Goal: Task Accomplishment & Management: Manage account settings

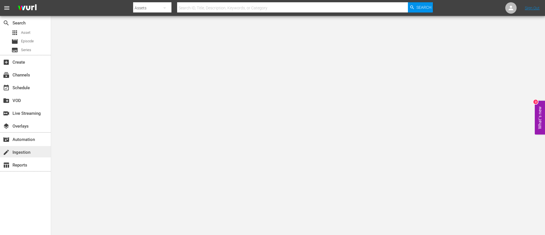
click at [27, 150] on div "create Ingestion" at bounding box center [16, 151] width 32 height 5
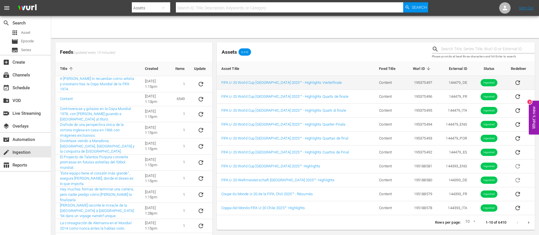
click at [363, 84] on td "144479_DE" at bounding box center [453, 83] width 35 height 14
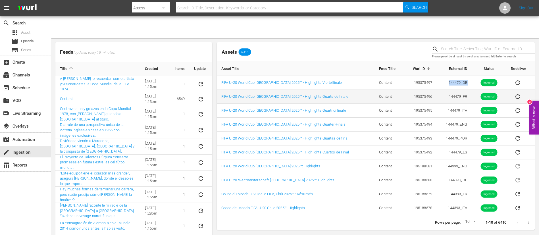
copy td "144479_DE"
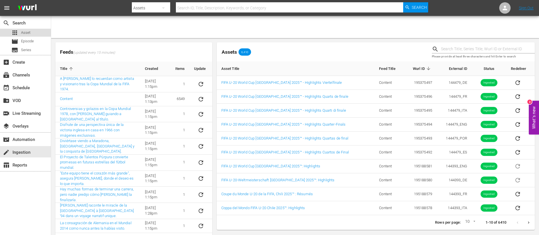
click at [24, 35] on span "Asset" at bounding box center [25, 33] width 9 height 6
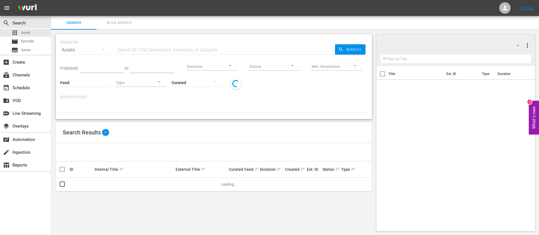
drag, startPoint x: 106, startPoint y: 45, endPoint x: 155, endPoint y: 45, distance: 49.4
click at [155, 45] on input "text" at bounding box center [225, 50] width 219 height 14
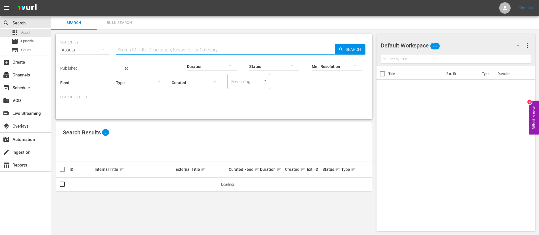
paste input "144479_DE"
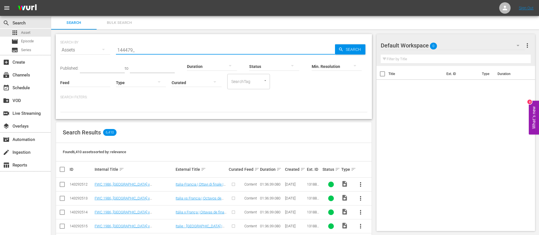
type input "144479_"
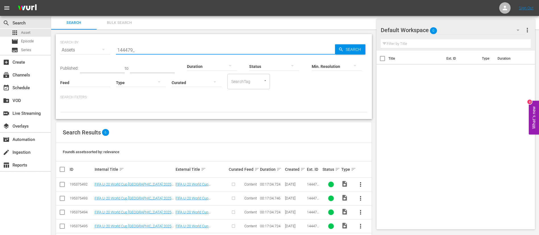
scroll to position [37, 0]
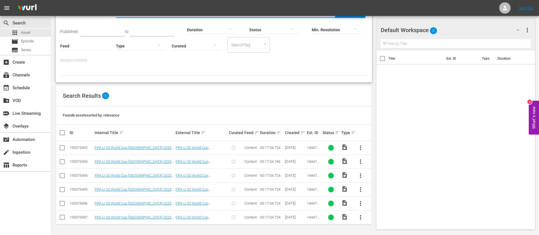
click at [64, 132] on input "checkbox" at bounding box center [64, 132] width 11 height 7
checkbox input "true"
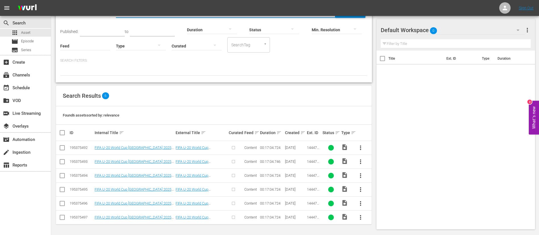
checkbox input "true"
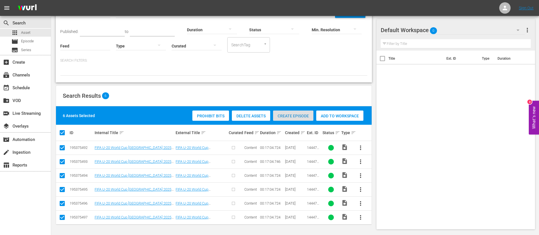
click at [277, 114] on span "Create Episode" at bounding box center [293, 116] width 40 height 5
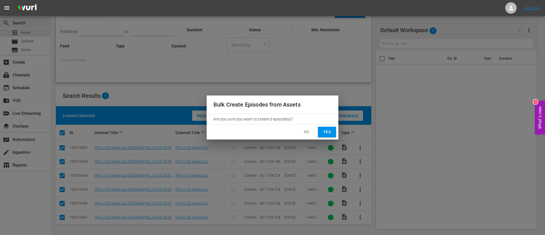
click at [326, 132] on span "Yes" at bounding box center [327, 131] width 9 height 7
checkbox input "false"
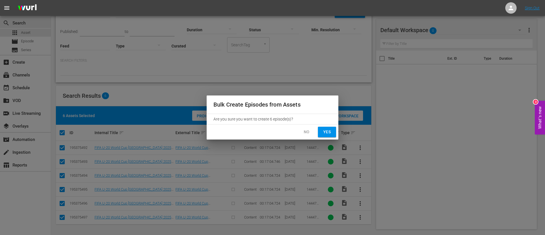
checkbox input "false"
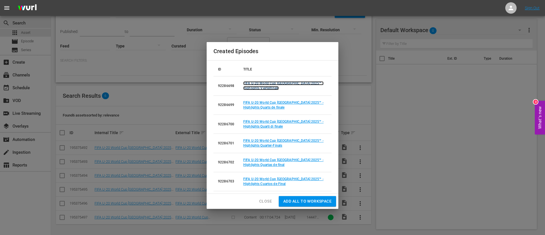
click at [257, 87] on link "FIFA U-20 World Cup Chile 2025™ - Highlights Viertelfinale" at bounding box center [283, 85] width 80 height 9
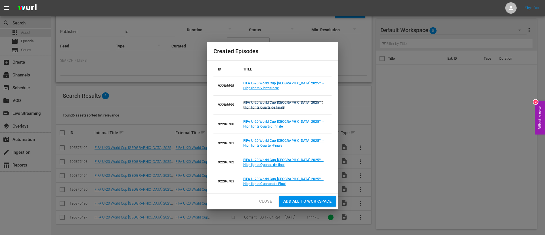
click at [252, 101] on link "FIFA U-20 World Cup Chile 2025™ - Highlights Quarts de finale" at bounding box center [283, 105] width 80 height 9
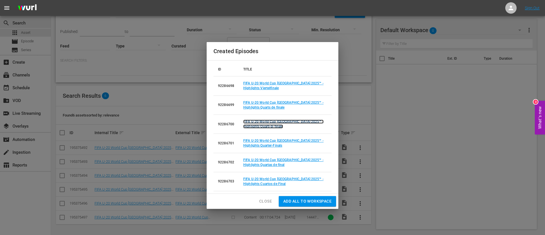
click at [256, 120] on link "FIFA U-20 World Cup Chile 2025™ - Highlights Quarti di finale" at bounding box center [283, 124] width 80 height 9
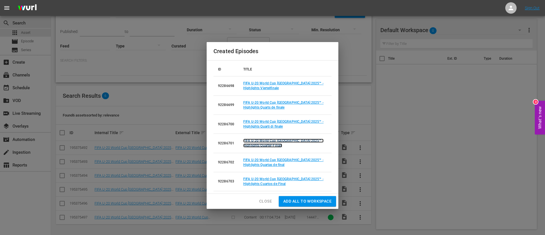
click at [256, 141] on link "FIFA U-20 World Cup Chile 2025™ - Highlights Quarter-Finals" at bounding box center [283, 143] width 80 height 9
click at [265, 156] on td "FIFA U-20 World Cup [GEOGRAPHIC_DATA] 2025™ - Highlights Quartas de final" at bounding box center [285, 162] width 93 height 19
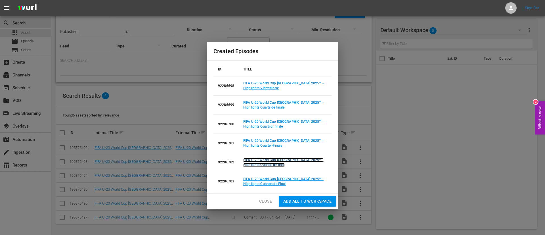
click at [265, 156] on link "FIFA U-20 World Cup [GEOGRAPHIC_DATA] 2025™ - Highlights Quartas de final" at bounding box center [283, 162] width 80 height 9
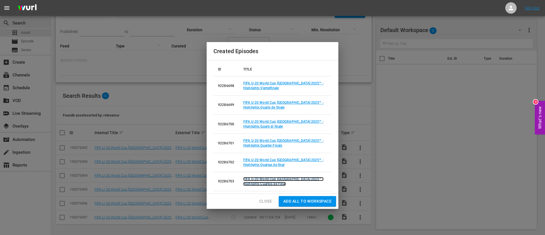
click at [266, 156] on link "FIFA U-20 World Cup Chile 2025™ - Highlights Cuartos de Final" at bounding box center [283, 181] width 80 height 9
click at [266, 156] on button "Close" at bounding box center [266, 201] width 22 height 11
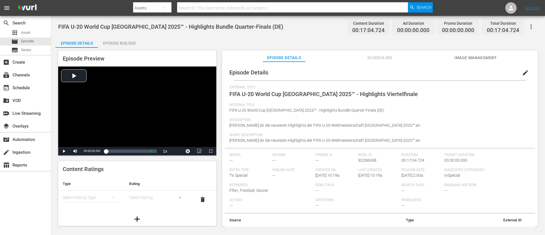
click at [363, 57] on span "Image Management" at bounding box center [476, 57] width 43 height 7
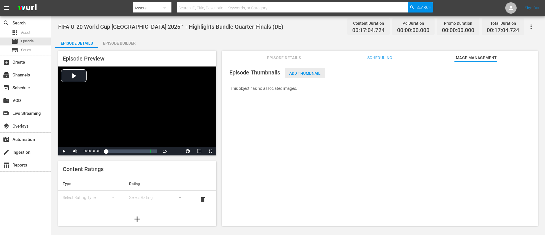
click at [303, 76] on div "Add Thumbnail" at bounding box center [305, 73] width 40 height 11
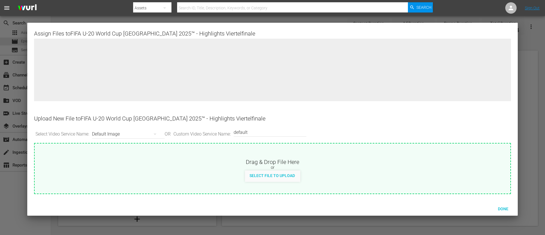
click at [296, 156] on span "Select File to Upload" at bounding box center [272, 175] width 55 height 5
type input "C:\fakepath\U20 HL_QF_DE.png"
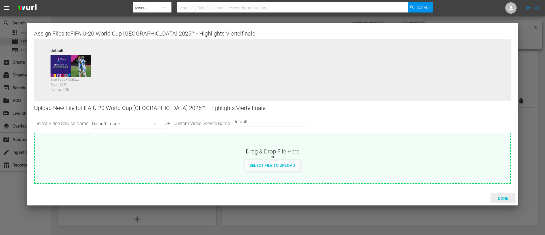
click at [363, 156] on span "Done" at bounding box center [503, 198] width 20 height 5
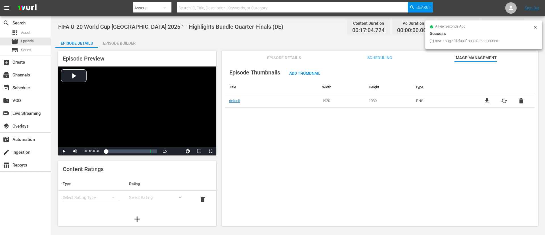
click at [116, 38] on div "Episode Builder" at bounding box center [119, 43] width 43 height 14
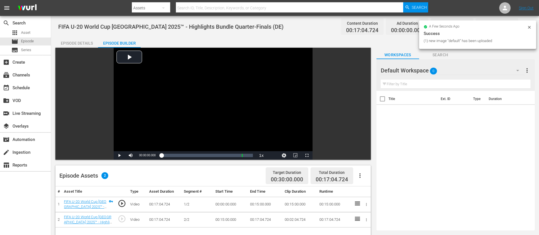
click at [360, 156] on icon "button" at bounding box center [359, 175] width 1 height 5
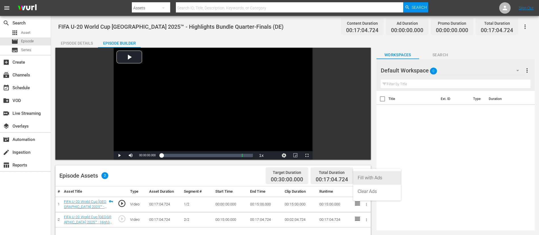
click at [363, 156] on div "Fill with Ads" at bounding box center [376, 178] width 39 height 14
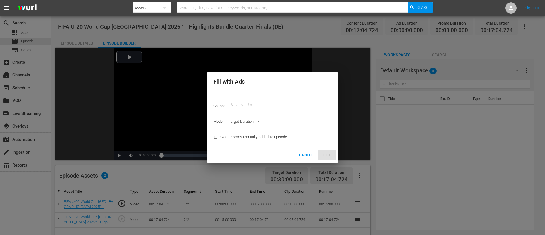
click at [278, 104] on input "text" at bounding box center [267, 105] width 73 height 14
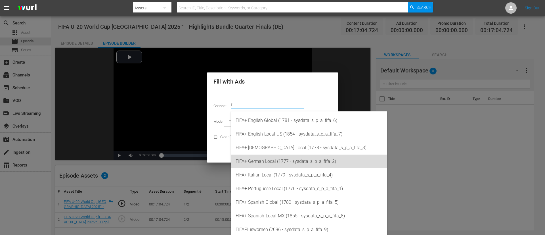
click at [287, 156] on div "FIFA+ German Local (1777 - sysdata_s_p_a_fifa_2)" at bounding box center [309, 161] width 147 height 14
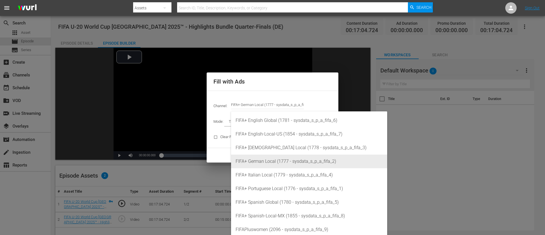
type input "FIFA+ German Local (1777)"
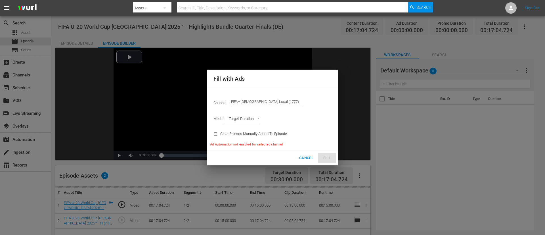
type input "AD_BREAK_DURATION"
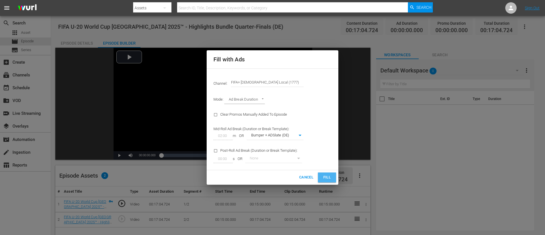
click at [331, 156] on button "Fill" at bounding box center [327, 177] width 18 height 10
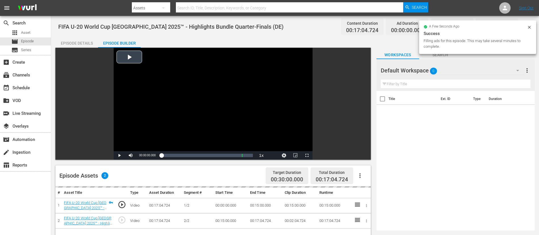
scroll to position [43, 0]
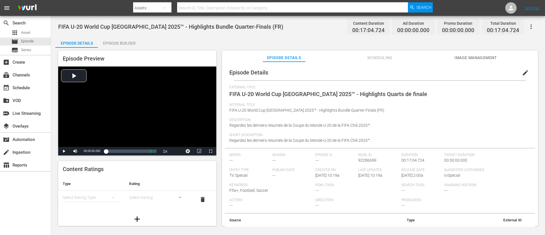
click at [363, 58] on span "Image Management" at bounding box center [476, 57] width 43 height 7
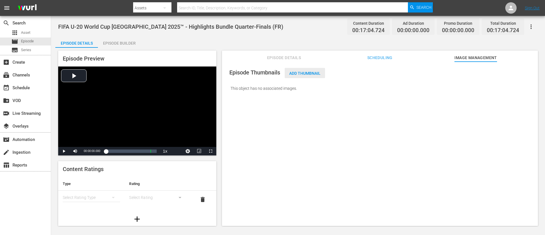
click at [297, 75] on span "Add Thumbnail" at bounding box center [305, 73] width 40 height 5
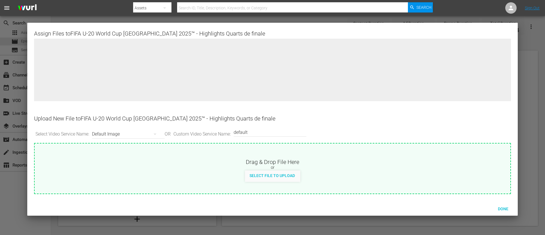
click at [327, 155] on div "Drag & Drop File Here or Select File to Upload" at bounding box center [273, 162] width 476 height 38
type input "C:\fakepath\U20 HL_QF_FR.png"
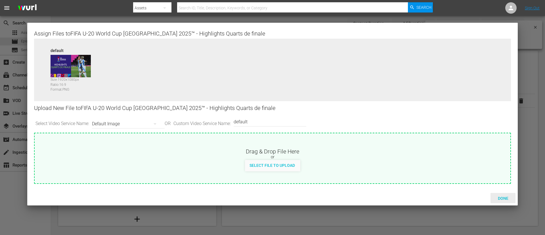
click at [363, 156] on span "Done" at bounding box center [503, 198] width 20 height 5
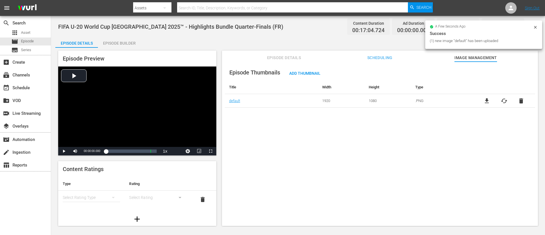
click at [117, 41] on div "Episode Builder" at bounding box center [119, 43] width 43 height 14
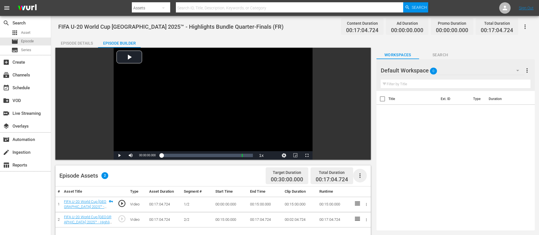
click at [362, 156] on icon "button" at bounding box center [359, 175] width 7 height 7
click at [363, 156] on div "Fill with Ads" at bounding box center [376, 178] width 39 height 14
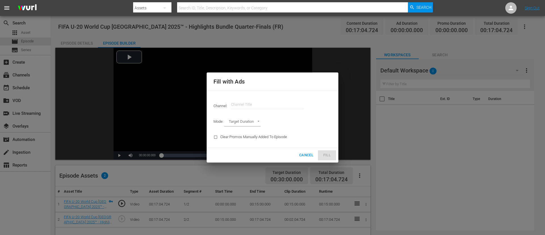
click at [253, 104] on input "text" at bounding box center [267, 105] width 73 height 14
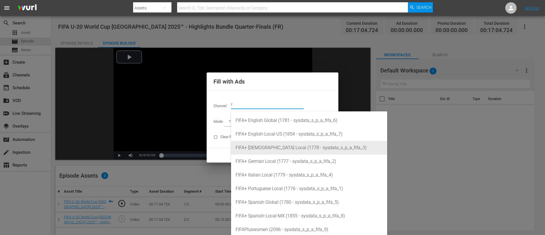
click at [264, 143] on div "FIFA+ [DEMOGRAPHIC_DATA] Local (1778 - sysdata_s_p_a_fifa_3)" at bounding box center [309, 148] width 147 height 14
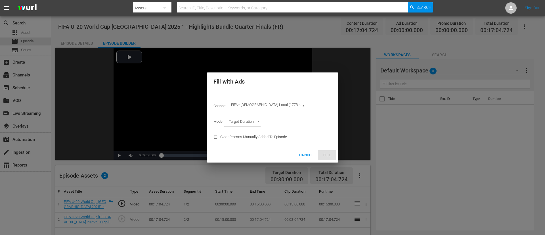
type input "FIFA+ French Local (1778)"
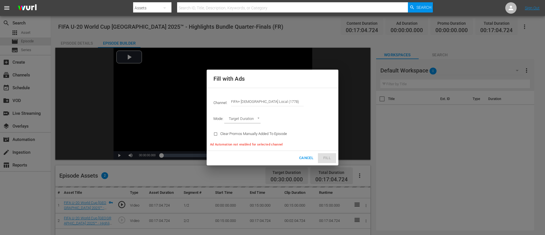
type input "AD_BREAK_DURATION"
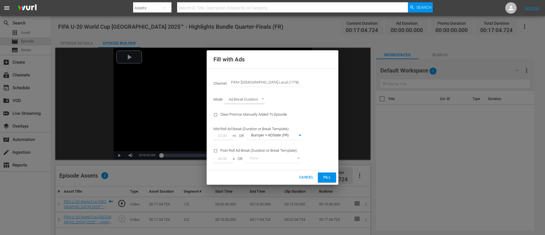
click at [321, 156] on button "Fill" at bounding box center [327, 177] width 18 height 10
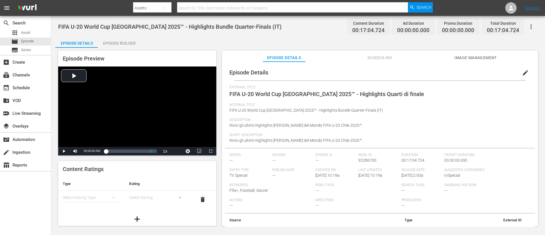
click at [363, 60] on span "Image Management" at bounding box center [476, 57] width 43 height 7
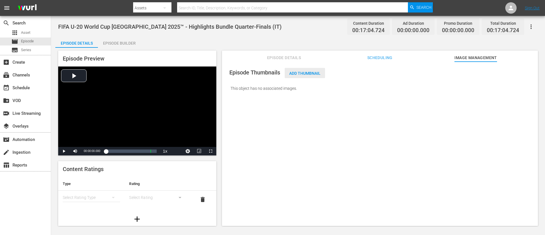
click at [315, 72] on span "Add Thumbnail" at bounding box center [305, 73] width 40 height 5
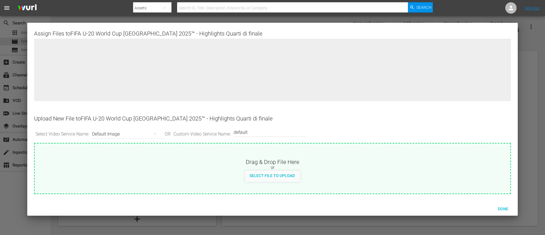
click at [334, 156] on div "Drag & Drop File Here" at bounding box center [273, 161] width 476 height 7
type input "C:\fakepath\U20 HL_QF_IT.png"
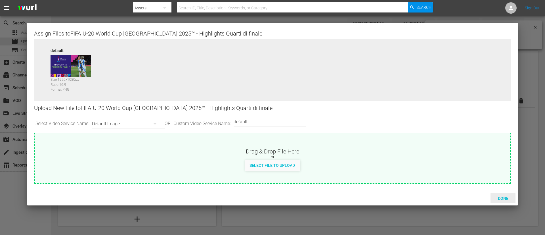
click at [363, 156] on span "Done" at bounding box center [503, 198] width 20 height 5
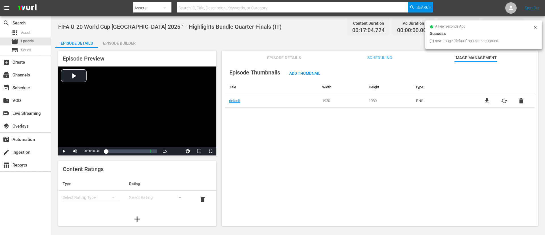
click at [123, 36] on div "Episode Builder" at bounding box center [119, 43] width 43 height 14
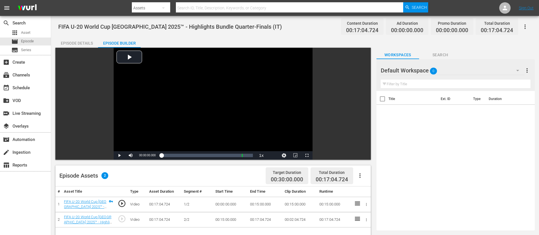
click at [359, 156] on icon "button" at bounding box center [359, 175] width 7 height 7
click at [363, 156] on div "Fill with Ads" at bounding box center [376, 178] width 39 height 14
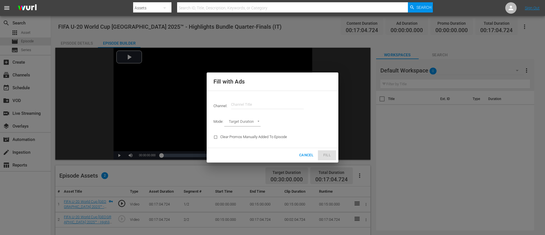
click at [260, 102] on input "text" at bounding box center [267, 105] width 73 height 14
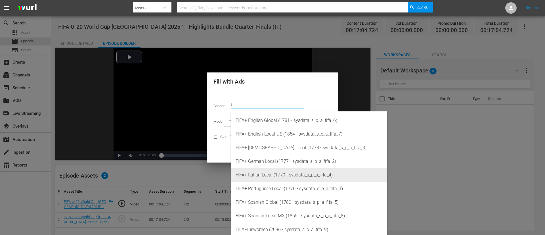
click at [271, 156] on div "FIFA+ Italian Local (1779 - sysdata_s_p_a_fifa_4)" at bounding box center [309, 175] width 147 height 14
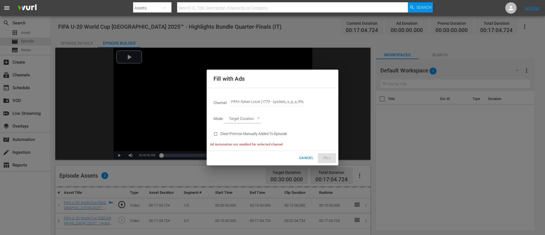
type input "FIFA+ Italian Local (1779)"
type input "AD_BREAK_DURATION"
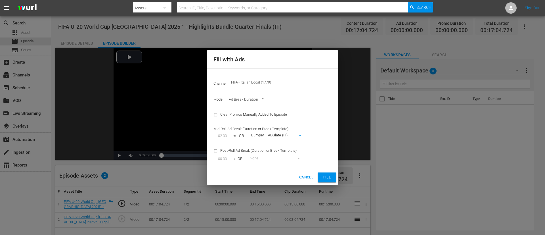
click at [325, 156] on span "Fill" at bounding box center [327, 177] width 9 height 7
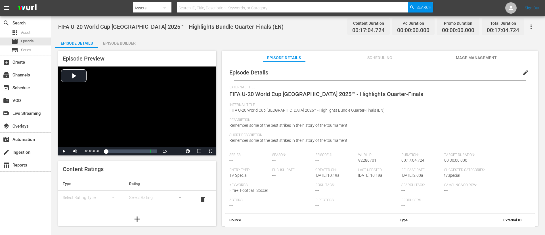
click at [363, 56] on span "Image Management" at bounding box center [476, 57] width 43 height 7
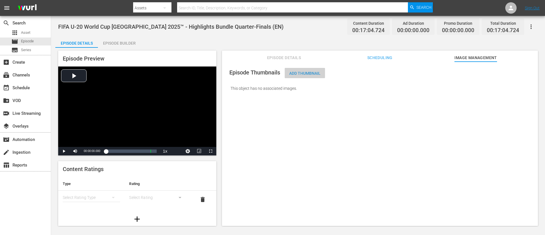
click at [307, 71] on span "Add Thumbnail" at bounding box center [305, 73] width 40 height 5
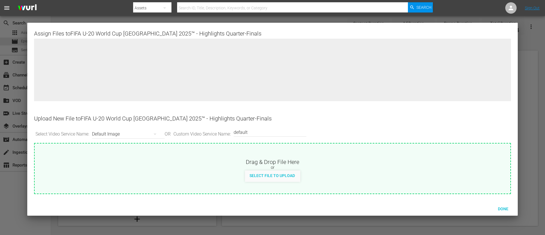
click at [296, 156] on div "Drag & Drop File Here" at bounding box center [273, 161] width 476 height 7
type input "C:\fakepath\U20 HL_QF_EN.png"
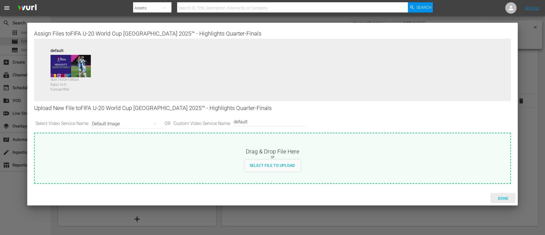
click at [363, 156] on div "Done" at bounding box center [503, 198] width 25 height 11
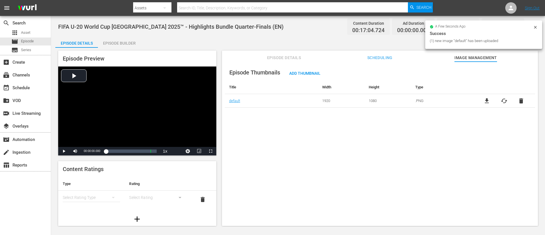
click at [126, 40] on div "Episode Builder" at bounding box center [119, 43] width 43 height 14
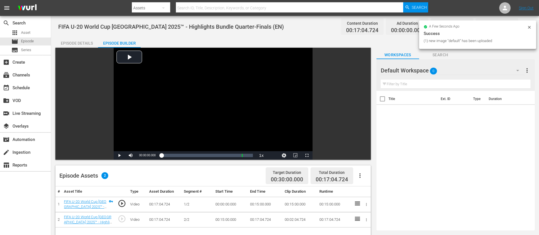
click at [361, 156] on icon "button" at bounding box center [359, 175] width 7 height 7
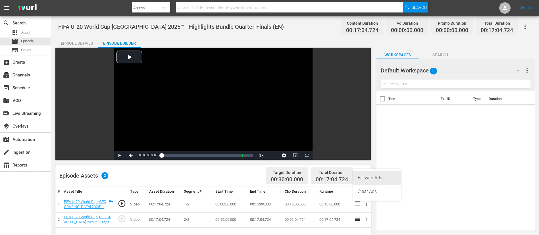
click at [363, 156] on div "Fill with Ads" at bounding box center [376, 178] width 39 height 14
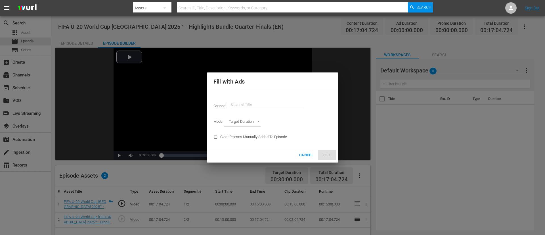
click at [274, 107] on input "text" at bounding box center [267, 105] width 73 height 14
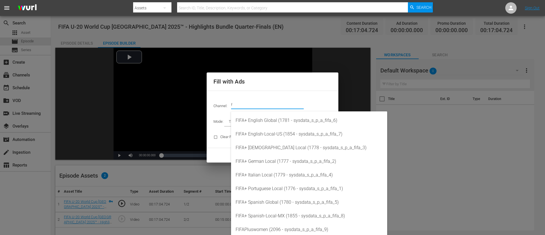
click at [274, 107] on input "f" at bounding box center [267, 105] width 73 height 14
click at [283, 122] on div "FIFA+ English Global (1781 - sysdata_s_p_a_fifa_6)" at bounding box center [309, 121] width 147 height 14
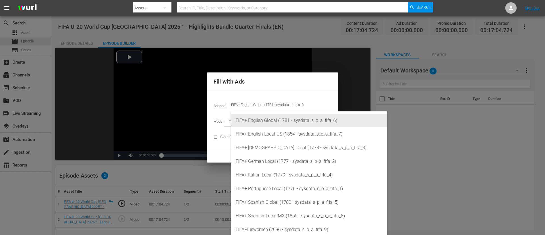
type input "FIFA+ English Global (1781)"
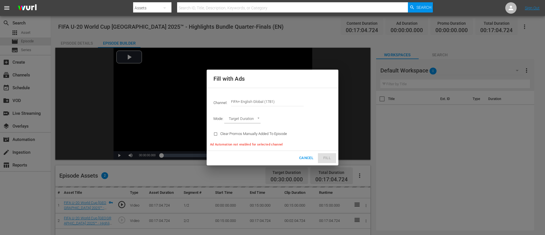
type input "AD_BREAK_DURATION"
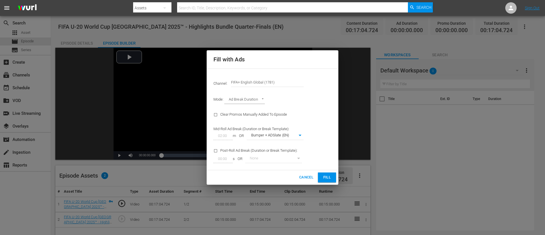
click at [331, 156] on span "Fill" at bounding box center [327, 177] width 9 height 7
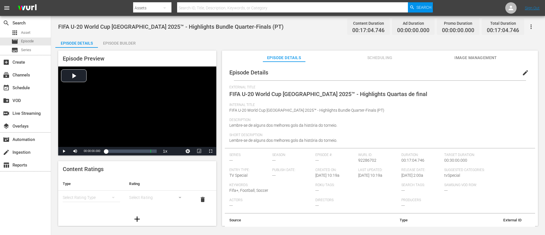
click at [363, 59] on span "Image Management" at bounding box center [476, 57] width 43 height 7
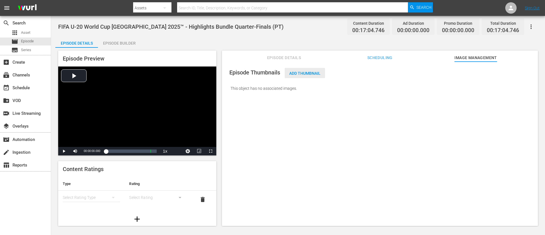
click at [314, 74] on span "Add Thumbnail" at bounding box center [305, 73] width 40 height 5
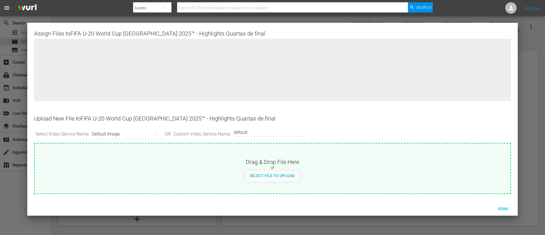
click at [322, 156] on div "Drag & Drop File Here" at bounding box center [273, 161] width 476 height 7
type input "C:\fakepath\U20 HL_QF_PT.png"
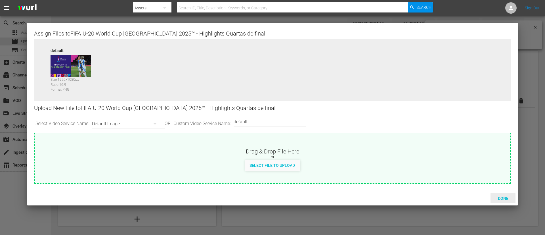
click at [363, 156] on span "Done" at bounding box center [503, 198] width 20 height 5
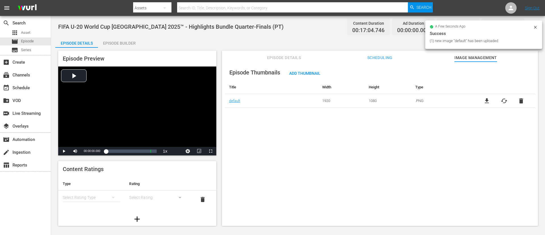
click at [116, 37] on div "Episode Builder" at bounding box center [119, 43] width 43 height 14
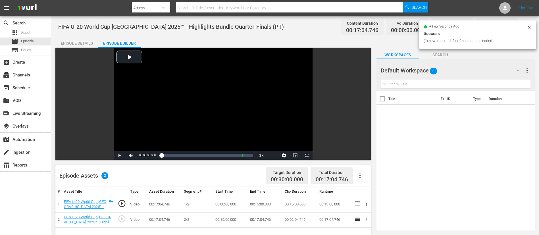
click at [363, 156] on button "button" at bounding box center [360, 176] width 14 height 14
click at [363, 156] on div "Fill with Ads" at bounding box center [376, 178] width 39 height 14
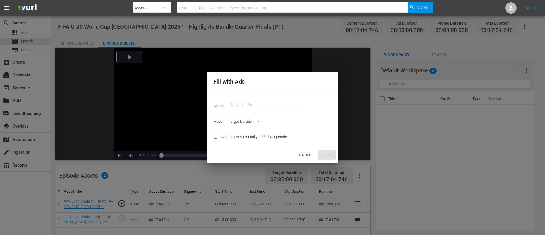
click at [276, 107] on input "text" at bounding box center [267, 105] width 73 height 14
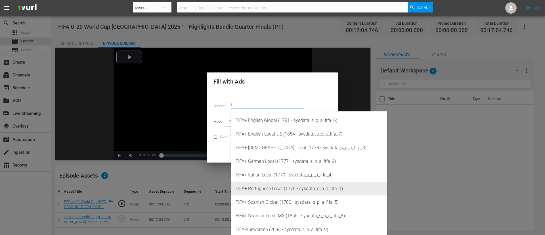
click at [286, 156] on div "FIFA+ Portuguese Local (1776 - sysdata_s_p_a_fifa_1)" at bounding box center [309, 189] width 147 height 14
type input "FIFA+ [DEMOGRAPHIC_DATA] Local (1776)"
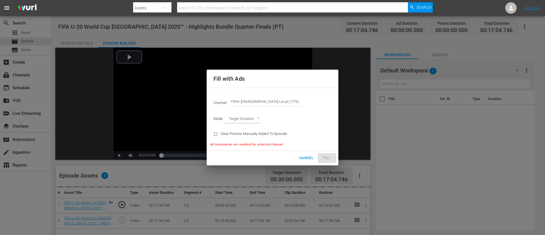
type input "AD_BREAK_DURATION"
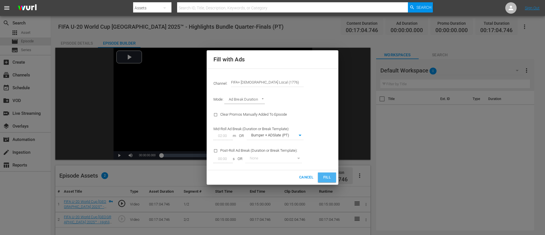
click at [331, 156] on span "Fill" at bounding box center [327, 177] width 9 height 7
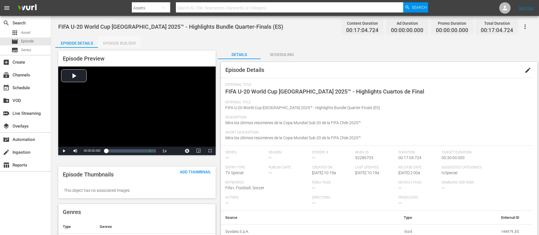
click at [110, 43] on div "Episode Builder" at bounding box center [119, 43] width 43 height 14
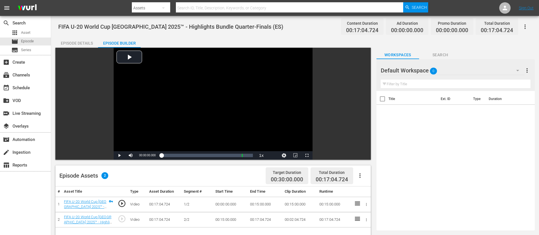
click at [59, 42] on div "Episode Details" at bounding box center [76, 43] width 43 height 14
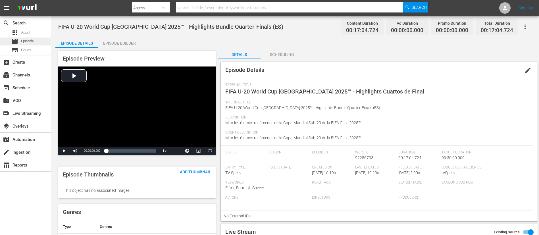
click at [32, 41] on span "Episode" at bounding box center [27, 41] width 13 height 6
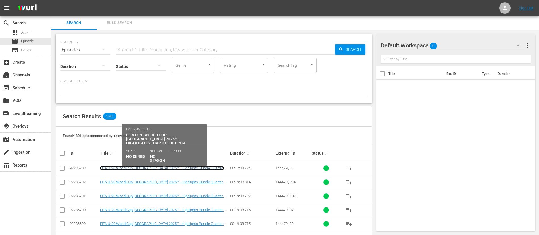
click at [179, 156] on link "FIFA U-20 World Cup [GEOGRAPHIC_DATA] 2025™ - Highlights Bundle Quarter-Finals …" at bounding box center [162, 170] width 124 height 9
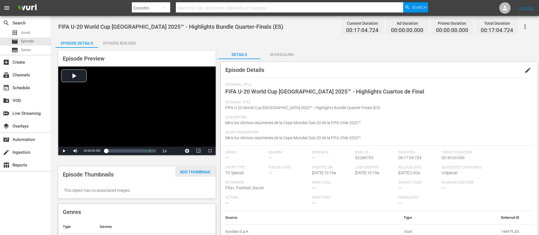
click at [188, 156] on span "Add Thumbnail" at bounding box center [195, 172] width 40 height 5
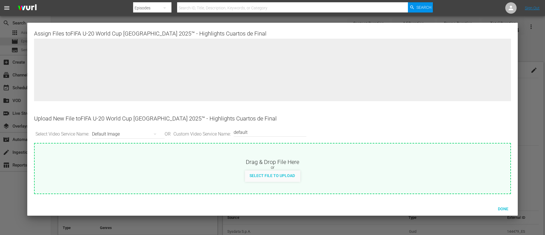
click at [313, 156] on div "Drag & Drop File Here" at bounding box center [273, 161] width 476 height 7
type input "C:\fakepath\U20 HL_QF_ES.png"
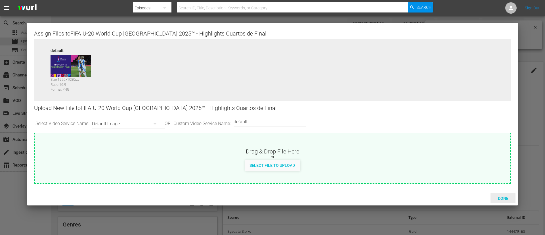
click at [363, 156] on span "Done" at bounding box center [503, 198] width 20 height 5
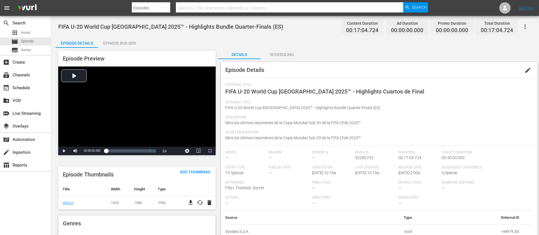
click at [139, 45] on div "Episode Builder" at bounding box center [119, 43] width 43 height 14
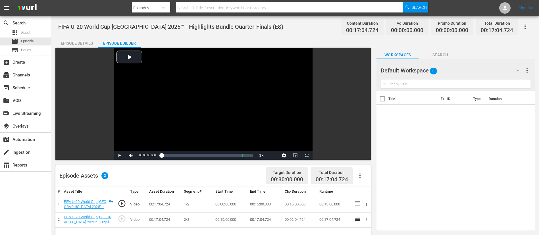
click at [362, 156] on icon "button" at bounding box center [359, 175] width 7 height 7
click at [363, 156] on div "Fill with Ads" at bounding box center [376, 178] width 39 height 14
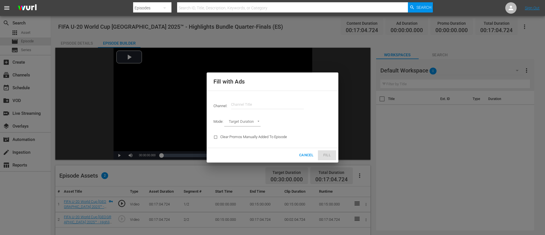
click at [257, 101] on input "text" at bounding box center [267, 105] width 73 height 14
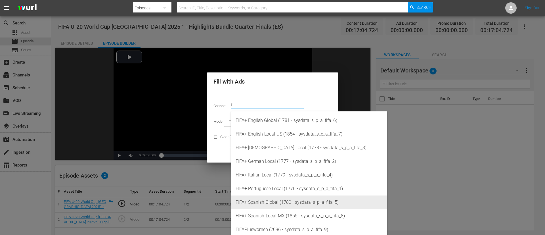
click at [284, 156] on div "FIFA+ Spanish Global (1780 - sysdata_s_p_a_fifa_5)" at bounding box center [309, 202] width 147 height 14
type input "FIFA+ Spanish Global (1780)"
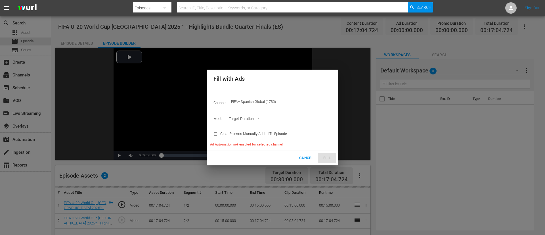
type input "AD_BREAK_DURATION"
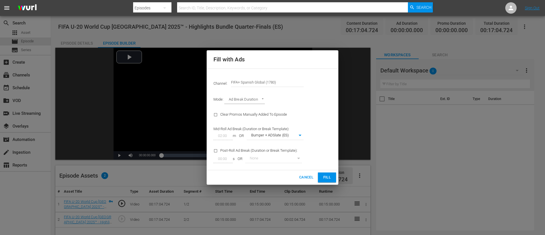
click at [328, 156] on span "Fill" at bounding box center [327, 177] width 9 height 7
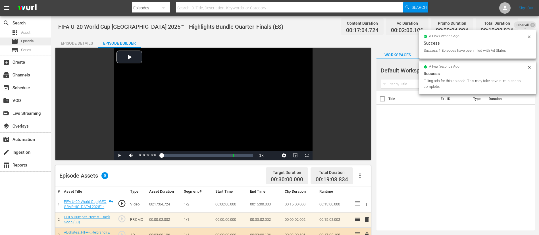
click at [26, 41] on span "Episode" at bounding box center [27, 41] width 13 height 6
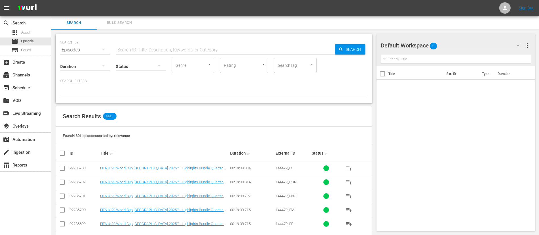
click at [290, 156] on td "144479_ES" at bounding box center [293, 168] width 36 height 14
click at [289, 156] on span "144479_ES" at bounding box center [284, 168] width 18 height 4
copy span "144479_ES"
click at [363, 156] on div "Title Ext. ID Type Duration" at bounding box center [455, 147] width 159 height 163
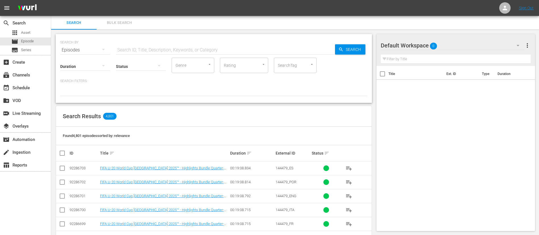
click at [148, 44] on input "text" at bounding box center [225, 50] width 219 height 14
paste input "FWWC U-17 2022, Colombia v Spain, Final"
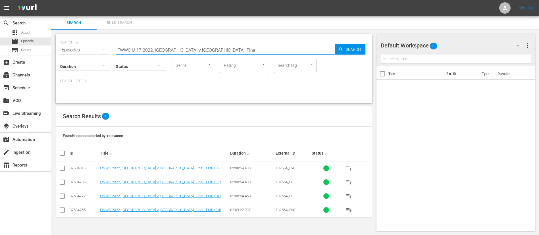
click at [289, 156] on span "132554_ENG" at bounding box center [285, 210] width 21 height 4
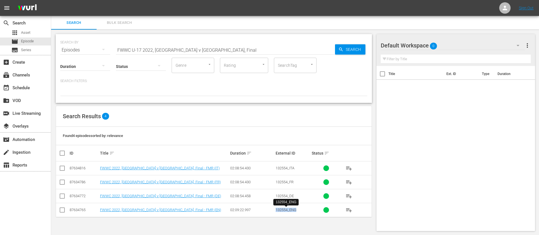
copy span "132554_ENG"
click at [206, 57] on div "Duration Status Genre Genre Rating Rating SearchTag SearchTag" at bounding box center [213, 65] width 307 height 16
click at [214, 51] on input "FWWC U-17 2022, Colombia v Spain, Final" at bounding box center [225, 50] width 219 height 14
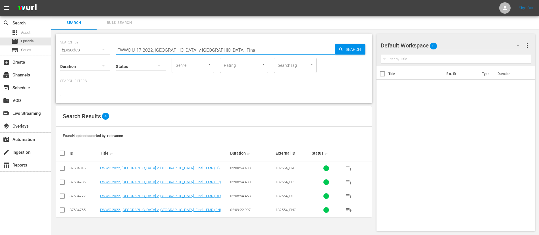
click at [214, 51] on input "FWWC U-17 2022, Colombia v Spain, Final" at bounding box center [225, 50] width 219 height 14
paste input "Memorable Goals U17 Womens - Bundle"
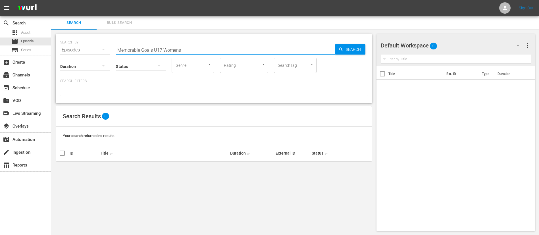
type input "Memorable Goals U17 Womens"
click at [41, 35] on div "apps Asset" at bounding box center [25, 33] width 51 height 8
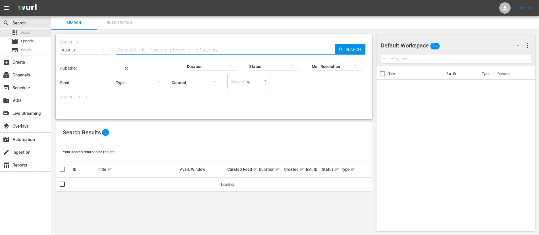
click at [148, 52] on input "text" at bounding box center [225, 50] width 219 height 14
paste input "Memorable Goals U17 Womens"
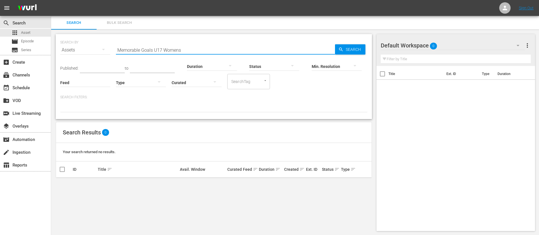
drag, startPoint x: 154, startPoint y: 47, endPoint x: 429, endPoint y: 45, distance: 275.4
click at [298, 45] on input "Memorable Goals U17 Womens" at bounding box center [225, 50] width 219 height 14
type input "Memorable Goals"
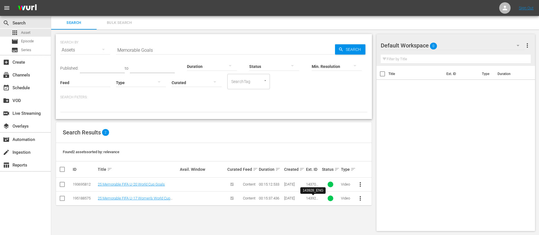
click at [313, 156] on span "143928_ENG" at bounding box center [313, 200] width 14 height 9
copy span "143928_ENG"
click at [18, 43] on span "movie" at bounding box center [14, 41] width 7 height 7
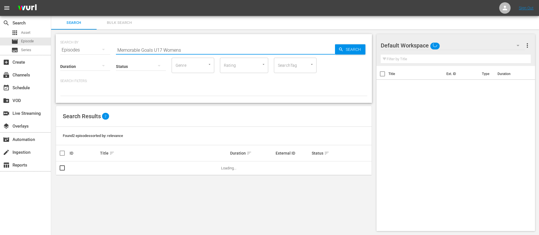
click at [206, 51] on input "Memorable Goals U17 Womens" at bounding box center [225, 50] width 219 height 14
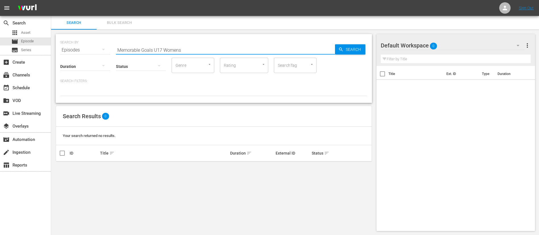
click at [206, 51] on input "Memorable Goals U17 Womens" at bounding box center [225, 50] width 219 height 14
paste input "143928_ENG"
type input "143928_ENG"
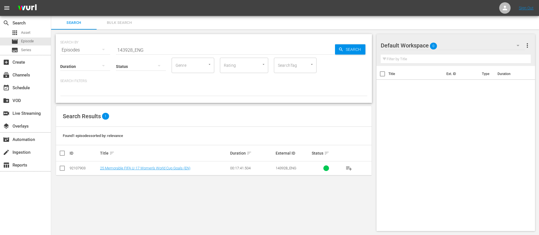
click at [139, 54] on div "Status" at bounding box center [141, 63] width 50 height 20
click at [147, 50] on input "143928_ENG" at bounding box center [225, 50] width 219 height 14
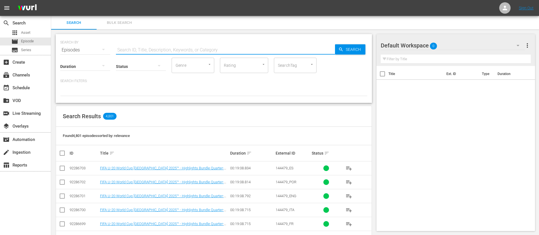
click at [122, 21] on span "Bulk Search" at bounding box center [119, 23] width 39 height 7
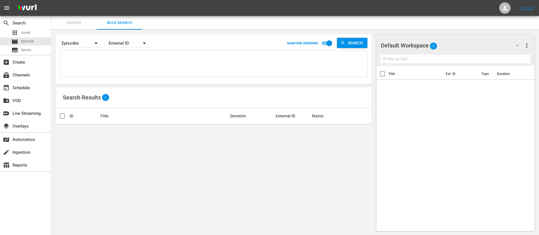
click at [129, 68] on textarea at bounding box center [214, 65] width 305 height 26
paste textarea "133700_ENG 134771_ENG XCUDgpJEKESagnFJAitkFg_ENG 1i1T1N11XcVfXxDVyMH4gT_ENG 4i4…"
type textarea "133700_ENG 134771_ENG XCUDgpJEKESagnFJAitkFg_ENG 1i1T1N11XcVfXxDVyMH4gT_ENG 4i4…"
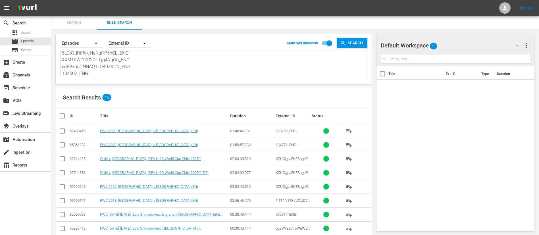
type textarea "133700_ENG 134771_ENG XCUDgpJEKESagnFJAitkFg_ENG 1i1T1N11XcVfXxDVyMH4gT_ENG 4i4…"
click at [62, 118] on input "checkbox" at bounding box center [64, 115] width 11 height 7
checkbox input "true"
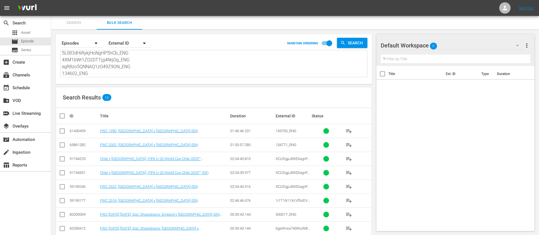
checkbox input "true"
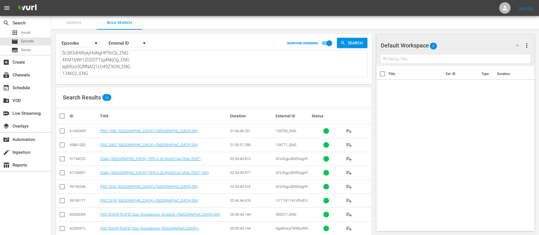
checkbox input "true"
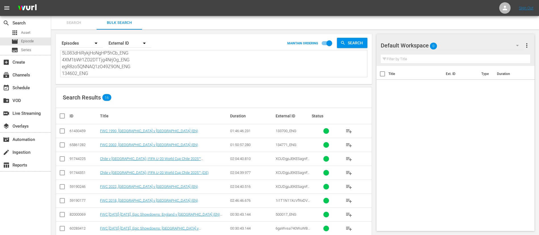
checkbox input "true"
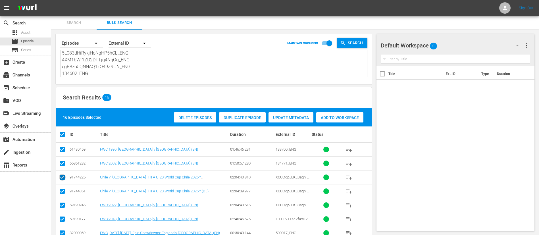
click at [62, 156] on input "checkbox" at bounding box center [62, 178] width 7 height 7
checkbox input "false"
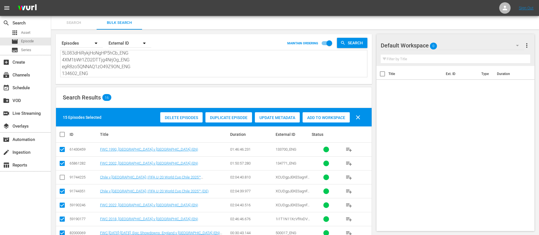
click at [62, 156] on icon at bounding box center [62, 191] width 7 height 7
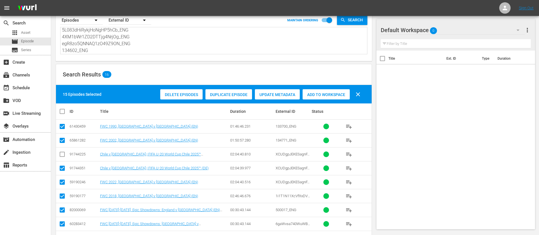
scroll to position [43, 0]
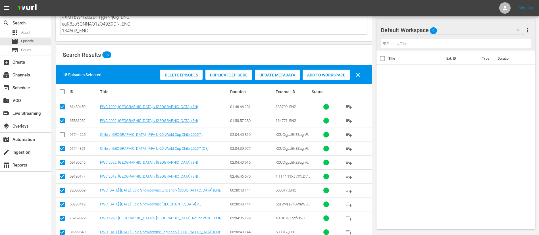
click at [62, 149] on input "checkbox" at bounding box center [62, 149] width 7 height 7
checkbox input "false"
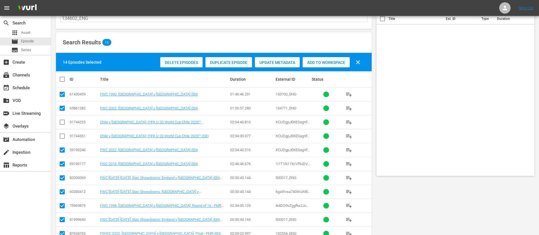
scroll to position [0, 0]
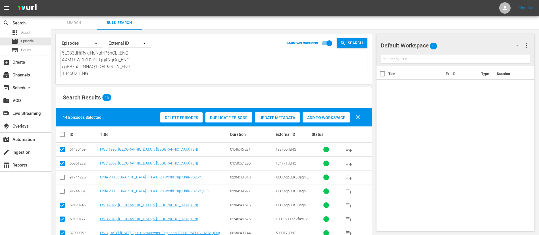
click at [333, 122] on div "Add to Workspace" at bounding box center [325, 117] width 47 height 11
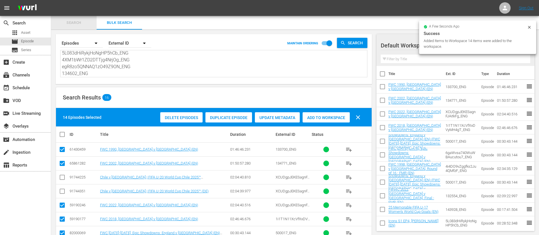
click at [80, 22] on span "Search" at bounding box center [74, 23] width 39 height 7
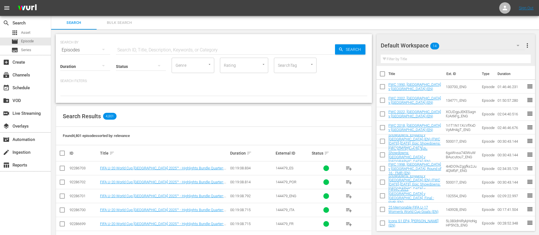
click at [344, 156] on button "playlist_add" at bounding box center [349, 196] width 14 height 14
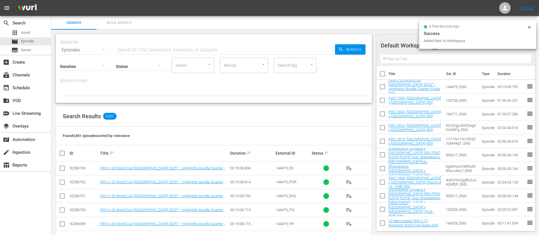
click at [147, 41] on div "SEARCH BY Search By Episodes Search ID, Title, Description, Keywords, or Catego…" at bounding box center [213, 46] width 307 height 20
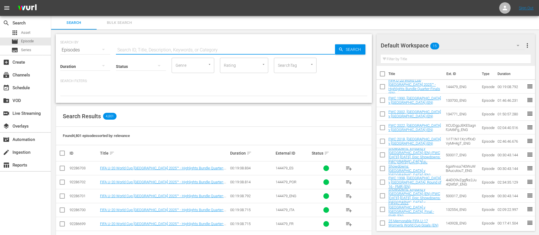
click at [148, 50] on input "text" at bounding box center [225, 50] width 219 height 14
type input "placeholder"
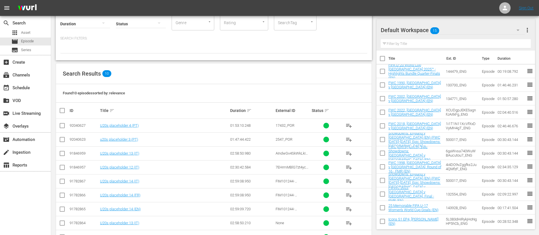
scroll to position [76, 0]
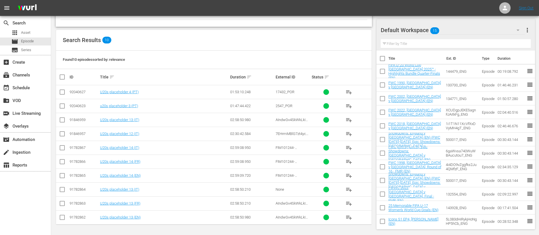
click at [63, 93] on input "checkbox" at bounding box center [62, 93] width 7 height 7
checkbox input "true"
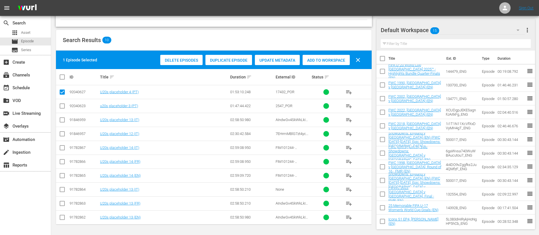
click at [64, 109] on input "checkbox" at bounding box center [62, 107] width 7 height 7
click at [189, 58] on span "Delete Episodes" at bounding box center [181, 60] width 42 height 5
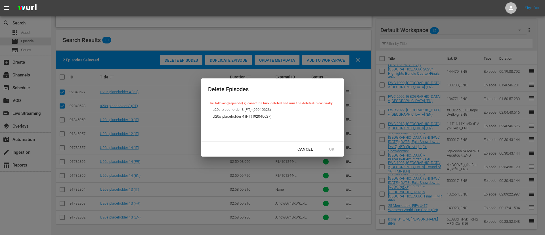
click at [309, 144] on button "Cancel" at bounding box center [305, 149] width 29 height 11
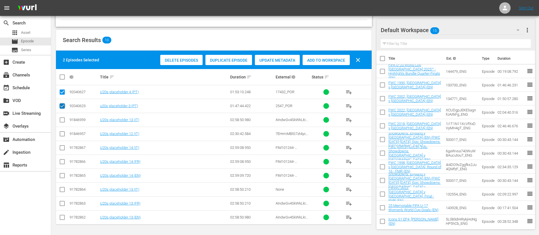
click at [60, 106] on input "checkbox" at bounding box center [62, 107] width 7 height 7
checkbox input "false"
click at [191, 55] on div "Delete Episodes" at bounding box center [181, 60] width 42 height 11
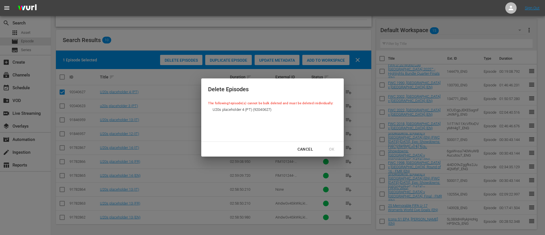
click at [311, 150] on div "Cancel" at bounding box center [305, 149] width 25 height 7
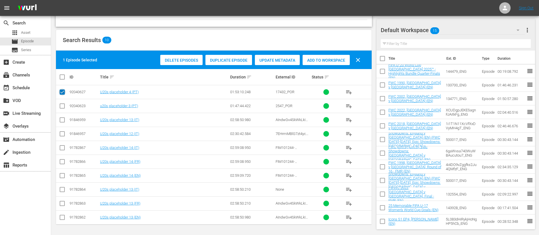
click at [62, 92] on input "checkbox" at bounding box center [62, 93] width 7 height 7
checkbox input "false"
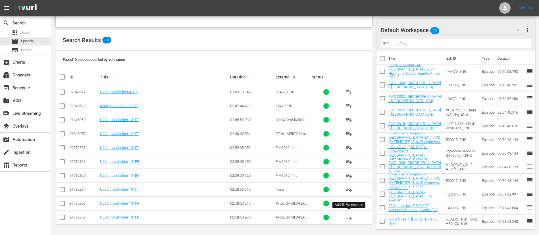
click at [349, 156] on span "playlist_add" at bounding box center [348, 217] width 7 height 7
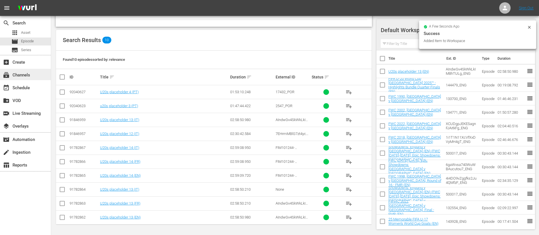
click at [31, 74] on div "subscriptions Channels" at bounding box center [16, 74] width 32 height 5
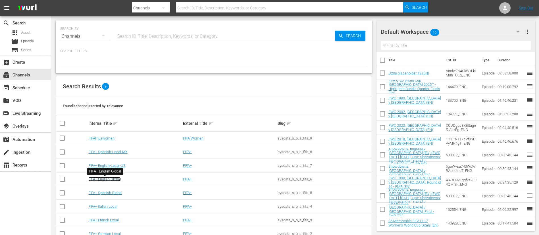
click at [108, 156] on link "FIFA+ English Global" at bounding box center [104, 179] width 32 height 4
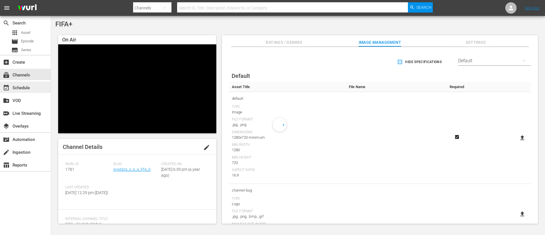
click at [27, 92] on div "event_available Schedule" at bounding box center [25, 86] width 51 height 11
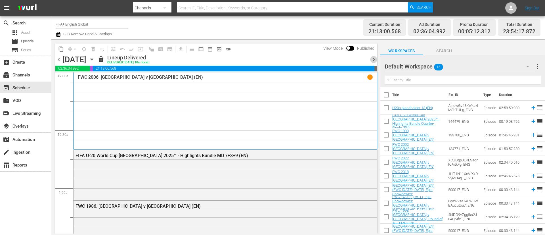
click at [363, 61] on span "chevron_right" at bounding box center [373, 59] width 7 height 7
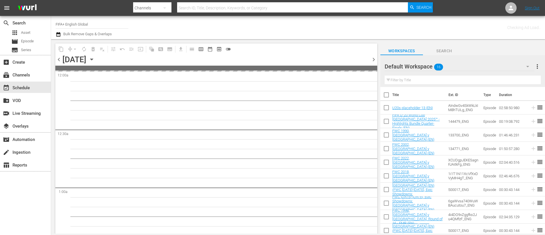
click at [363, 61] on span "chevron_right" at bounding box center [373, 59] width 7 height 7
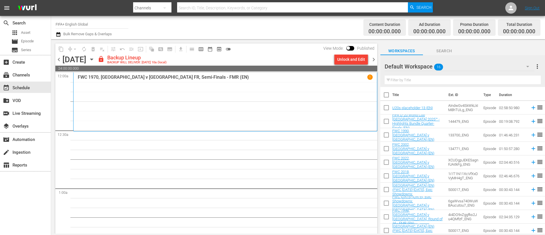
click at [358, 60] on div "Unlock and Edit" at bounding box center [351, 59] width 28 height 10
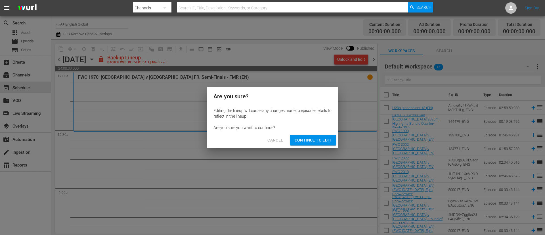
click at [322, 138] on span "Continue to Edit" at bounding box center [313, 140] width 37 height 7
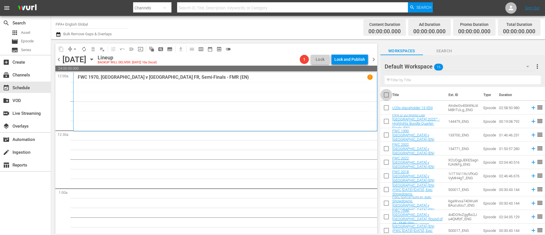
click at [363, 95] on input "checkbox" at bounding box center [386, 96] width 12 height 12
checkbox input "true"
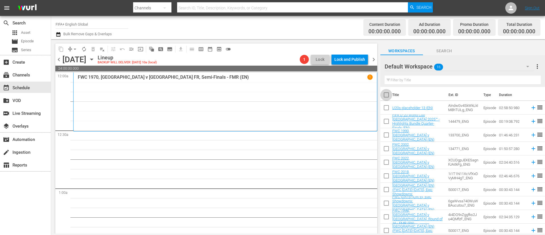
checkbox input "true"
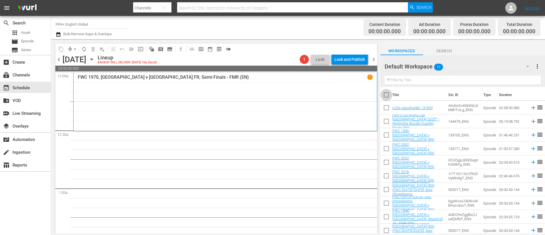
checkbox input "true"
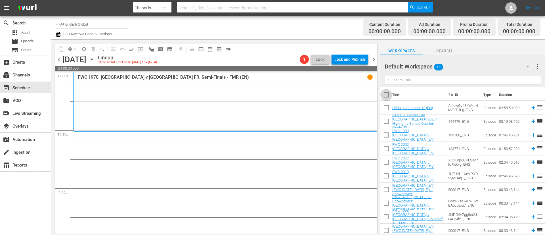
checkbox input "true"
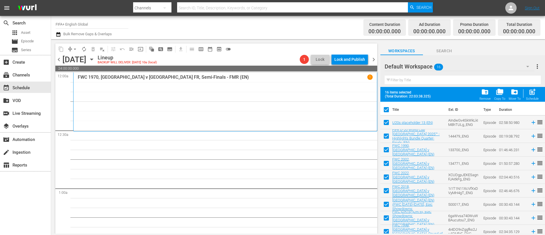
click at [363, 122] on input "checkbox" at bounding box center [386, 124] width 12 height 12
checkbox input "false"
drag, startPoint x: 530, startPoint y: 96, endPoint x: 507, endPoint y: 96, distance: 23.0
click at [363, 96] on div "post_add Schedule" at bounding box center [532, 94] width 13 height 12
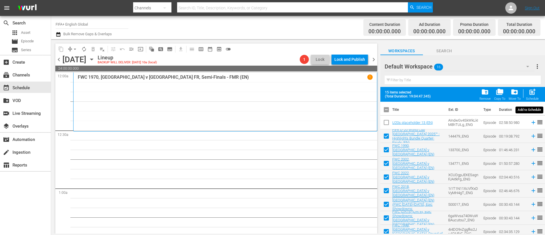
checkbox input "false"
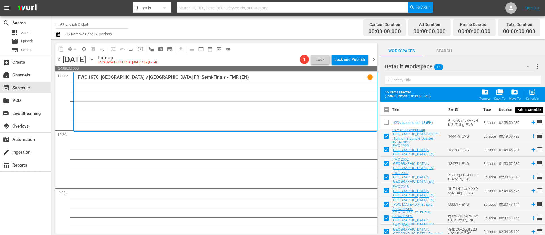
checkbox input "false"
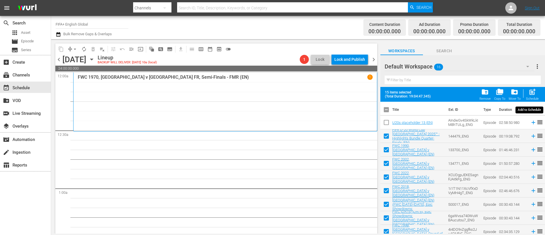
checkbox input "false"
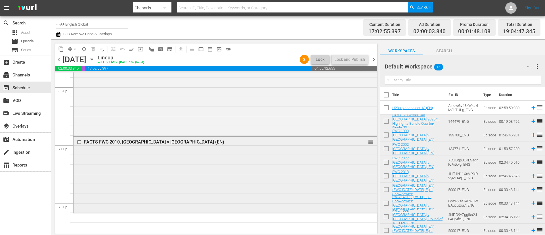
scroll to position [2129, 0]
click at [79, 139] on input "checkbox" at bounding box center [80, 141] width 6 height 5
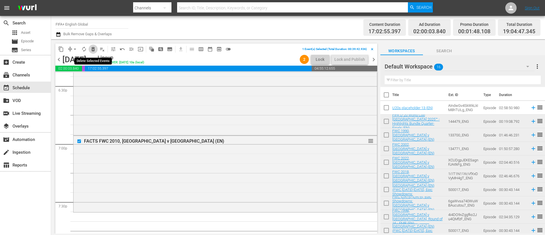
click at [95, 49] on span "delete_forever_outlined" at bounding box center [93, 49] width 6 height 6
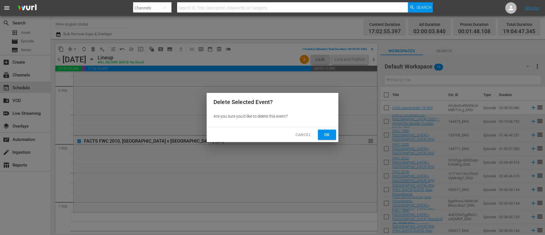
click at [331, 135] on span "Ok" at bounding box center [327, 134] width 9 height 7
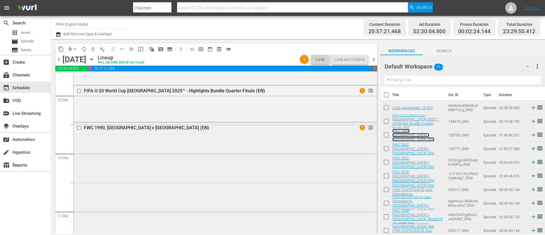
scroll to position [2407, 0]
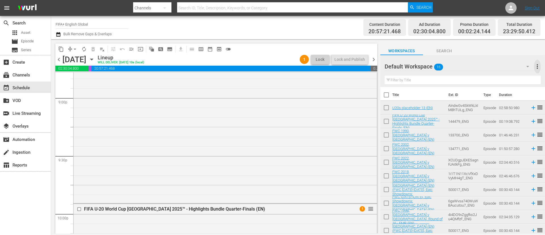
click at [363, 67] on span "more_vert" at bounding box center [537, 66] width 7 height 7
click at [363, 78] on div "Clear All Workspace Items" at bounding box center [500, 77] width 67 height 10
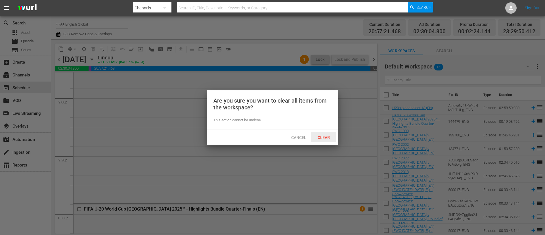
click at [324, 137] on span "Clear" at bounding box center [323, 137] width 21 height 5
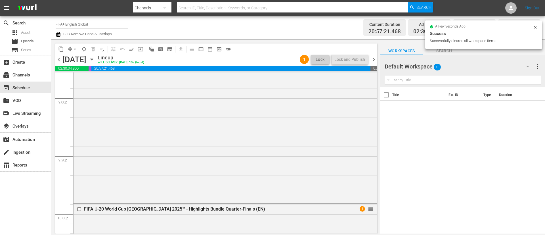
click at [363, 62] on span "chevron_right" at bounding box center [373, 59] width 7 height 7
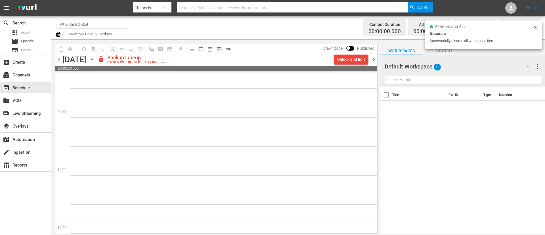
scroll to position [2446, 0]
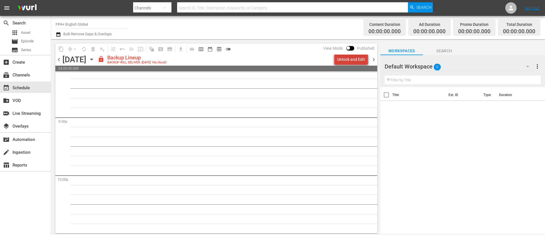
click at [362, 61] on div "Unlock and Edit" at bounding box center [351, 59] width 28 height 10
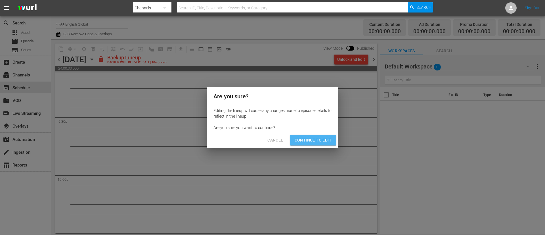
click at [328, 140] on span "Continue to Edit" at bounding box center [313, 140] width 37 height 7
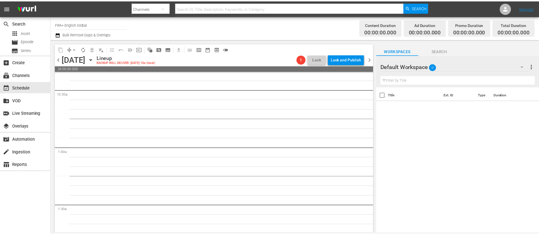
scroll to position [0, 0]
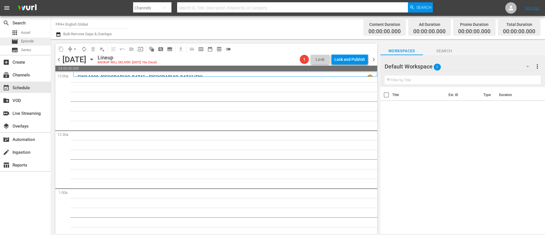
click at [42, 40] on div "movie Episode" at bounding box center [25, 41] width 51 height 8
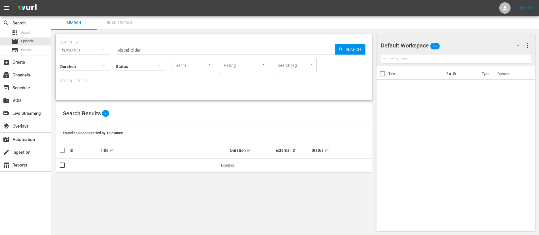
click at [143, 12] on nav "menu Sign Out" at bounding box center [269, 8] width 539 height 16
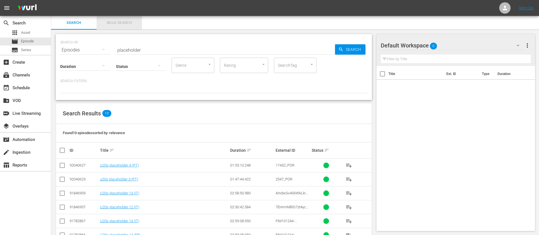
click at [117, 18] on button "Bulk Search" at bounding box center [119, 23] width 45 height 14
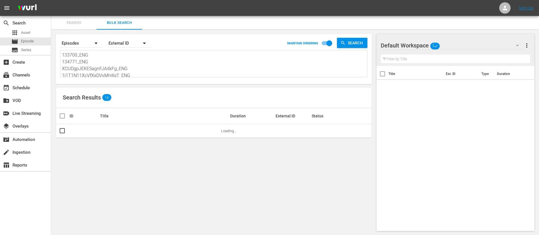
click at [131, 62] on textarea "133700_ENG 134771_ENG XCUDgpJEKESagnFJAitkFg_ENG 1i1T1N11XcVfXxDVyMH4gT_ENG 4i4…" at bounding box center [214, 65] width 305 height 26
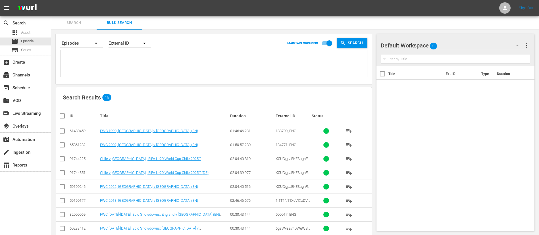
paste textarea "134768_ENG 134842_ENG 17774_ENG 45QmW4tnKLVSc73MjlMSsc_ENG 64542_ENG 40980_ENG …"
type textarea "134768_ENG 134842_ENG 17774_ENG 45QmW4tnKLVSc73MjlMSsc_ENG 64542_ENG 40980_ENG …"
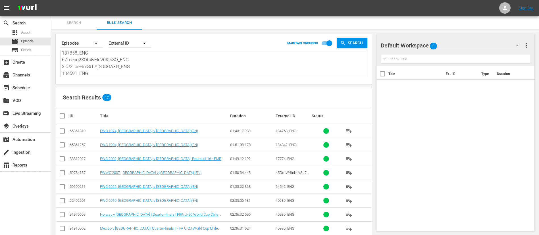
type textarea "134768_ENG 134842_ENG 17774_ENG 45QmW4tnKLVSc73MjlMSsc_ENG 64542_ENG 40980_ENG …"
click at [61, 114] on input "checkbox" at bounding box center [64, 115] width 11 height 7
checkbox input "true"
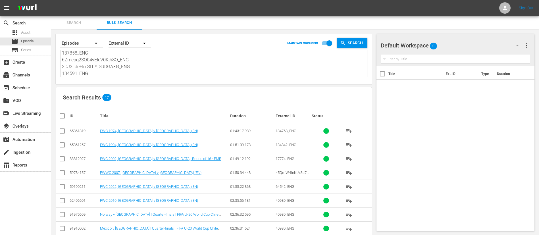
checkbox input "true"
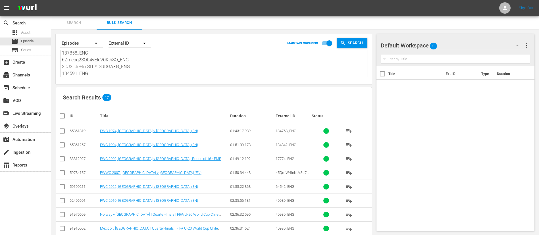
checkbox input "true"
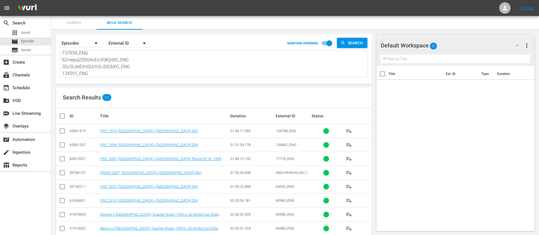
checkbox input "true"
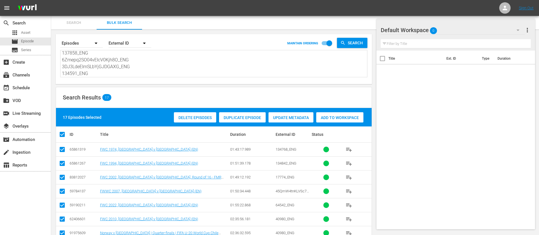
scroll to position [43, 0]
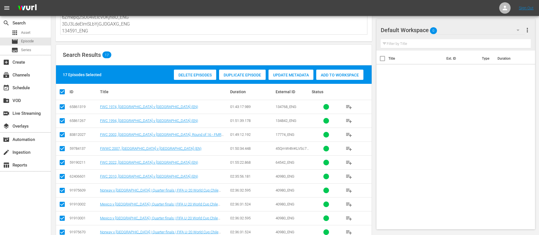
click at [63, 156] on input "checkbox" at bounding box center [62, 191] width 7 height 7
checkbox input "false"
click at [62, 156] on input "checkbox" at bounding box center [62, 205] width 7 height 7
checkbox input "false"
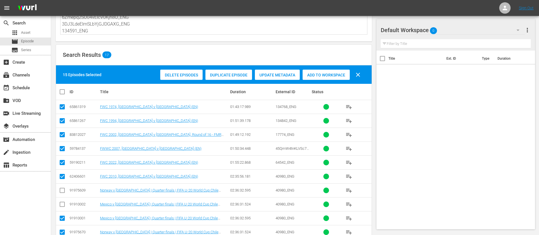
click at [62, 156] on input "checkbox" at bounding box center [62, 219] width 7 height 7
checkbox input "false"
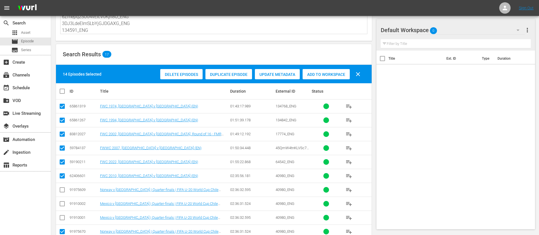
scroll to position [85, 0]
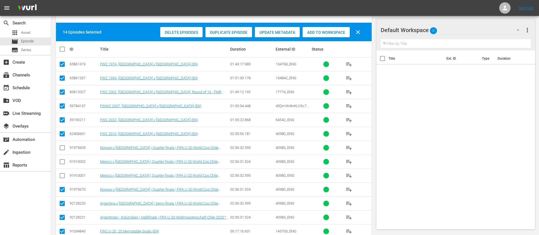
click at [64, 156] on input "checkbox" at bounding box center [62, 190] width 7 height 7
checkbox input "false"
click at [65, 156] on input "checkbox" at bounding box center [62, 204] width 7 height 7
checkbox input "false"
click at [65, 156] on input "checkbox" at bounding box center [62, 218] width 7 height 7
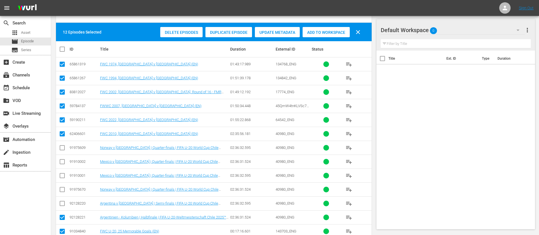
checkbox input "false"
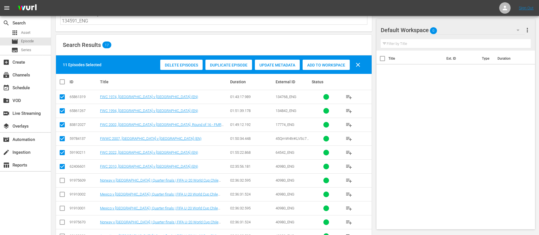
scroll to position [0, 0]
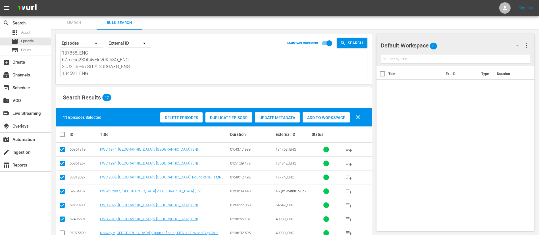
click at [334, 121] on div "Add to Workspace" at bounding box center [325, 117] width 47 height 11
click at [68, 16] on button "Search" at bounding box center [73, 23] width 45 height 14
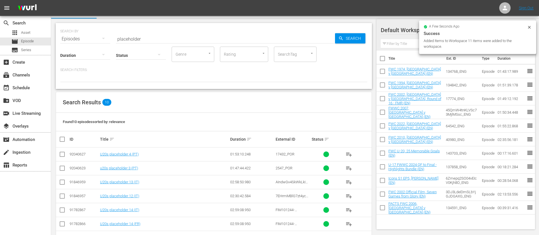
scroll to position [73, 0]
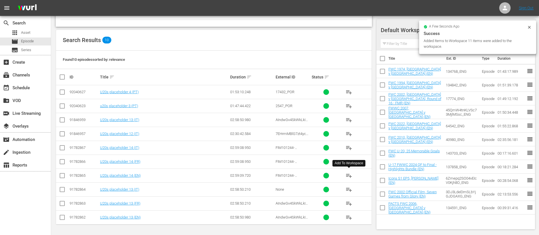
click at [350, 156] on span "playlist_add" at bounding box center [348, 175] width 7 height 7
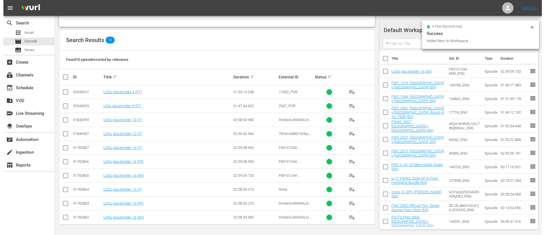
scroll to position [0, 0]
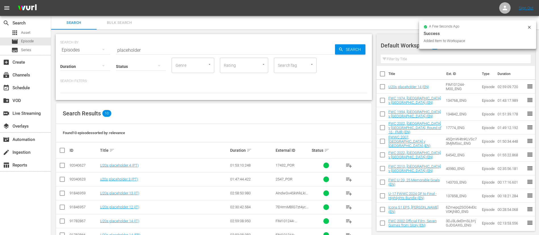
click at [161, 52] on input "placeholder" at bounding box center [225, 50] width 219 height 14
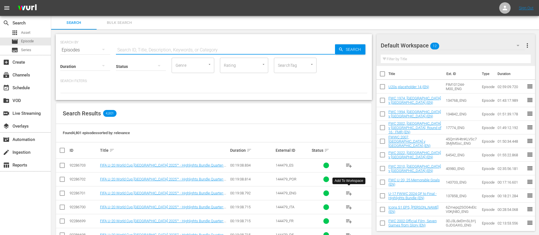
click at [348, 156] on span "playlist_add" at bounding box center [348, 193] width 7 height 7
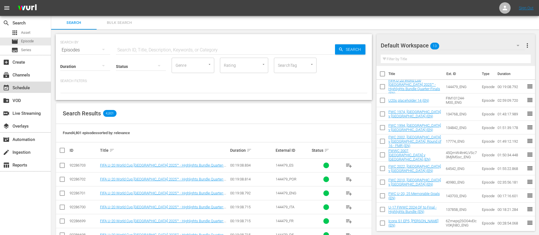
click at [25, 89] on div "event_available Schedule" at bounding box center [16, 86] width 32 height 5
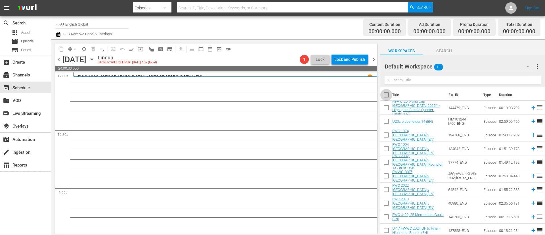
click at [363, 93] on input "checkbox" at bounding box center [386, 96] width 12 height 12
checkbox input "true"
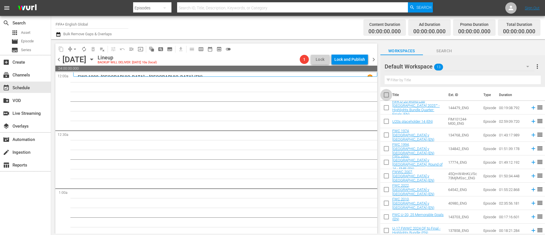
checkbox input "true"
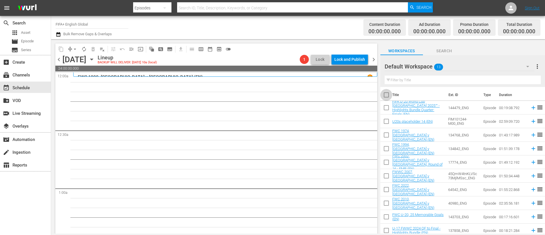
checkbox input "true"
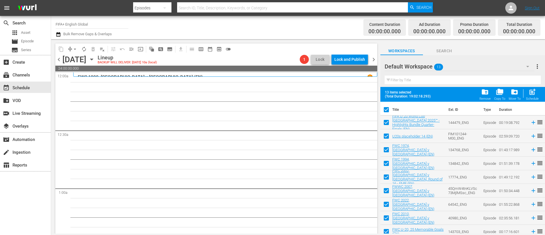
click at [363, 136] on input "checkbox" at bounding box center [386, 137] width 12 height 12
checkbox input "false"
click at [363, 92] on span "post_add" at bounding box center [533, 92] width 8 height 8
checkbox input "false"
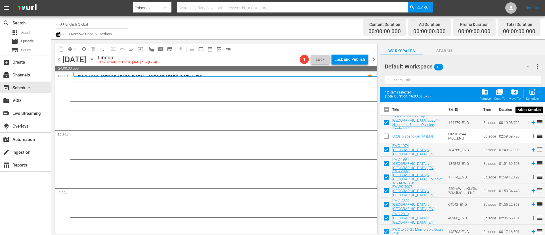
checkbox input "false"
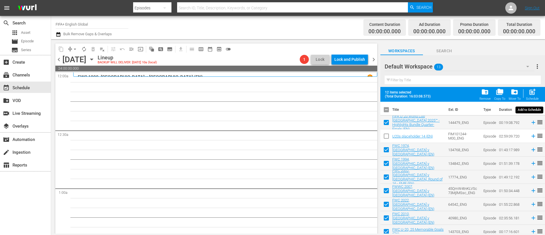
checkbox input "false"
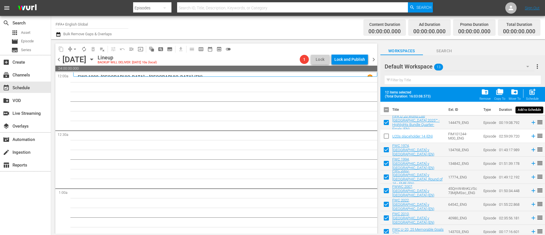
checkbox input "false"
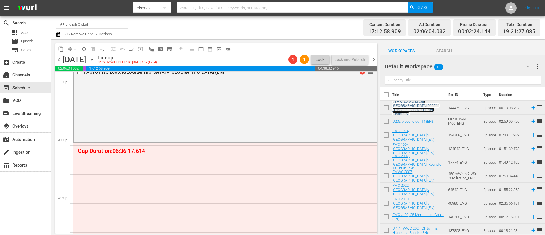
scroll to position [1831, 0]
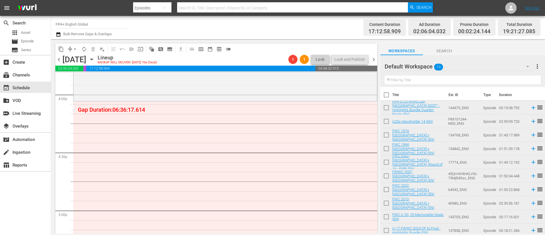
click at [58, 62] on span "chevron_left" at bounding box center [58, 59] width 7 height 7
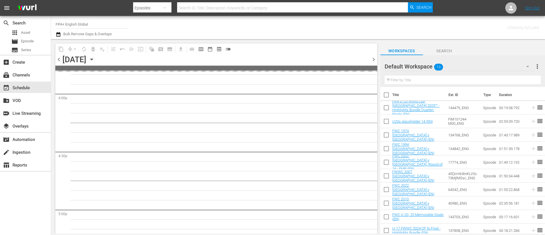
scroll to position [1880, 0]
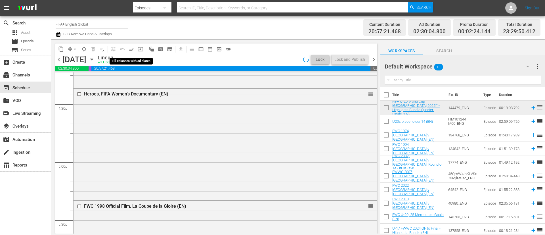
click at [128, 48] on button "menu_open" at bounding box center [131, 49] width 9 height 9
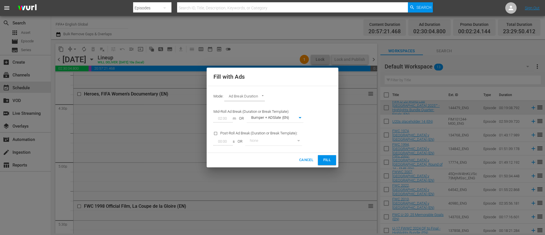
click at [332, 156] on button "Fill" at bounding box center [327, 160] width 18 height 10
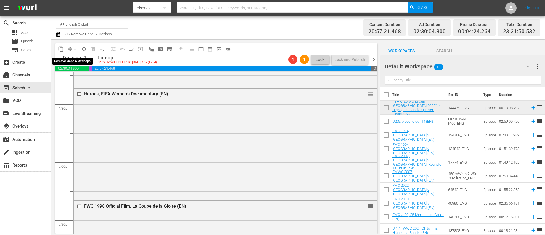
click at [72, 48] on span "arrow_drop_down" at bounding box center [75, 49] width 6 height 6
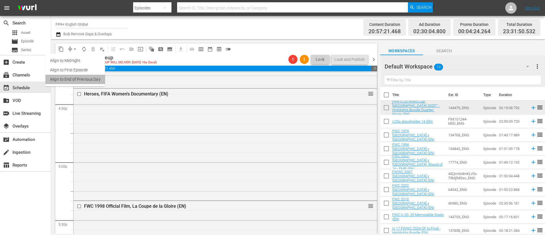
click at [93, 79] on li "Align to End of Previous Day" at bounding box center [75, 79] width 60 height 9
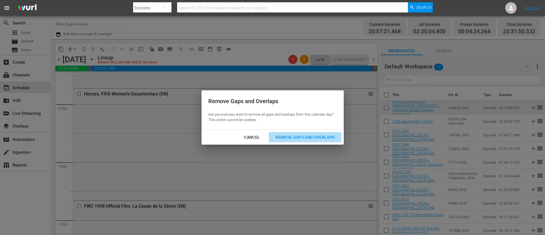
click at [327, 135] on div "Remove Gaps and Overlaps" at bounding box center [305, 137] width 68 height 7
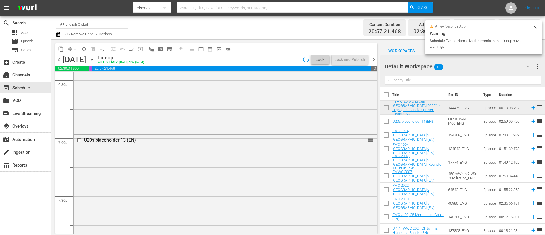
scroll to position [2087, 0]
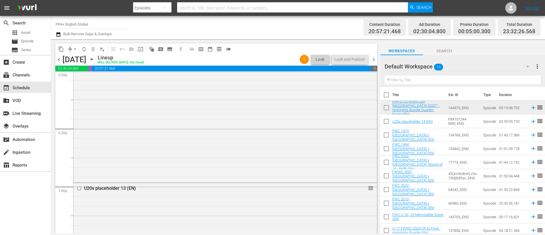
click at [363, 58] on span "chevron_right" at bounding box center [373, 59] width 7 height 7
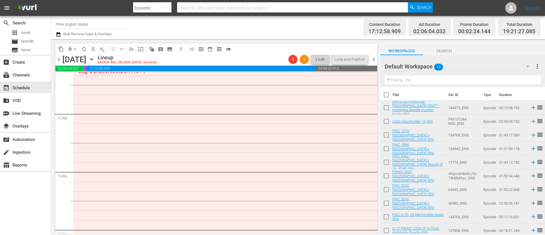
scroll to position [1742, 0]
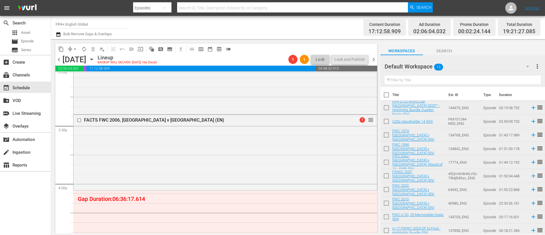
click at [363, 138] on input "checkbox" at bounding box center [386, 136] width 12 height 12
checkbox input "true"
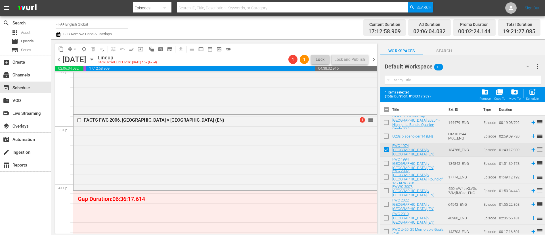
click at [363, 156] on input "checkbox" at bounding box center [386, 164] width 12 height 12
checkbox input "true"
click at [363, 156] on input "checkbox" at bounding box center [386, 178] width 12 height 12
checkbox input "true"
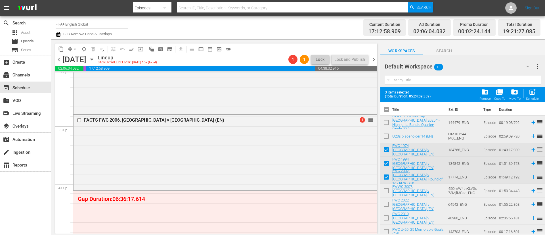
click at [363, 156] on input "checkbox" at bounding box center [386, 192] width 12 height 12
checkbox input "false"
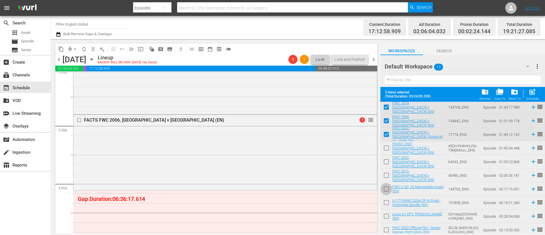
click at [363, 156] on input "checkbox" at bounding box center [386, 190] width 12 height 12
checkbox input "true"
click at [363, 156] on input "checkbox" at bounding box center [386, 204] width 12 height 12
checkbox input "true"
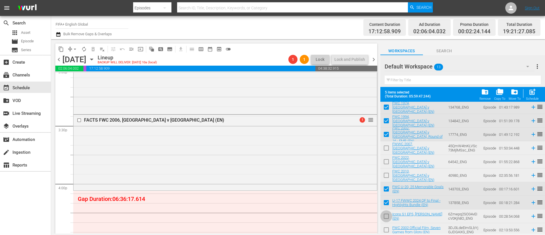
click at [363, 156] on input "checkbox" at bounding box center [386, 217] width 12 height 12
checkbox input "false"
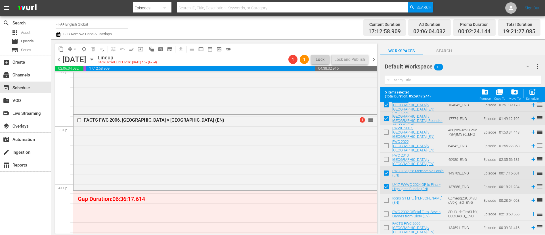
click at [363, 156] on input "checkbox" at bounding box center [386, 174] width 12 height 12
checkbox input "false"
click at [363, 156] on input "checkbox" at bounding box center [386, 188] width 12 height 12
checkbox input "false"
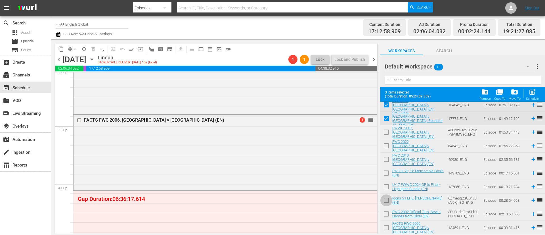
click at [363, 156] on input "checkbox" at bounding box center [386, 201] width 12 height 12
checkbox input "true"
click at [363, 156] on input "checkbox" at bounding box center [386, 229] width 12 height 12
checkbox input "true"
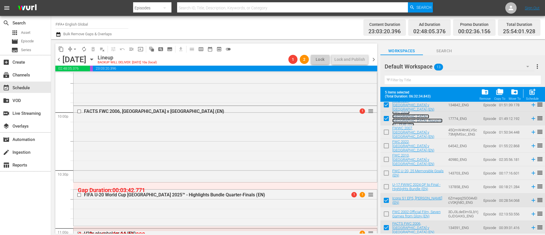
scroll to position [2551, 0]
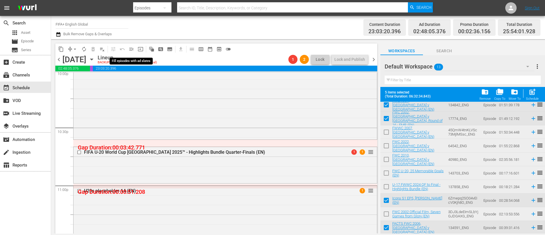
click at [133, 48] on span "menu_open" at bounding box center [132, 49] width 6 height 6
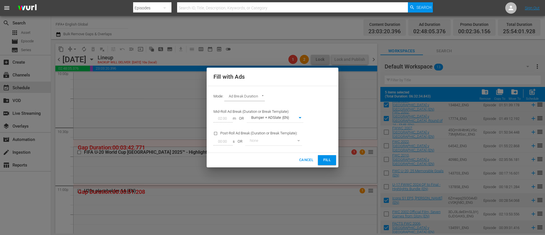
click at [333, 156] on button "Fill" at bounding box center [327, 160] width 18 height 10
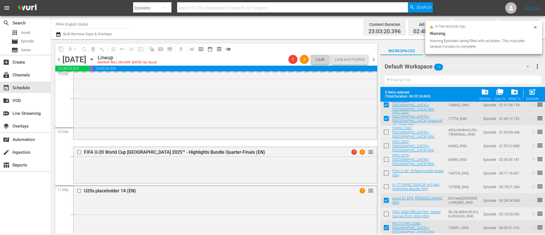
click at [363, 68] on span "more_vert" at bounding box center [537, 66] width 7 height 7
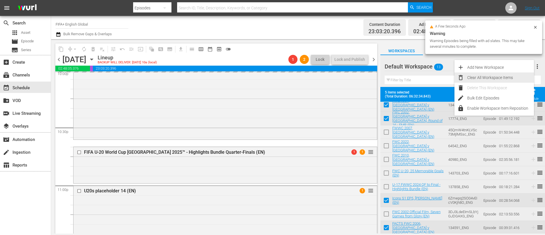
click at [363, 81] on div "Clear All Workspace Items" at bounding box center [500, 77] width 67 height 10
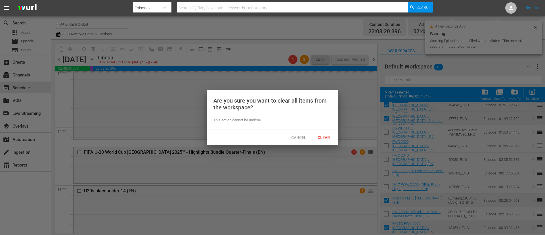
click at [317, 139] on span "Clear" at bounding box center [323, 137] width 21 height 5
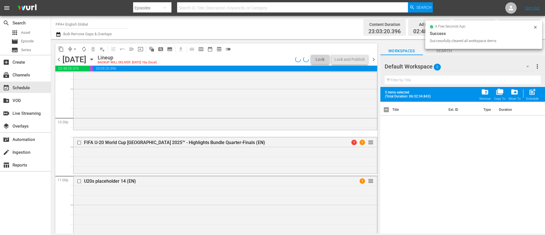
scroll to position [0, 0]
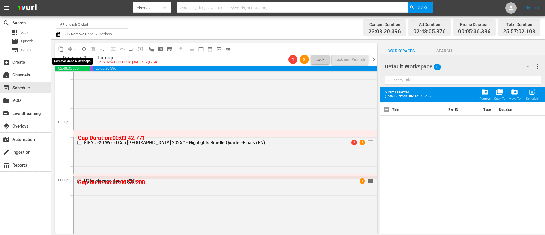
click at [75, 50] on span "arrow_drop_down" at bounding box center [75, 49] width 6 height 6
click at [93, 80] on li "Align to End of Previous Day" at bounding box center [75, 79] width 60 height 9
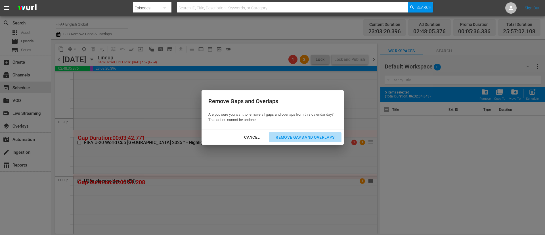
click at [298, 137] on div "Remove Gaps and Overlaps" at bounding box center [305, 137] width 68 height 7
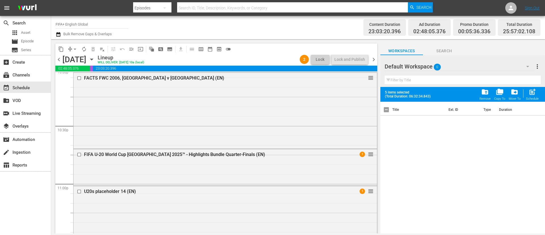
scroll to position [2596, 0]
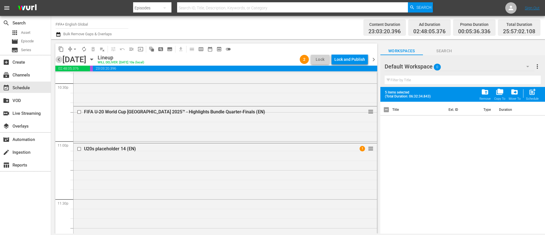
click at [57, 59] on span "chevron_left" at bounding box center [58, 59] width 7 height 7
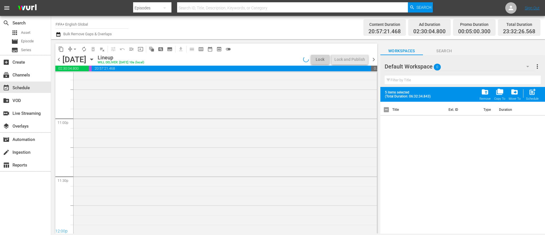
scroll to position [2615, 0]
click at [360, 55] on div "Lock and Publish" at bounding box center [349, 59] width 31 height 10
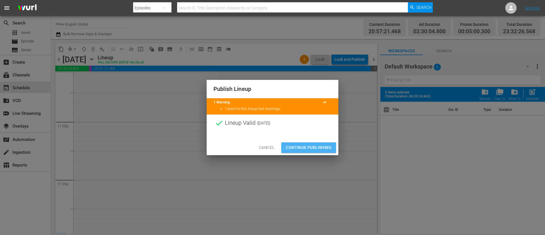
click at [308, 150] on span "Continue Publishing" at bounding box center [309, 147] width 46 height 7
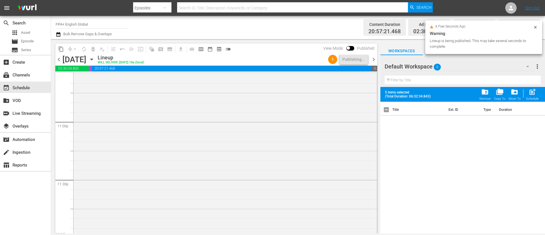
click at [363, 60] on span "chevron_right" at bounding box center [373, 59] width 7 height 7
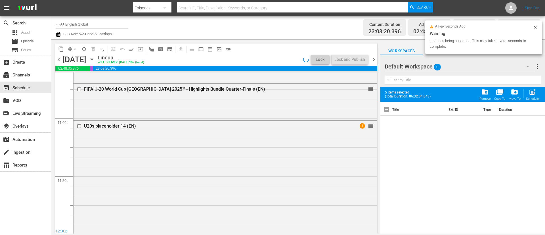
scroll to position [2605, 0]
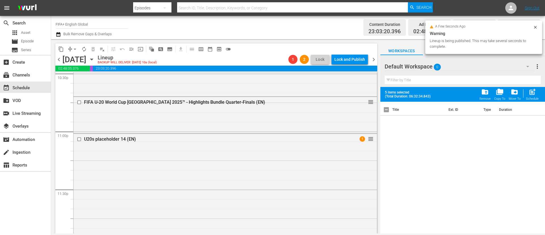
click at [355, 58] on div "Lock and Publish" at bounding box center [349, 59] width 31 height 10
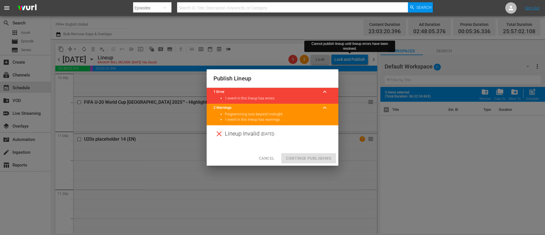
click at [267, 156] on span "Cancel" at bounding box center [267, 158] width 16 height 7
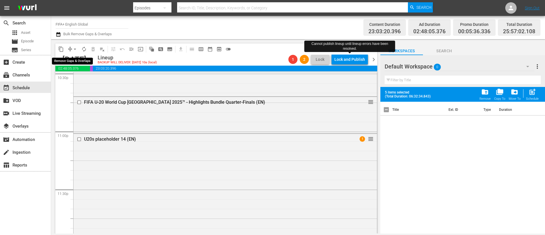
click at [74, 48] on span "arrow_drop_down" at bounding box center [75, 49] width 6 height 6
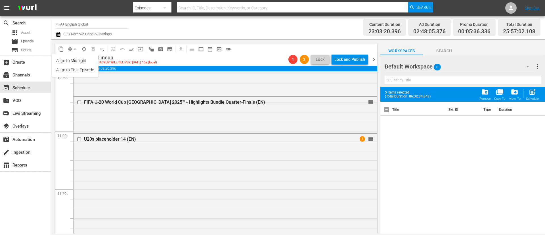
click at [247, 44] on div "content_copy compress arrow_drop_down autorenew_outlined delete_forever_outline…" at bounding box center [216, 48] width 322 height 11
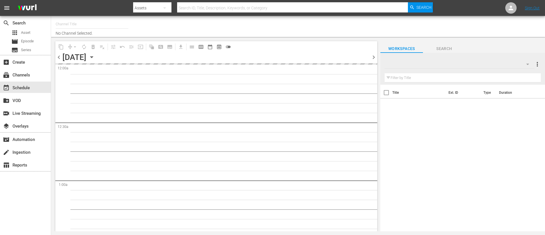
type input "FIFA+ English Global (1781)"
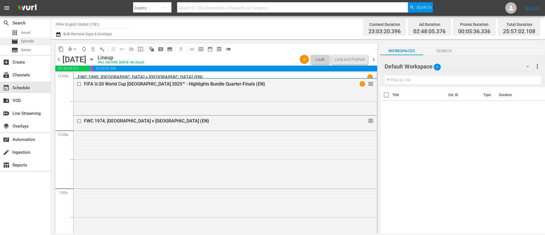
click at [29, 39] on span "Episode" at bounding box center [27, 41] width 13 height 6
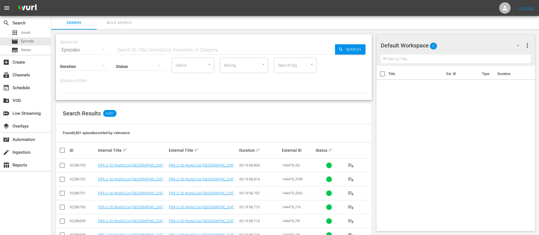
click at [127, 24] on span "Bulk Search" at bounding box center [119, 23] width 39 height 7
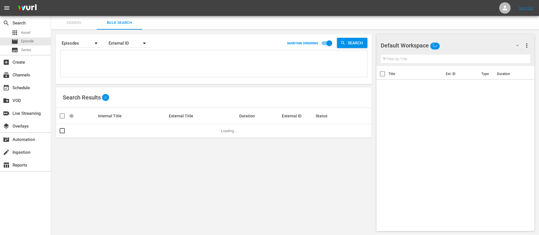
click at [109, 70] on textarea at bounding box center [214, 65] width 305 height 26
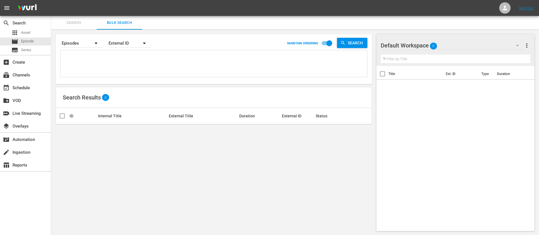
paste textarea "134770_ITA 3nZZ1euGzGe6Vh5EtANF8b_ITA 138255_ITA veV81BPiVGkGZ7uZwHZmB_ITA 2163…"
type textarea "134770_ITA 3nZZ1euGzGe6Vh5EtANF8b_ITA 138255_ITA veV81BPiVGkGZ7uZwHZmB_ITA 2163…"
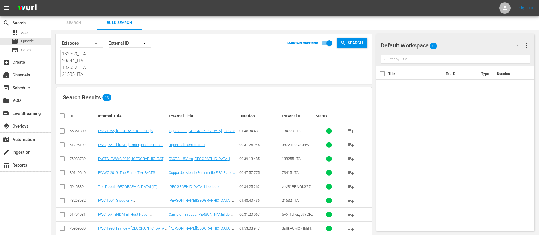
type textarea "134770_ITA 3nZZ1euGzGe6Vh5EtANF8b_ITA 138255_ITA veV81BPiVGkGZ7uZwHZmB_ITA 2163…"
click at [62, 116] on input "checkbox" at bounding box center [64, 115] width 11 height 7
checkbox input "true"
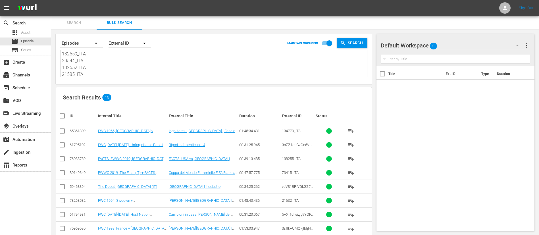
checkbox input "true"
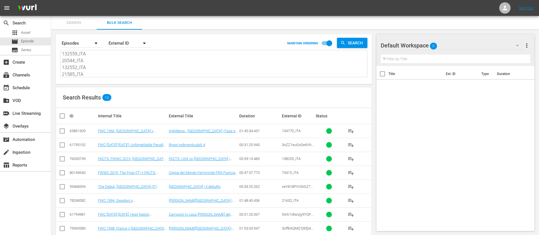
checkbox input "true"
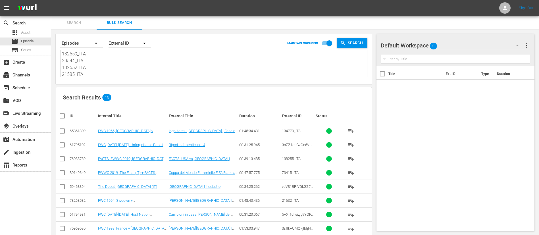
checkbox input "true"
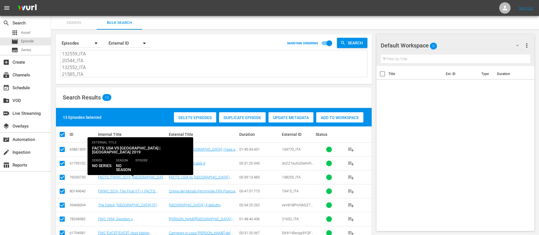
scroll to position [43, 0]
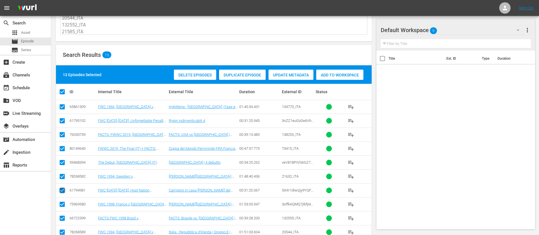
click at [60, 189] on input "checkbox" at bounding box center [62, 191] width 7 height 7
checkbox input "false"
click at [61, 119] on input "checkbox" at bounding box center [62, 121] width 7 height 7
checkbox input "false"
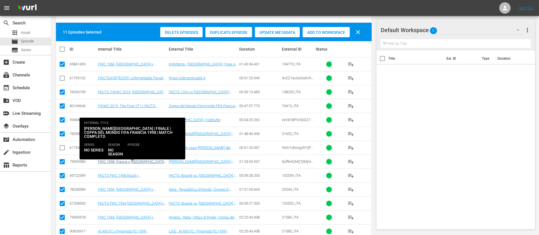
scroll to position [99, 0]
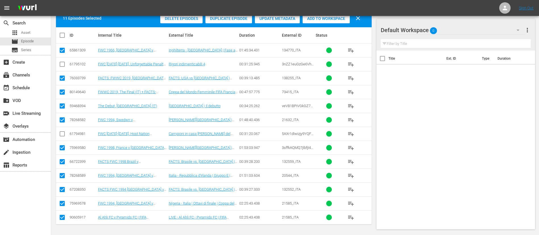
click at [62, 217] on input "checkbox" at bounding box center [62, 218] width 7 height 7
checkbox input "false"
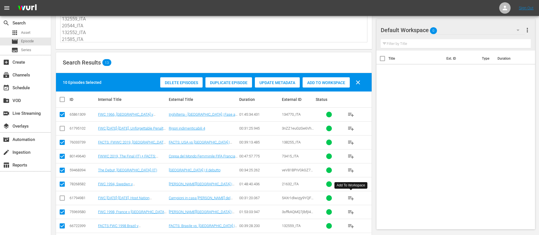
scroll to position [0, 0]
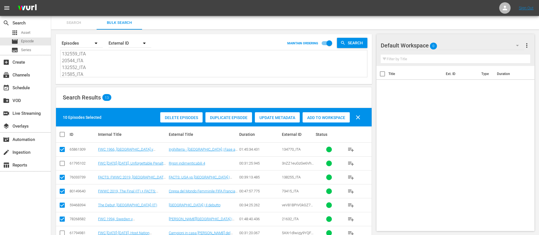
click at [340, 117] on span "Add to Workspace" at bounding box center [325, 117] width 47 height 5
click at [76, 24] on span "Search" at bounding box center [74, 23] width 39 height 7
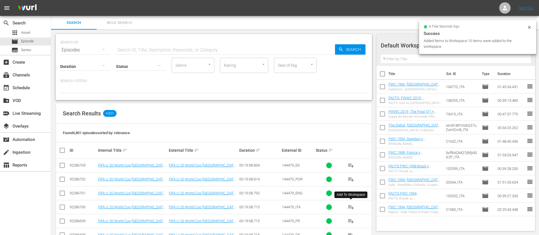
click at [352, 208] on span "playlist_add" at bounding box center [350, 207] width 7 height 7
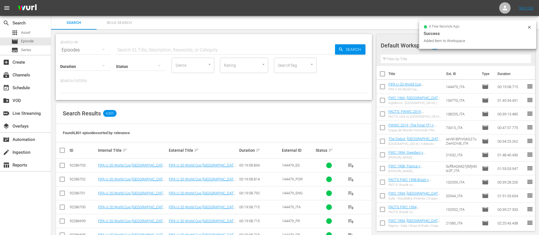
click at [223, 46] on input "text" at bounding box center [225, 50] width 219 height 14
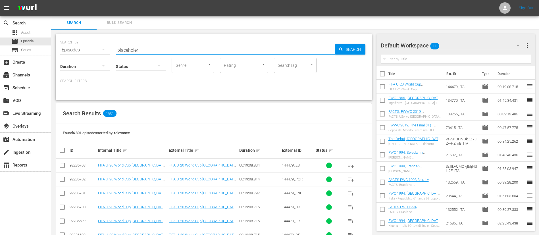
type input "placeholer"
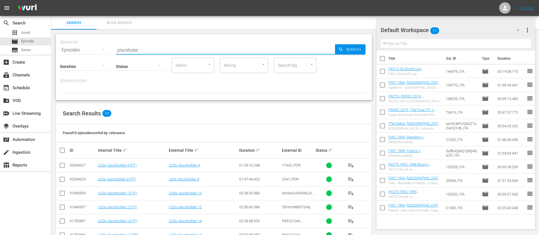
scroll to position [73, 0]
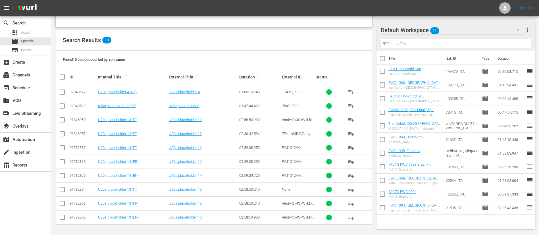
click at [353, 187] on span "playlist_add" at bounding box center [350, 189] width 7 height 7
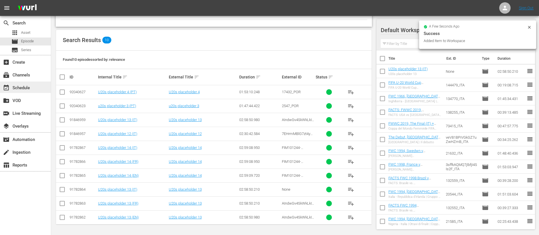
click at [27, 87] on div "event_available Schedule" at bounding box center [16, 86] width 32 height 5
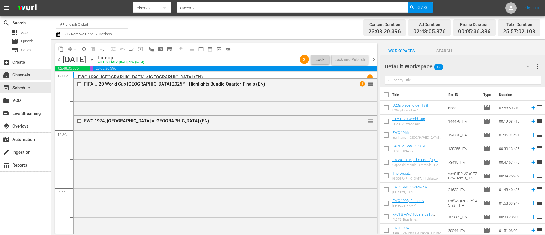
click at [15, 76] on div "subscriptions Channels" at bounding box center [16, 74] width 32 height 5
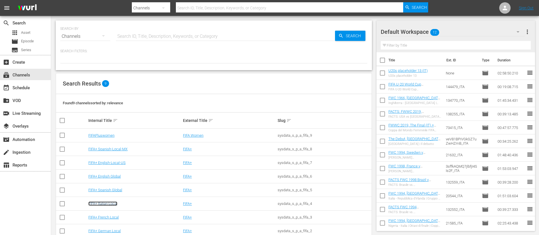
click at [101, 205] on link "FIFA+ Italian Local" at bounding box center [102, 203] width 29 height 4
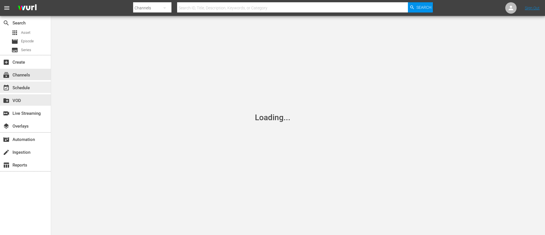
click at [33, 90] on div "event_available Schedule" at bounding box center [25, 86] width 51 height 11
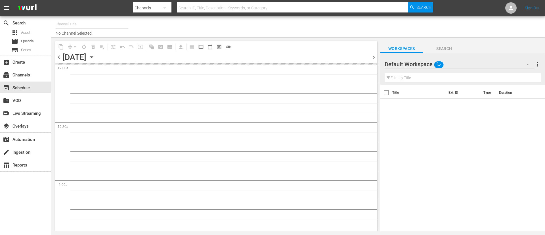
type input "FIFA+ Italian Local (1779)"
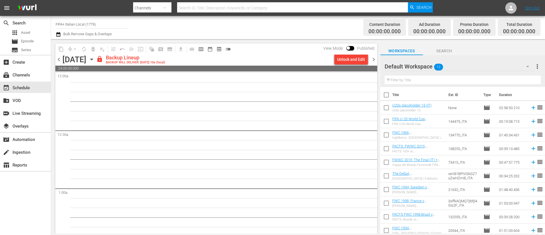
click at [57, 60] on span "chevron_left" at bounding box center [58, 59] width 7 height 7
click at [358, 60] on div "Unlock and Edit" at bounding box center [351, 59] width 28 height 10
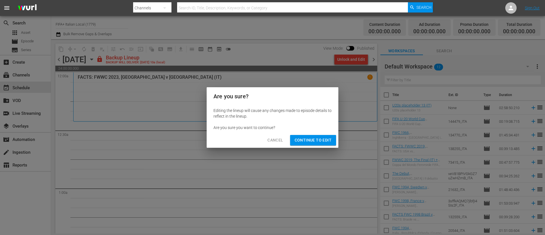
click at [315, 138] on span "Continue to Edit" at bounding box center [313, 140] width 37 height 7
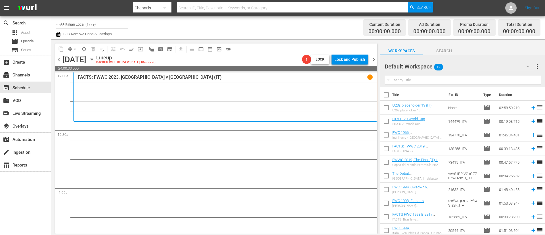
click at [385, 95] on input "checkbox" at bounding box center [386, 96] width 12 height 12
checkbox input "true"
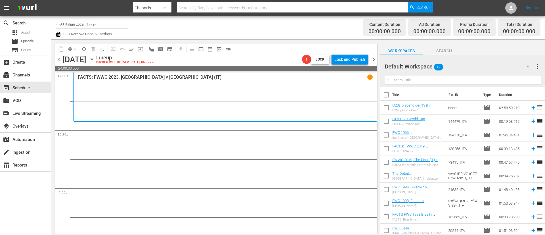
checkbox input "true"
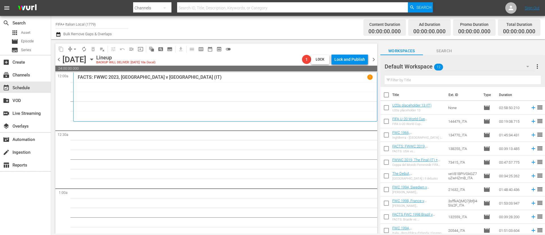
checkbox input "true"
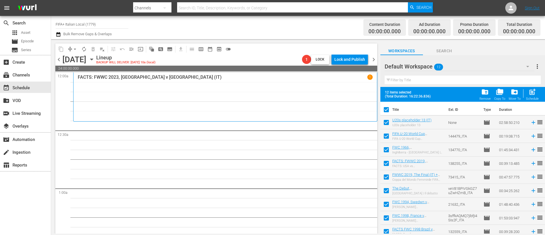
click at [389, 122] on input "checkbox" at bounding box center [386, 124] width 12 height 12
checkbox input "false"
click at [533, 97] on div "Schedule" at bounding box center [532, 99] width 13 height 4
checkbox input "false"
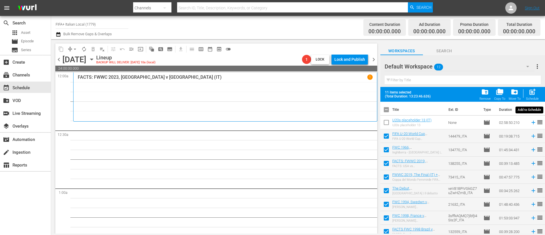
checkbox input "false"
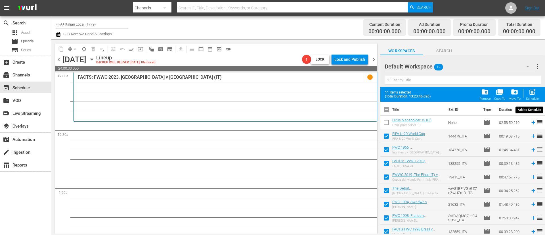
checkbox input "false"
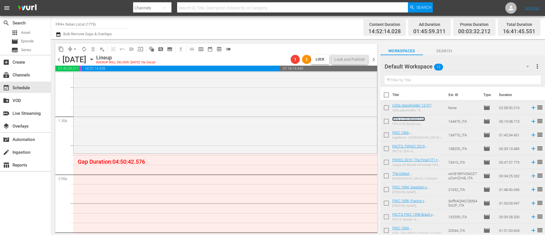
scroll to position [1533, 0]
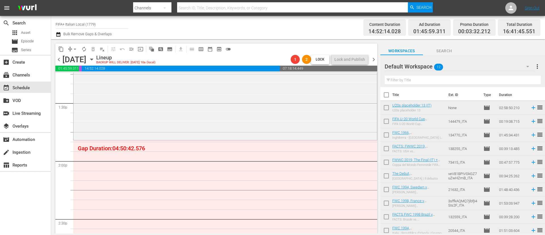
click at [386, 139] on input "checkbox" at bounding box center [386, 136] width 12 height 12
checkbox input "true"
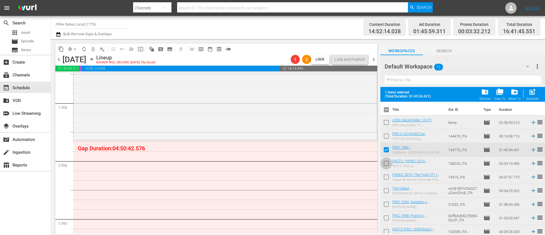
click at [387, 167] on input "checkbox" at bounding box center [386, 164] width 12 height 12
checkbox input "true"
click at [386, 179] on input "checkbox" at bounding box center [386, 178] width 12 height 12
checkbox input "true"
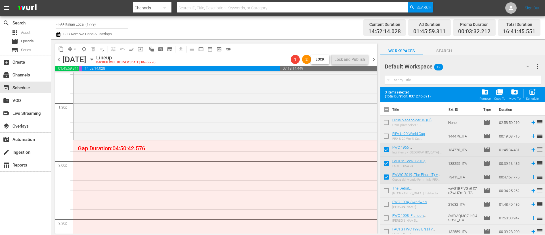
click at [388, 191] on input "checkbox" at bounding box center [386, 192] width 12 height 12
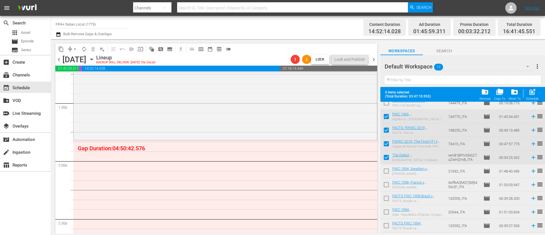
scroll to position [45, 0]
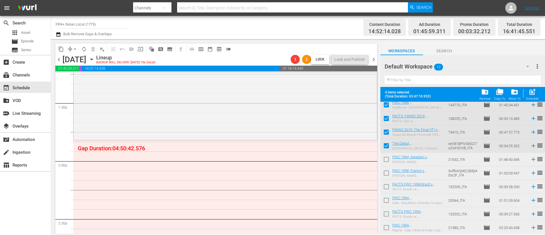
click at [387, 145] on input "checkbox" at bounding box center [386, 147] width 12 height 12
checkbox input "false"
click at [390, 131] on input "checkbox" at bounding box center [386, 133] width 12 height 12
checkbox input "false"
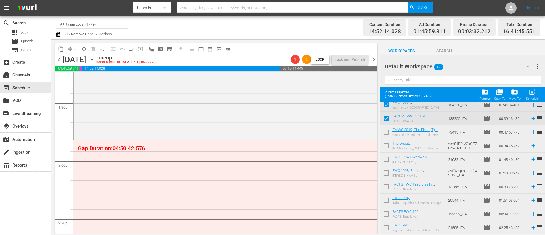
click at [386, 173] on input "checkbox" at bounding box center [386, 174] width 12 height 12
checkbox input "true"
click at [390, 145] on input "checkbox" at bounding box center [386, 147] width 12 height 12
checkbox input "true"
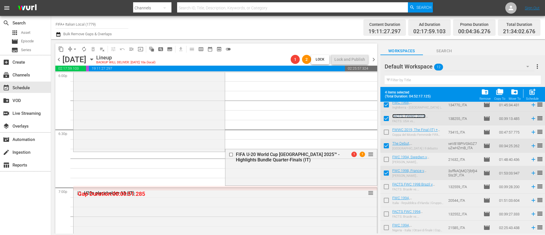
scroll to position [2087, 0]
click at [134, 49] on button "menu_open" at bounding box center [131, 49] width 9 height 9
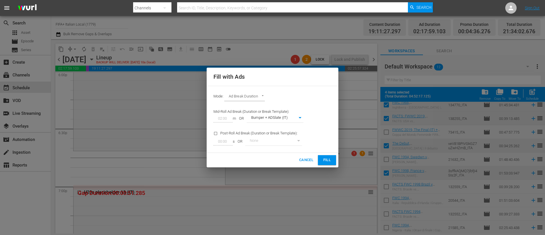
click at [329, 160] on span "Fill" at bounding box center [327, 160] width 9 height 7
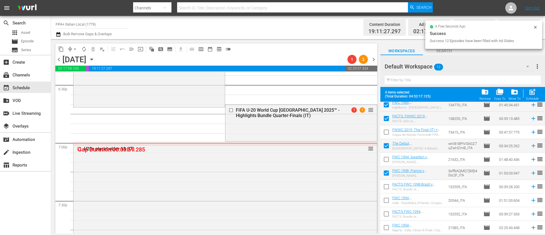
scroll to position [1895, 0]
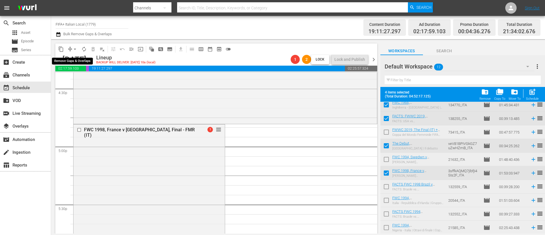
click at [76, 48] on span "arrow_drop_down" at bounding box center [75, 49] width 6 height 6
click at [92, 79] on li "Align to End of Previous Day" at bounding box center [75, 79] width 60 height 9
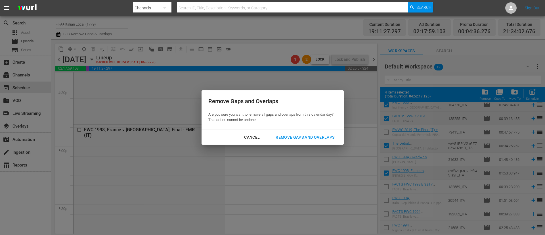
click at [313, 136] on div "Remove Gaps and Overlaps" at bounding box center [305, 137] width 68 height 7
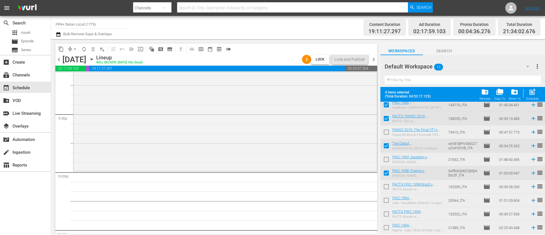
scroll to position [0, 0]
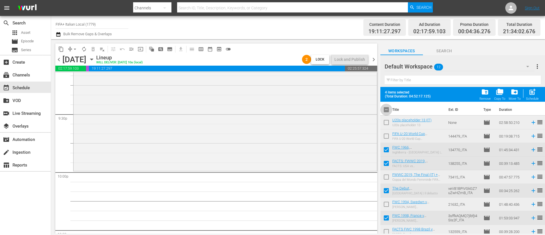
click at [389, 113] on input "checkbox" at bounding box center [386, 111] width 12 height 12
checkbox input "true"
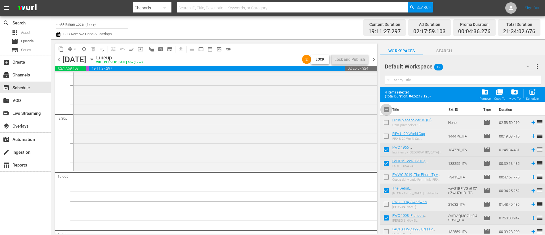
checkbox input "true"
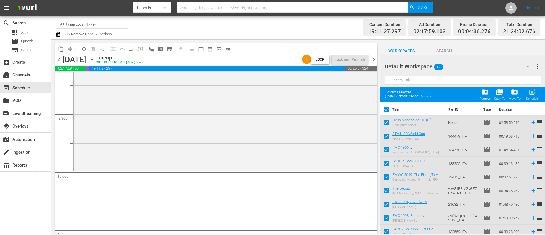
click at [389, 113] on input "checkbox" at bounding box center [386, 111] width 12 height 12
checkbox input "false"
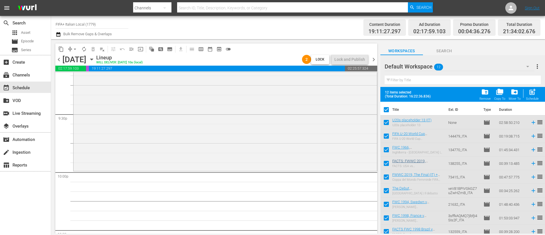
checkbox input "false"
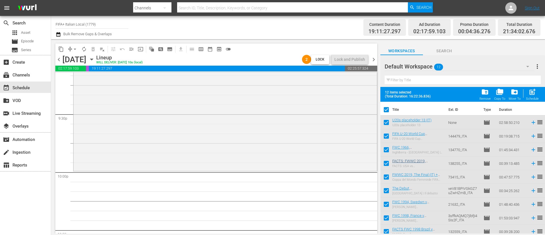
checkbox input "false"
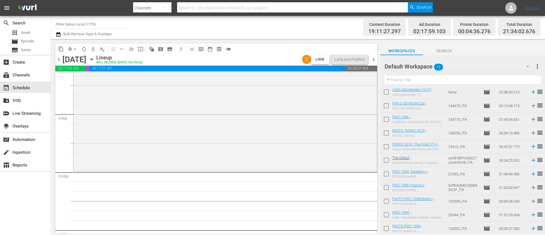
scroll to position [30, 0]
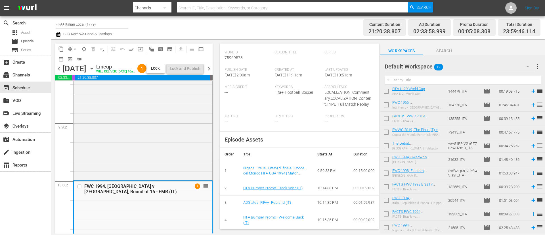
scroll to position [0, 0]
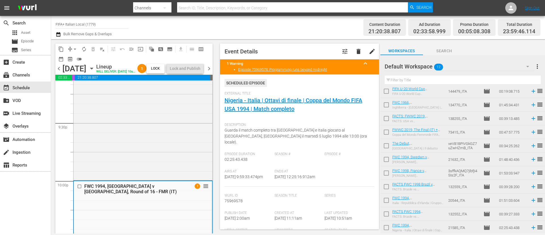
click at [541, 66] on span "more_vert" at bounding box center [537, 66] width 7 height 7
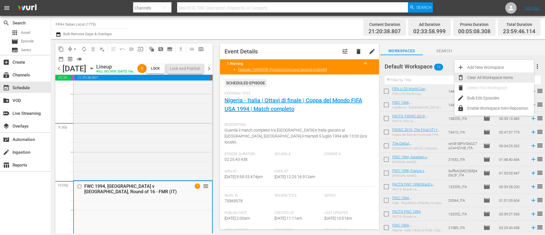
click at [504, 80] on div "Clear All Workspace Items" at bounding box center [500, 77] width 67 height 10
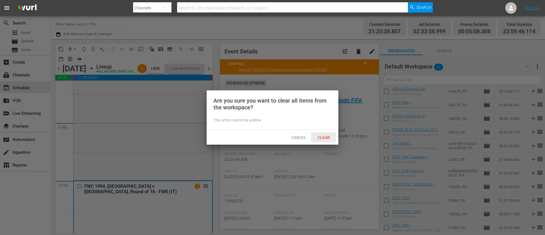
click at [319, 140] on div "Clear" at bounding box center [323, 137] width 25 height 11
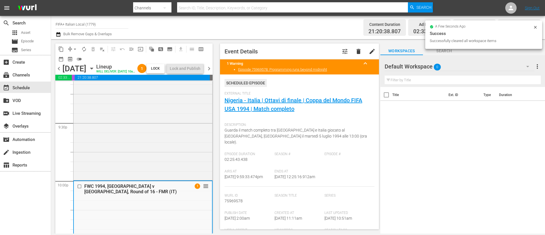
click at [213, 72] on span "chevron_right" at bounding box center [209, 68] width 7 height 7
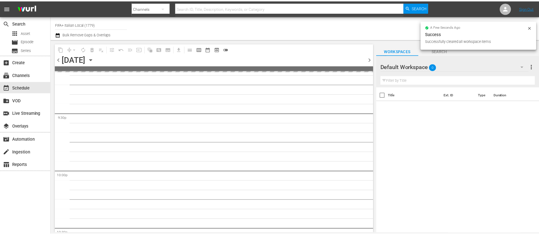
scroll to position [2516, 0]
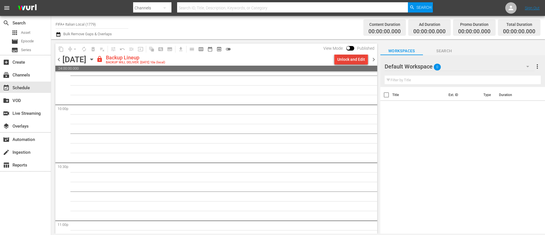
click at [362, 61] on div "Unlock and Edit" at bounding box center [351, 59] width 28 height 10
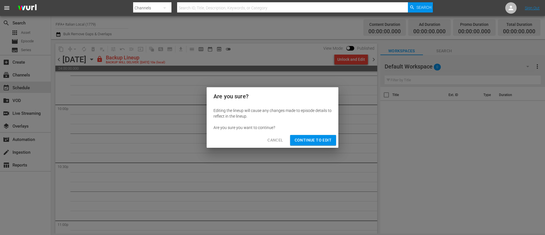
click at [323, 138] on span "Continue to Edit" at bounding box center [313, 140] width 37 height 7
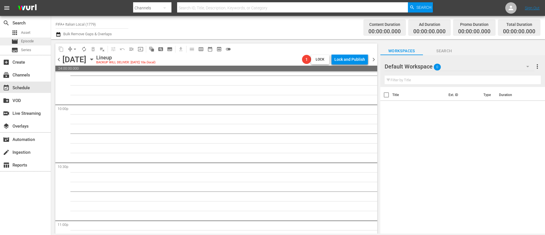
click at [41, 38] on div "movie Episode" at bounding box center [25, 41] width 51 height 8
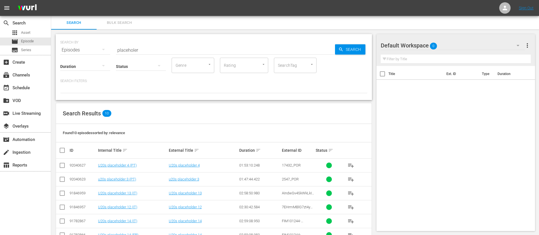
click at [123, 21] on span "Bulk Search" at bounding box center [119, 23] width 39 height 7
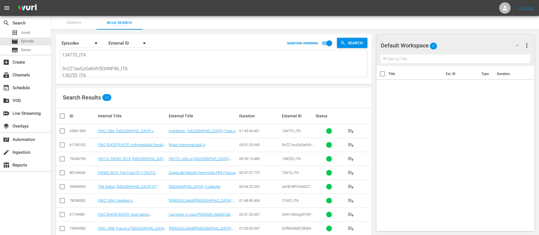
click at [127, 70] on textarea "134770_ITA 3nZZ1euGzGe6Vh5EtANF8b_ITA 138255_ITA veV81BPiVGkGZ7uZwHZmB_ITA 2163…" at bounding box center [214, 65] width 305 height 26
paste textarea "134769_ITA 4coghu6zf00KTkL2Wxt3W6_ITA 138188_ITA 4iHpy3vcGaXaKrBp20LxRD_ITA 4WV…"
type textarea "134769_ITA 4coghu6zf00KTkL2Wxt3W6_ITA 138188_ITA 4iHpy3vcGaXaKrBp20LxRD_ITA 4WV…"
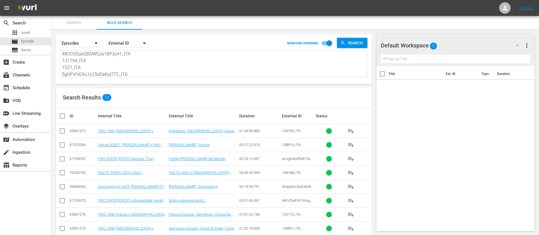
type textarea "134769_ITA 4coghu6zf00KTkL2Wxt3W6_ITA 138188_ITA 4iHpy3vcGaXaKrBp20LxRD_ITA 4WV…"
click at [65, 114] on input "checkbox" at bounding box center [64, 115] width 11 height 7
checkbox input "true"
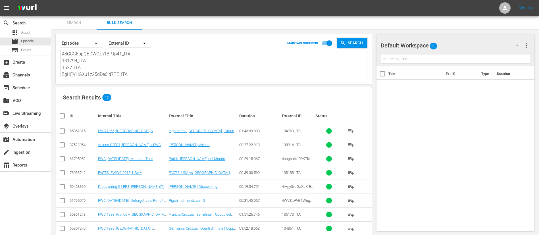
checkbox input "true"
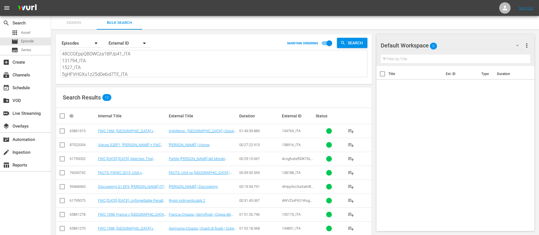
checkbox input "true"
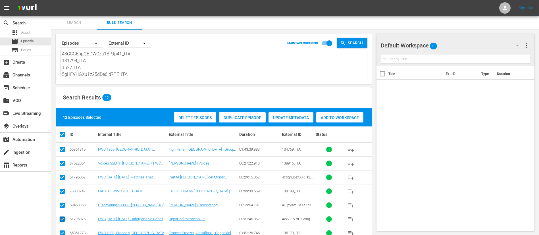
click at [62, 217] on input "checkbox" at bounding box center [62, 220] width 7 height 7
checkbox input "false"
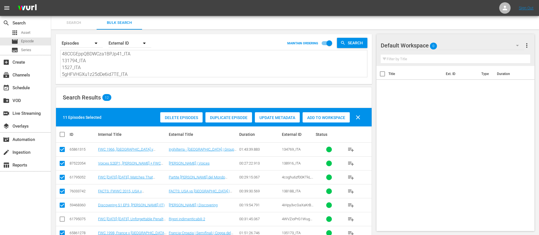
click at [62, 175] on input "checkbox" at bounding box center [62, 178] width 7 height 7
checkbox input "false"
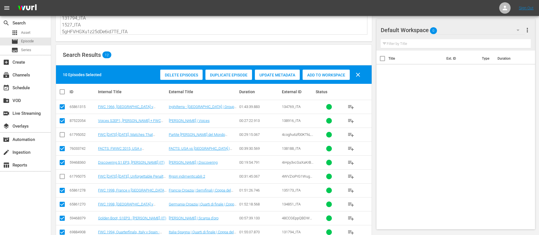
scroll to position [85, 0]
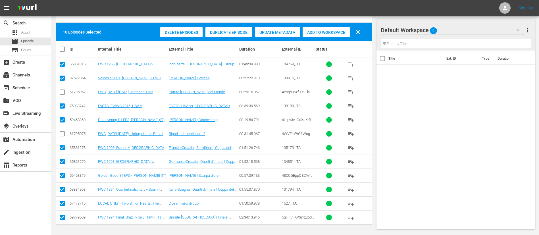
click at [320, 33] on span "Add to Workspace" at bounding box center [325, 32] width 47 height 5
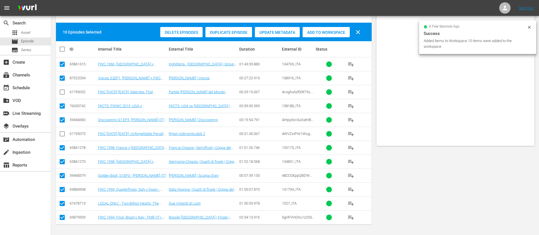
scroll to position [0, 0]
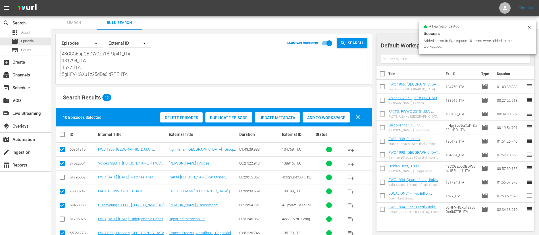
click at [88, 24] on span "Search" at bounding box center [74, 23] width 39 height 7
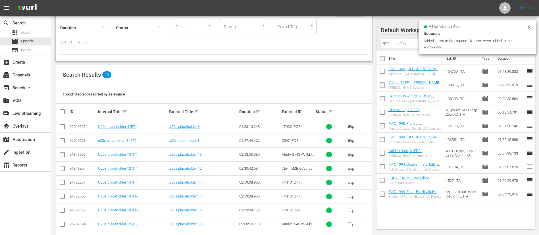
scroll to position [43, 0]
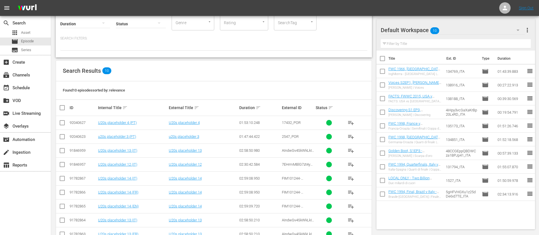
click at [346, 207] on button "playlist_add" at bounding box center [351, 206] width 14 height 14
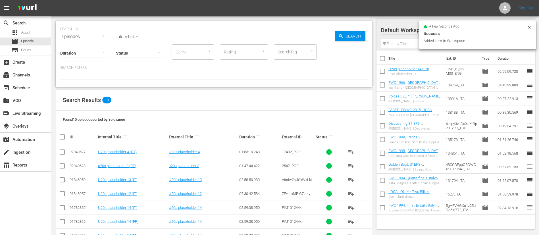
scroll to position [0, 0]
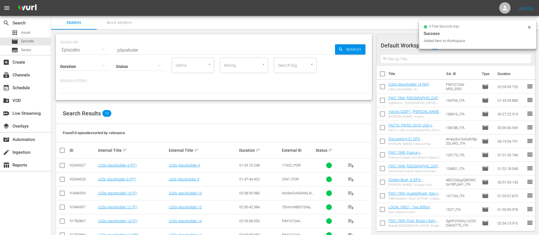
click at [165, 57] on div at bounding box center [141, 67] width 50 height 20
click at [173, 47] on div "Ready to Schedule Not Ready to Schedule" at bounding box center [269, 117] width 539 height 235
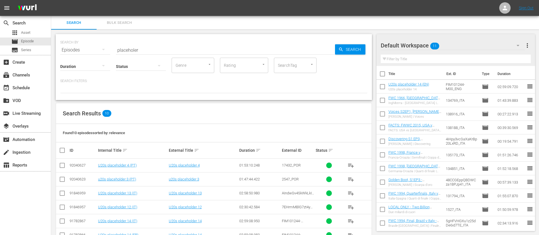
click at [173, 47] on div "Ready to Schedule Not Ready to Schedule" at bounding box center [269, 117] width 539 height 235
click at [156, 51] on input "placeholer" at bounding box center [225, 50] width 219 height 14
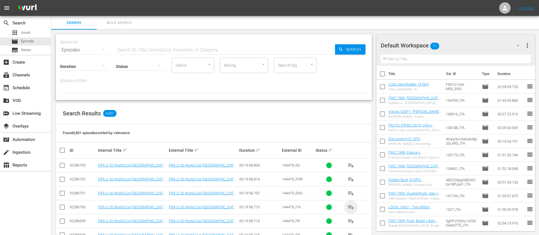
click at [350, 204] on span "playlist_add" at bounding box center [350, 207] width 7 height 7
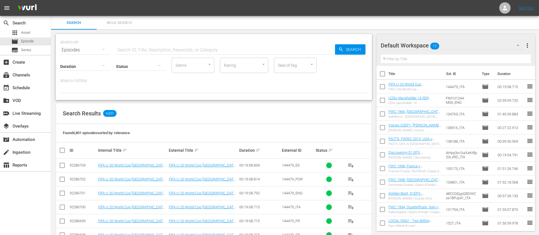
click at [385, 101] on input "checkbox" at bounding box center [382, 101] width 12 height 12
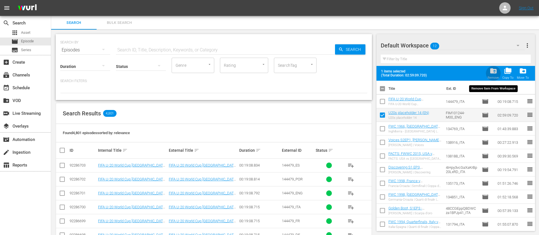
click at [490, 75] on div "folder_delete Remove" at bounding box center [492, 73] width 11 height 12
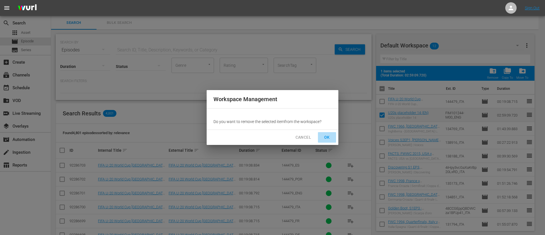
click at [332, 135] on button "OK" at bounding box center [327, 137] width 18 height 11
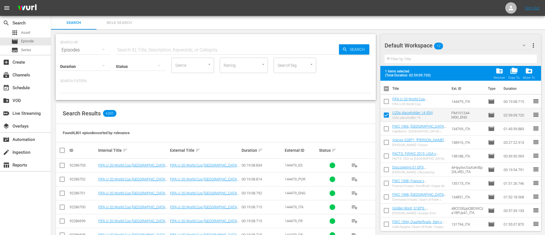
checkbox input "false"
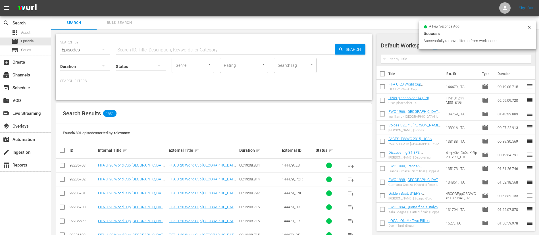
click at [210, 47] on input "text" at bounding box center [225, 50] width 219 height 14
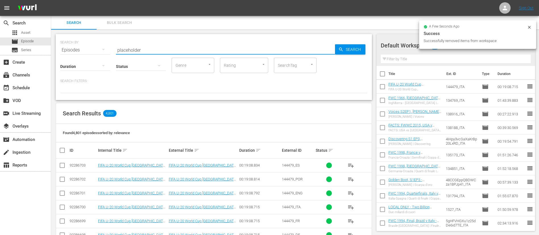
type input "placeholder"
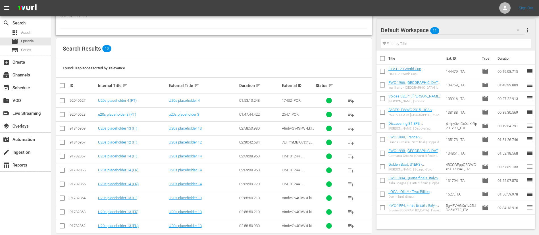
scroll to position [73, 0]
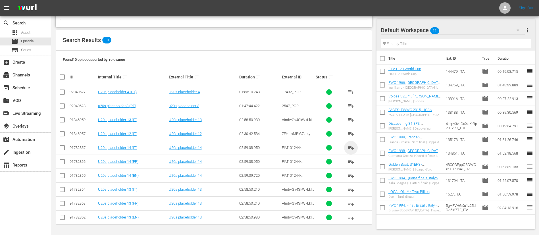
click at [351, 144] on span "playlist_add" at bounding box center [350, 147] width 7 height 7
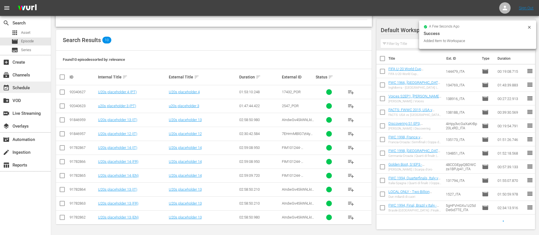
click at [20, 89] on div "event_available Schedule" at bounding box center [16, 86] width 32 height 5
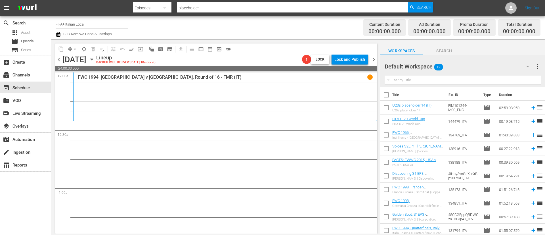
click at [387, 95] on input "checkbox" at bounding box center [386, 96] width 12 height 12
checkbox input "true"
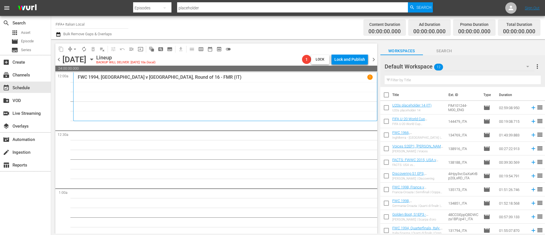
checkbox input "true"
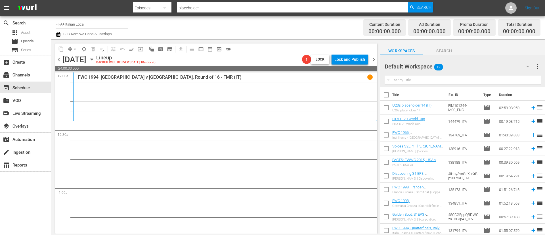
checkbox input "true"
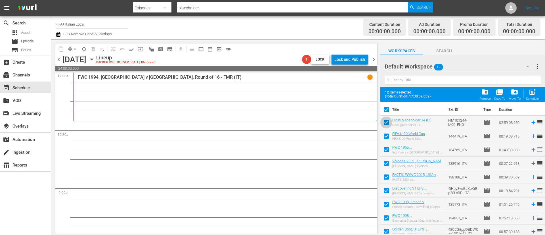
click at [385, 122] on input "checkbox" at bounding box center [386, 124] width 12 height 12
checkbox input "false"
click at [538, 93] on div "post_add Schedule" at bounding box center [532, 94] width 13 height 12
checkbox input "false"
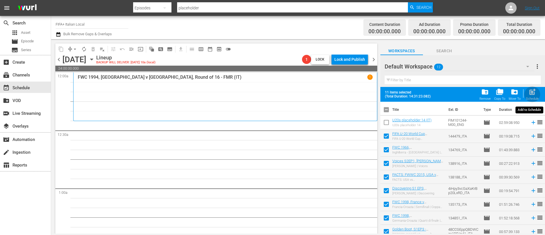
checkbox input "false"
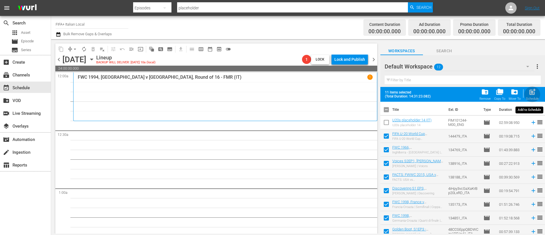
checkbox input "false"
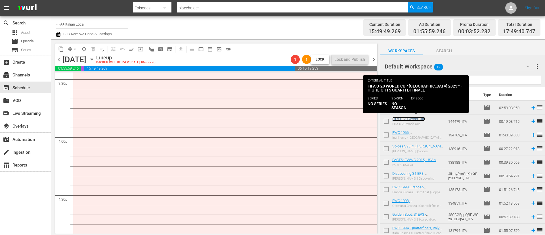
scroll to position [1661, 0]
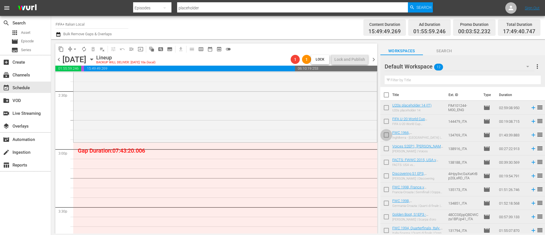
click at [387, 136] on input "checkbox" at bounding box center [386, 136] width 12 height 12
checkbox input "true"
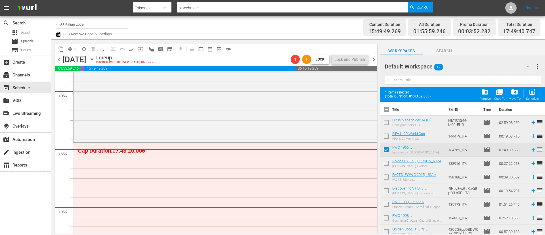
click at [387, 162] on input "checkbox" at bounding box center [386, 164] width 12 height 12
checkbox input "true"
click at [385, 181] on input "checkbox" at bounding box center [386, 178] width 12 height 12
checkbox input "true"
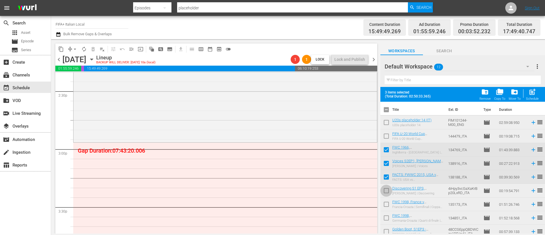
click at [387, 193] on input "checkbox" at bounding box center [386, 192] width 12 height 12
checkbox input "true"
click at [387, 203] on input "checkbox" at bounding box center [386, 205] width 12 height 12
checkbox input "true"
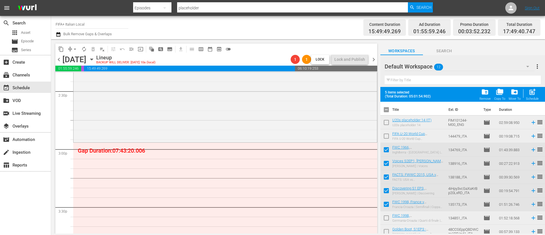
click at [389, 217] on input "checkbox" at bounding box center [386, 219] width 12 height 12
checkbox input "true"
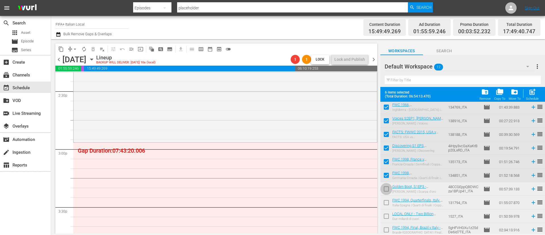
click at [388, 187] on input "checkbox" at bounding box center [386, 190] width 12 height 12
checkbox input "true"
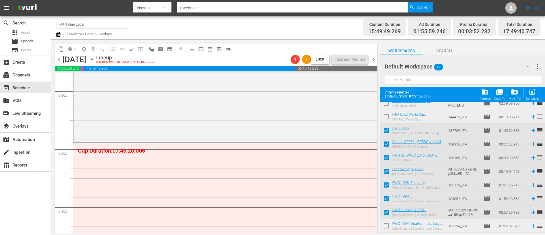
scroll to position [0, 0]
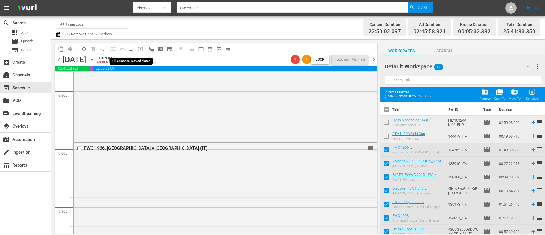
click at [129, 49] on span "menu_open" at bounding box center [132, 49] width 6 height 6
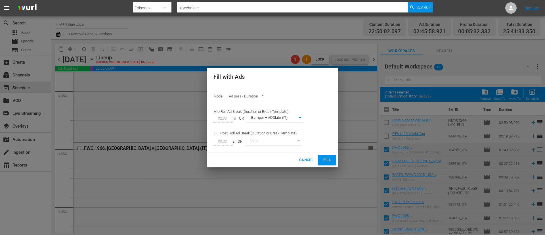
click at [333, 156] on button "Fill" at bounding box center [327, 160] width 18 height 10
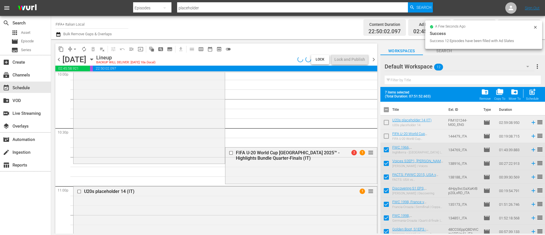
scroll to position [2593, 0]
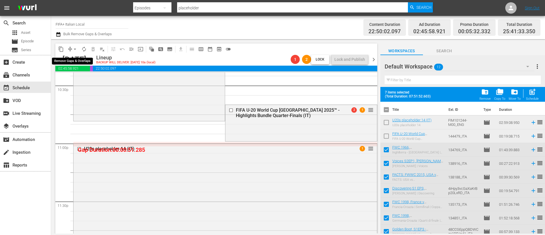
click at [76, 49] on span "arrow_drop_down" at bounding box center [75, 49] width 6 height 6
click at [93, 80] on li "Align to End of Previous Day" at bounding box center [75, 79] width 60 height 9
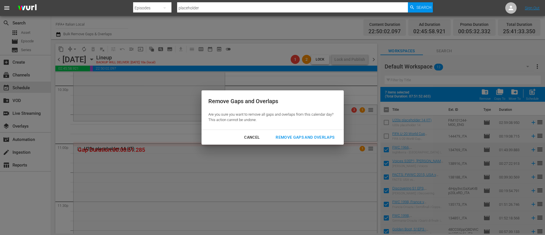
click at [306, 141] on button "Remove Gaps and Overlaps" at bounding box center [305, 137] width 72 height 11
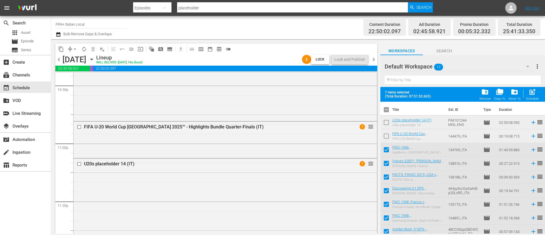
click at [535, 67] on span "more_vert" at bounding box center [537, 66] width 7 height 7
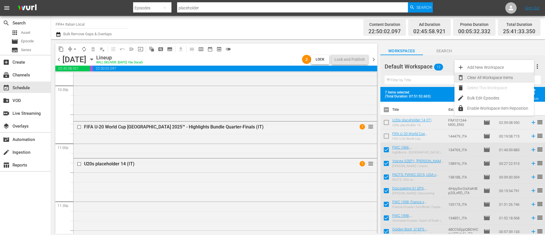
click at [487, 77] on div "Clear All Workspace Items" at bounding box center [500, 77] width 67 height 10
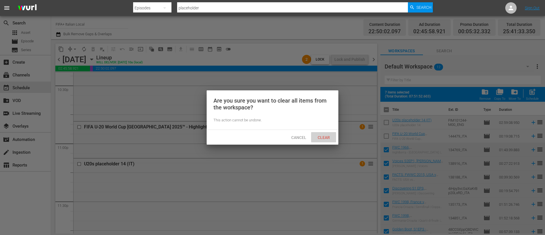
click at [330, 141] on div "Clear" at bounding box center [323, 137] width 25 height 11
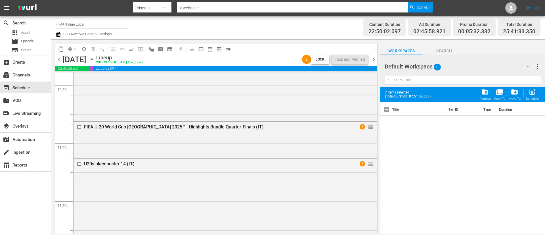
click at [63, 62] on div "[DATE]" at bounding box center [74, 59] width 24 height 9
click at [60, 62] on span "chevron_left" at bounding box center [58, 59] width 7 height 7
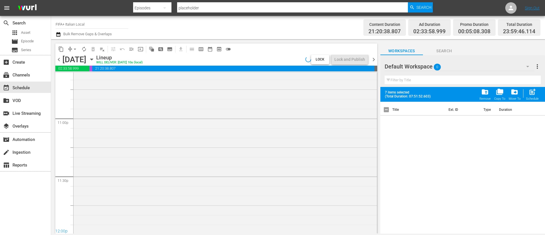
scroll to position [2632, 0]
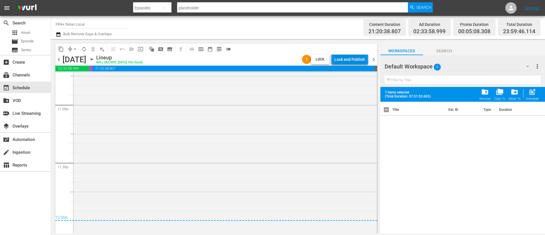
click at [361, 63] on div "Lock and Publish" at bounding box center [349, 59] width 31 height 10
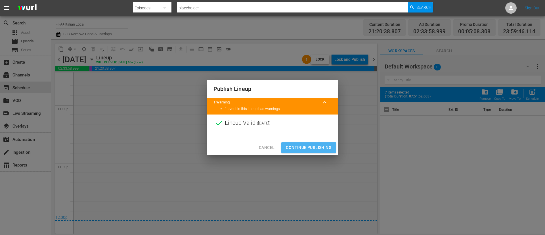
click at [316, 148] on span "Continue Publishing" at bounding box center [309, 147] width 46 height 7
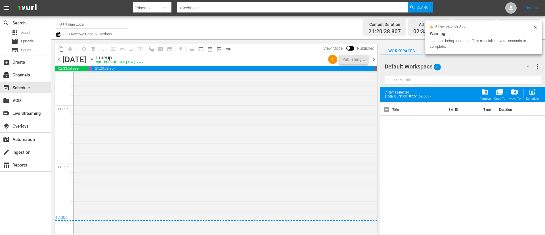
click at [374, 62] on span "chevron_right" at bounding box center [373, 59] width 7 height 7
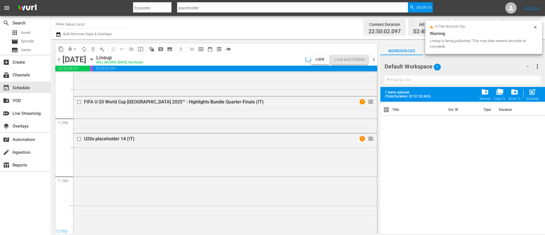
scroll to position [2593, 0]
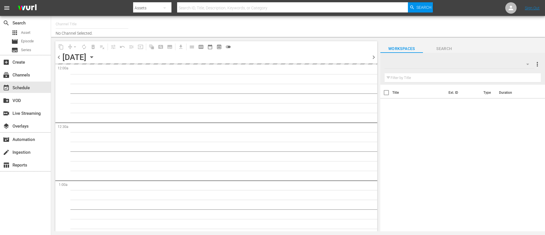
type input "FIFA+ English Global (1781)"
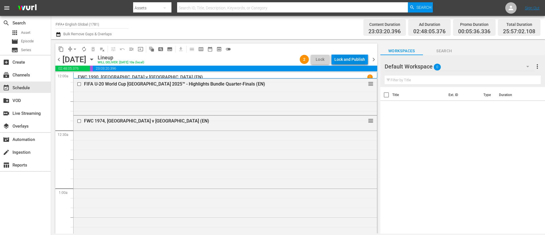
click at [354, 60] on div "Lock and Publish" at bounding box center [349, 59] width 31 height 10
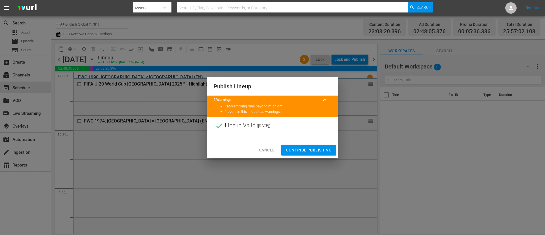
click at [331, 145] on button "Continue Publishing" at bounding box center [308, 150] width 55 height 11
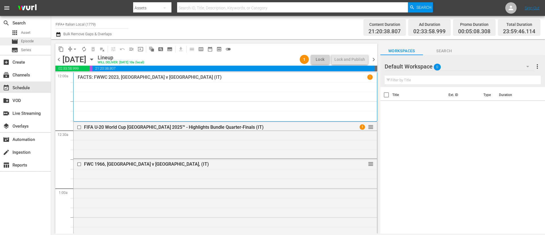
click at [35, 41] on div "movie Episode" at bounding box center [25, 41] width 51 height 8
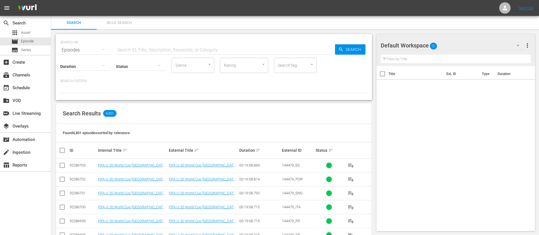
click at [135, 18] on button "Bulk Search" at bounding box center [119, 23] width 45 height 14
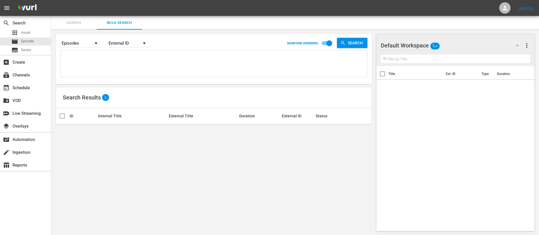
click at [109, 58] on textarea at bounding box center [214, 65] width 305 height 26
paste textarea "134770_FR 19718_FR FIM102697-M00_FR 500017_FR 48CCGEppQBDWCza1BPJp41_FR 20263_F…"
type textarea "134770_FR 19718_FR FIM102697-M00_FR 500017_FR 48CCGEppQBDWCza1BPJp41_FR 20263_F…"
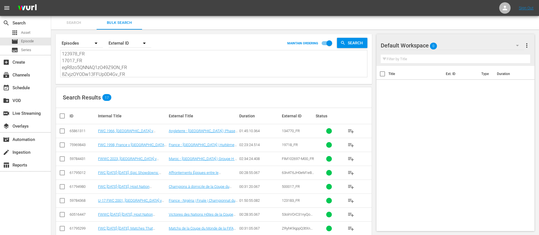
type textarea "134770_FR 19718_FR FIM102697-M00_FR 500017_FR 48CCGEppQBDWCza1BPJp41_FR 20263_F…"
click at [62, 115] on input "checkbox" at bounding box center [64, 115] width 11 height 7
checkbox input "true"
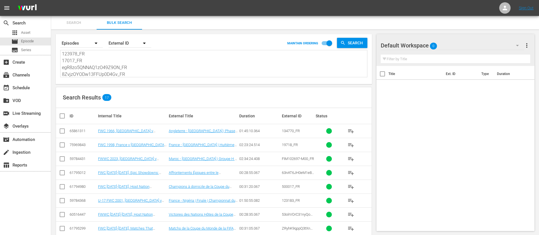
checkbox input "true"
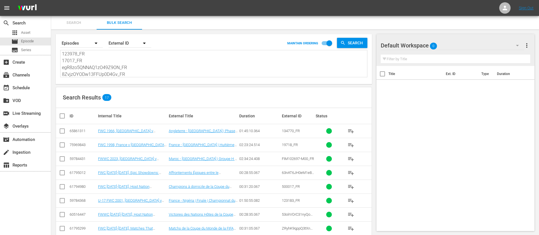
checkbox input "true"
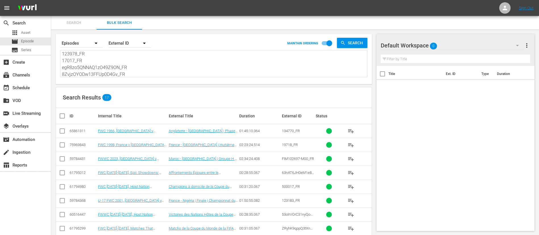
checkbox input "true"
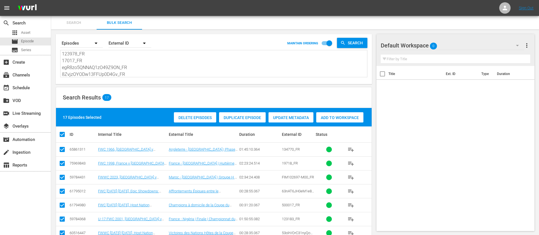
click at [61, 192] on input "checkbox" at bounding box center [62, 192] width 7 height 7
checkbox input "false"
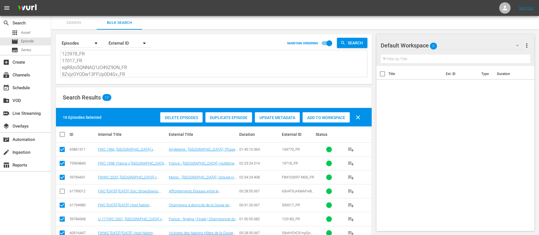
click at [62, 207] on input "checkbox" at bounding box center [62, 206] width 7 height 7
checkbox input "false"
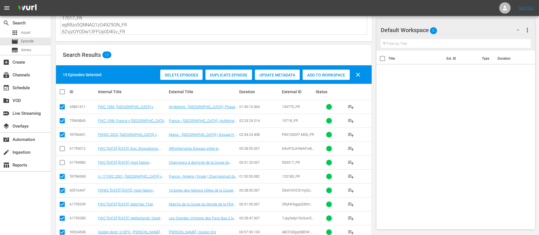
click at [59, 220] on input "checkbox" at bounding box center [62, 219] width 7 height 7
checkbox input "false"
click at [62, 205] on input "checkbox" at bounding box center [62, 205] width 7 height 7
checkbox input "false"
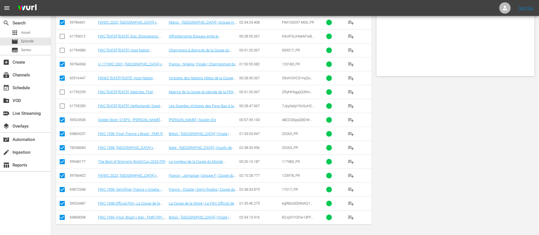
scroll to position [0, 0]
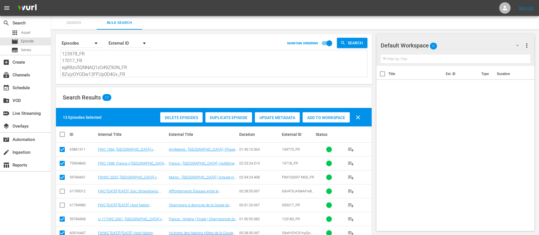
click at [313, 115] on span "Add to Workspace" at bounding box center [325, 117] width 47 height 5
click at [77, 19] on button "Search" at bounding box center [73, 23] width 45 height 14
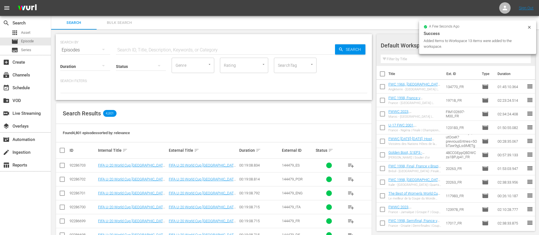
click at [353, 217] on span "playlist_add" at bounding box center [350, 220] width 7 height 7
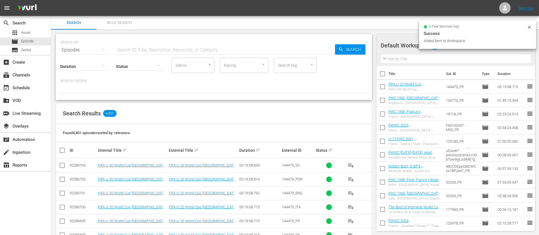
click at [170, 56] on input "text" at bounding box center [225, 50] width 219 height 14
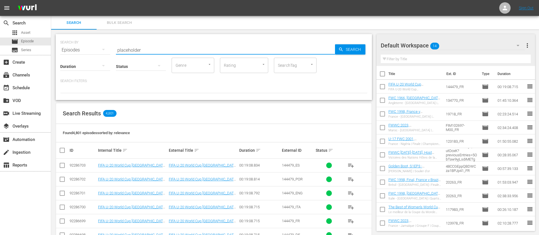
type input "placeholder"
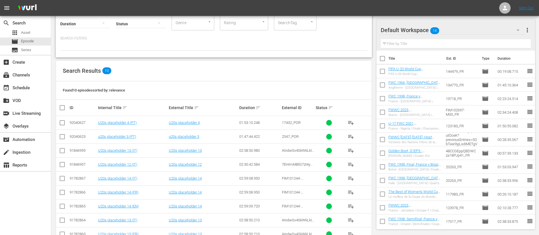
scroll to position [73, 0]
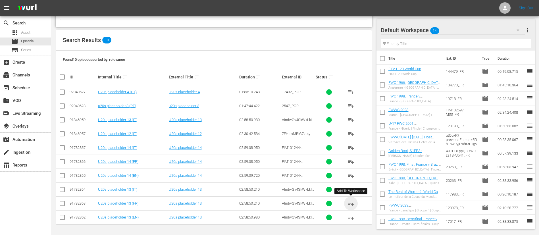
click at [353, 204] on span "playlist_add" at bounding box center [350, 203] width 7 height 7
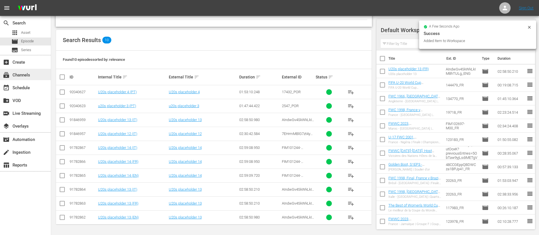
click at [37, 72] on div "subscriptions Channels" at bounding box center [25, 74] width 51 height 11
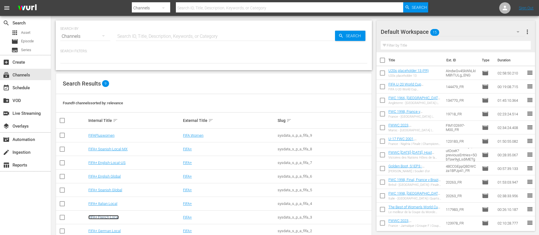
click at [107, 217] on link "FIFA+ French Local" at bounding box center [103, 217] width 30 height 4
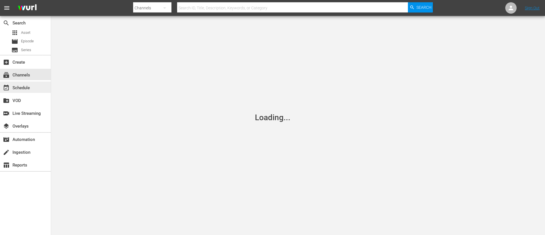
click at [1, 86] on div "event_available Schedule" at bounding box center [16, 86] width 32 height 5
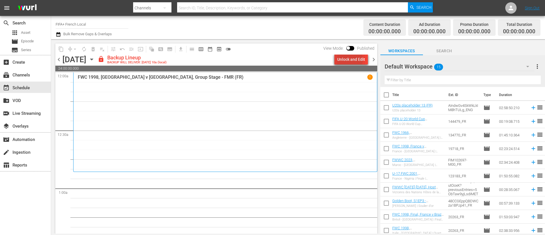
click at [350, 60] on div "Unlock and Edit" at bounding box center [351, 59] width 28 height 10
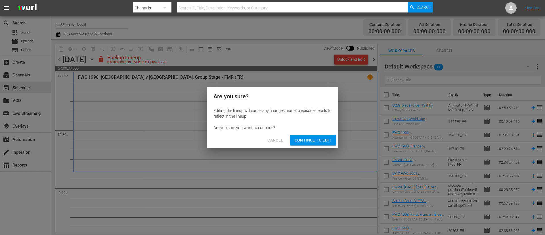
click at [314, 141] on span "Continue to Edit" at bounding box center [313, 140] width 37 height 7
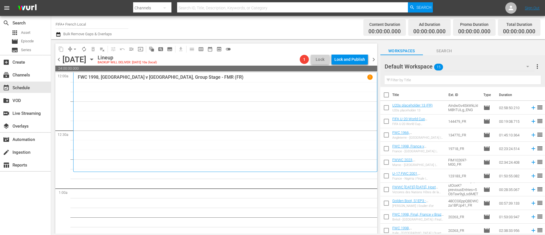
click at [385, 96] on input "checkbox" at bounding box center [386, 96] width 12 height 12
checkbox input "true"
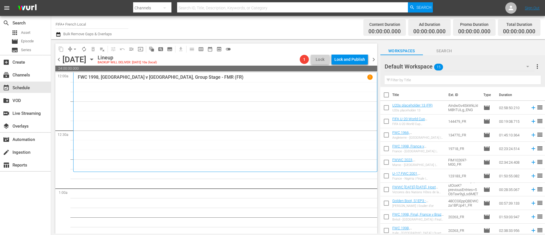
checkbox input "true"
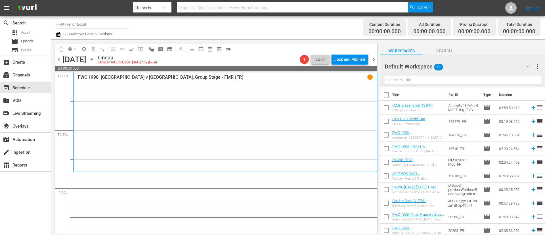
checkbox input "true"
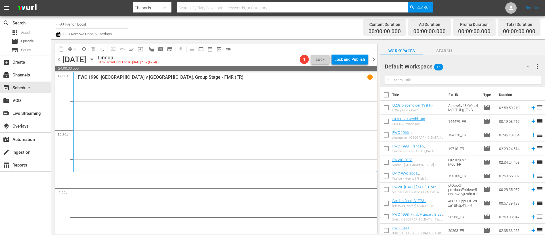
checkbox input "true"
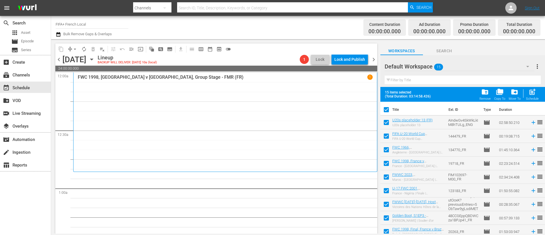
click at [389, 123] on input "checkbox" at bounding box center [386, 124] width 12 height 12
checkbox input "false"
click at [531, 92] on span "post_add" at bounding box center [533, 92] width 8 height 8
checkbox input "false"
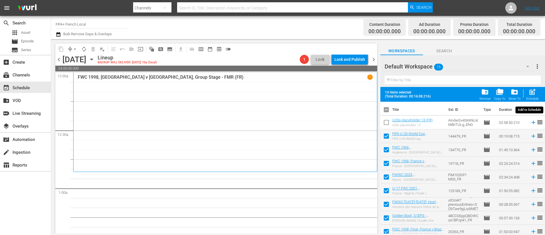
checkbox input "false"
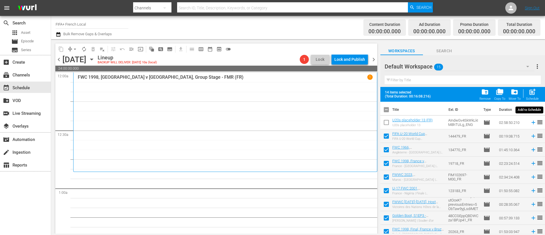
checkbox input "false"
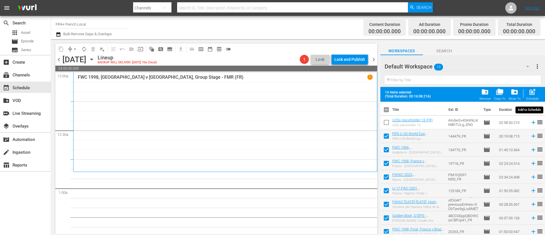
checkbox input "false"
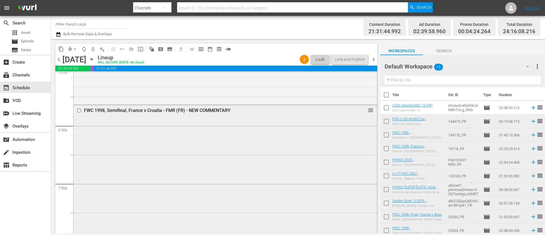
scroll to position [2044, 0]
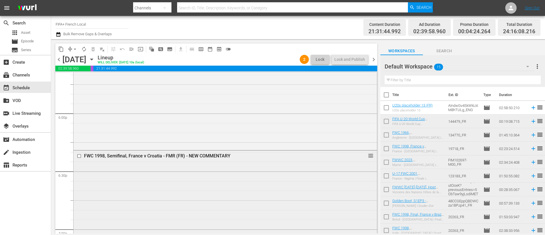
click at [81, 156] on input "checkbox" at bounding box center [80, 155] width 6 height 5
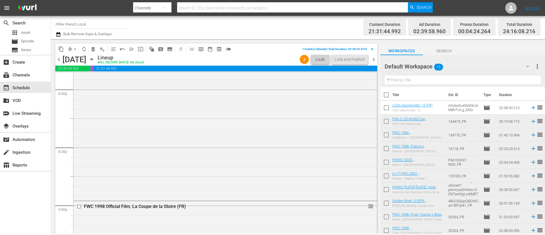
scroll to position [2342, 0]
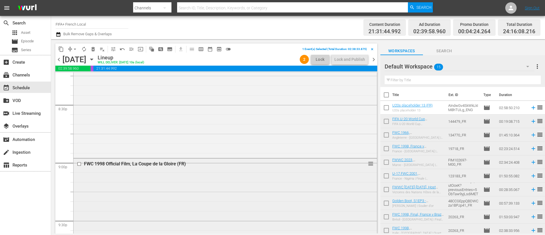
click at [80, 163] on input "checkbox" at bounding box center [80, 163] width 6 height 5
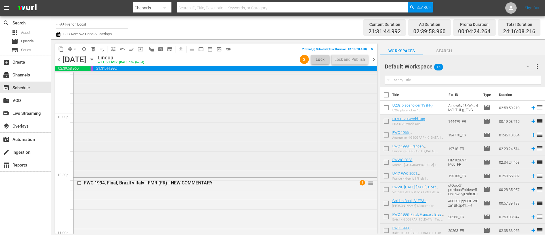
scroll to position [2513, 0]
click at [80, 179] on input "checkbox" at bounding box center [80, 178] width 6 height 5
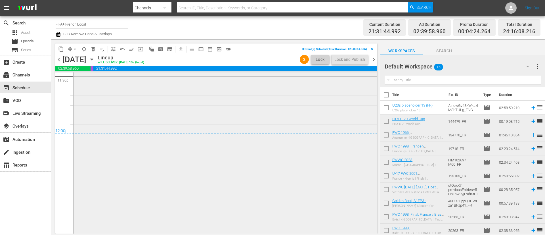
scroll to position [2750, 0]
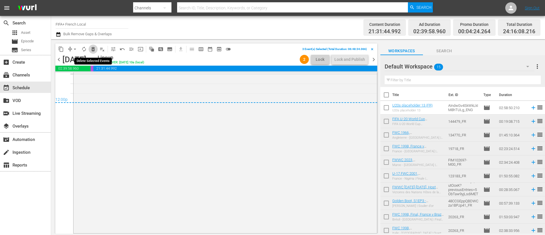
click at [94, 50] on span "delete_forever_outlined" at bounding box center [93, 49] width 6 height 6
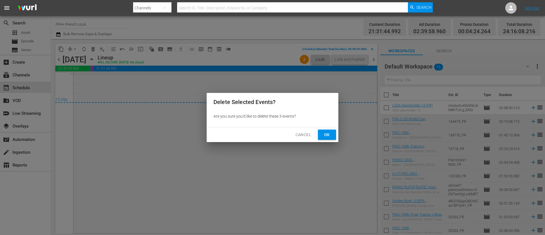
click at [325, 134] on span "Ok" at bounding box center [327, 134] width 9 height 7
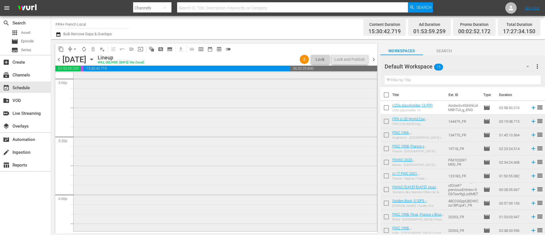
scroll to position [1980, 0]
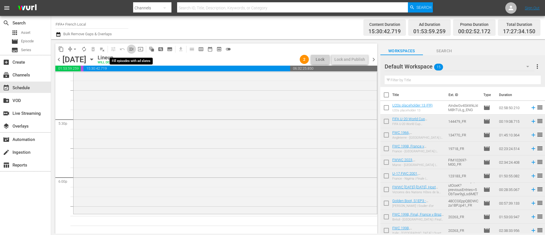
click at [129, 50] on span "menu_open" at bounding box center [132, 49] width 6 height 6
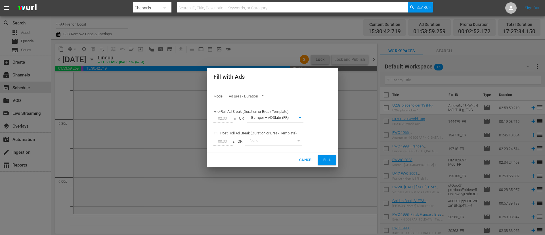
click at [323, 159] on button "Fill" at bounding box center [327, 160] width 18 height 10
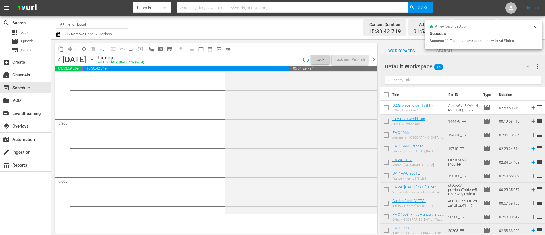
scroll to position [1971, 0]
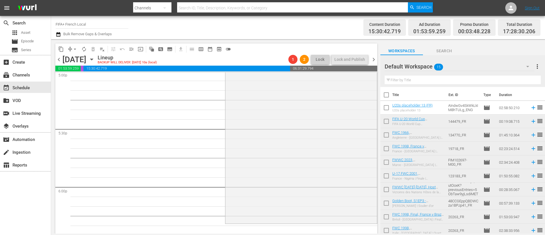
click at [76, 49] on span "arrow_drop_down" at bounding box center [75, 49] width 6 height 6
click at [87, 81] on li "Align to End of Previous Day" at bounding box center [75, 79] width 60 height 9
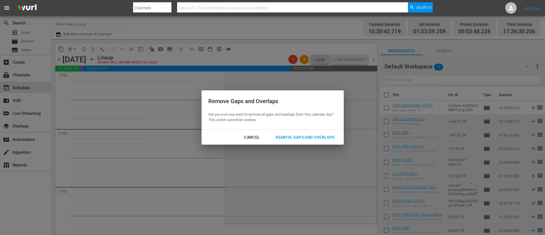
click at [318, 137] on div "Remove Gaps and Overlaps" at bounding box center [305, 137] width 68 height 7
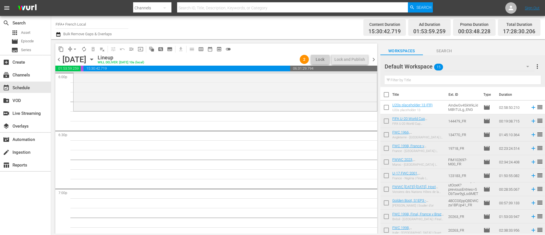
scroll to position [0, 0]
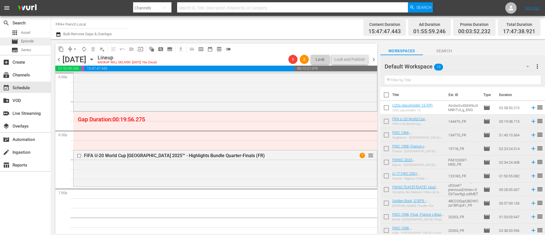
click at [19, 43] on div "movie Episode" at bounding box center [22, 41] width 22 height 8
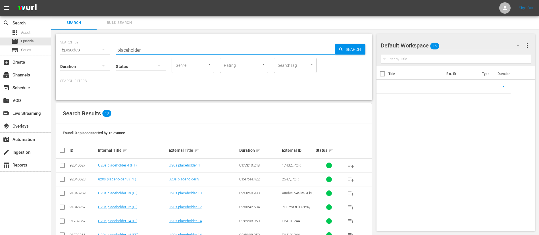
click at [205, 51] on input "placeholder" at bounding box center [225, 50] width 219 height 14
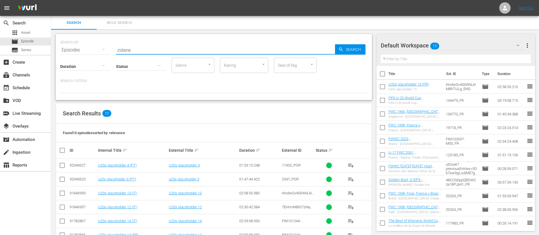
type input "zidane"
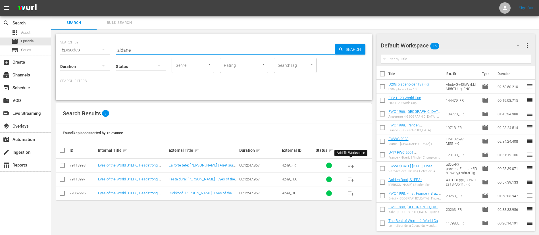
click at [349, 164] on span "playlist_add" at bounding box center [350, 165] width 7 height 7
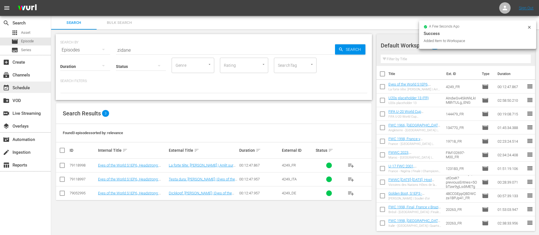
click at [3, 90] on div "event_available Schedule" at bounding box center [25, 86] width 51 height 11
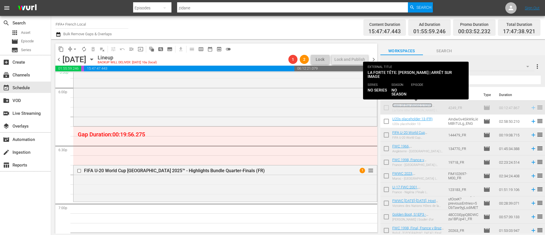
scroll to position [2066, 0]
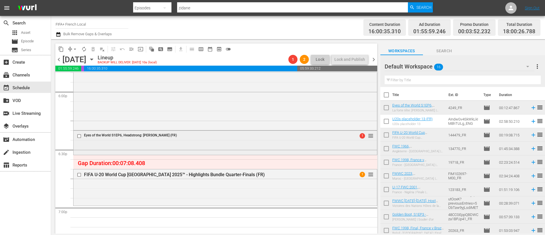
click at [79, 137] on input "checkbox" at bounding box center [80, 135] width 6 height 5
click at [94, 50] on span "delete_forever_outlined" at bounding box center [93, 49] width 6 height 6
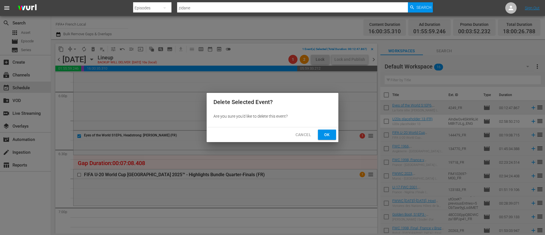
click at [326, 133] on span "Ok" at bounding box center [327, 134] width 9 height 7
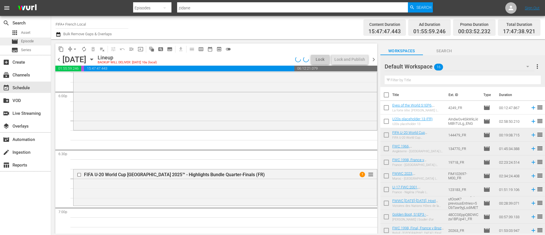
click at [33, 41] on span "Episode" at bounding box center [27, 41] width 13 height 6
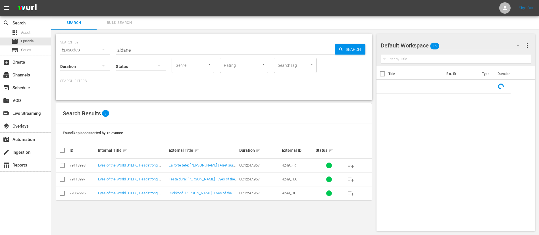
click at [209, 51] on input "zidane" at bounding box center [225, 50] width 219 height 14
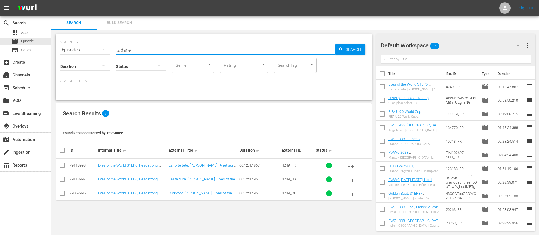
click at [209, 51] on input "zidane" at bounding box center [225, 50] width 219 height 14
type input "eyes of the world"
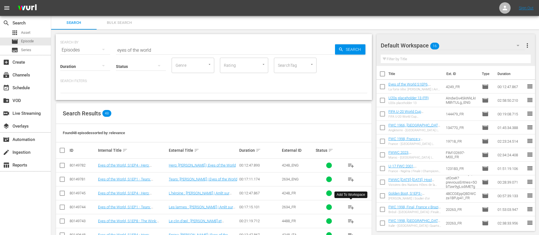
click at [347, 207] on button "playlist_add" at bounding box center [351, 207] width 14 height 14
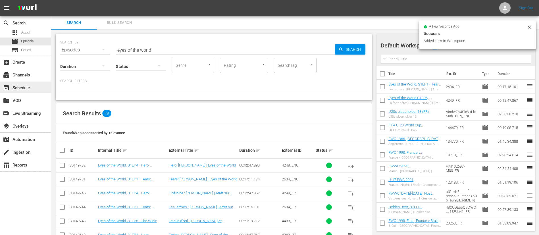
click at [34, 91] on div "event_available Schedule" at bounding box center [25, 86] width 51 height 11
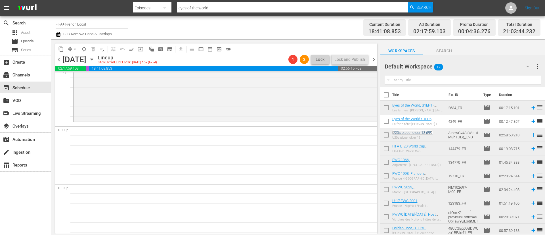
scroll to position [2449, 0]
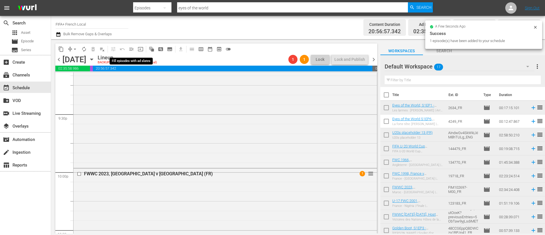
click at [131, 49] on span "menu_open" at bounding box center [132, 49] width 6 height 6
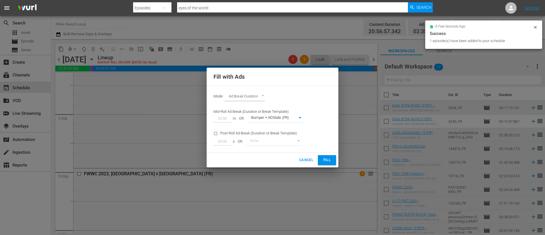
click at [332, 156] on button "Fill" at bounding box center [327, 160] width 18 height 10
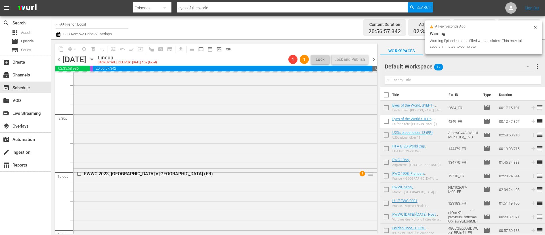
click at [534, 67] on span "more_vert" at bounding box center [537, 66] width 7 height 7
click at [500, 78] on div "Clear All Workspace Items" at bounding box center [500, 77] width 67 height 10
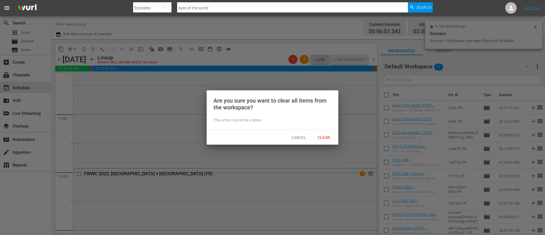
click at [328, 139] on span "Clear" at bounding box center [323, 137] width 21 height 5
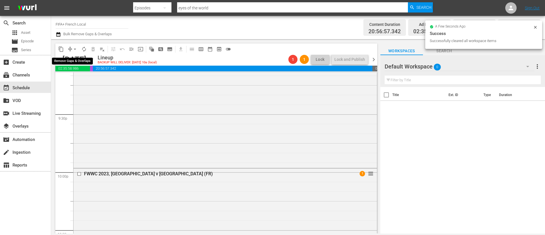
click at [76, 49] on span "arrow_drop_down" at bounding box center [75, 49] width 6 height 6
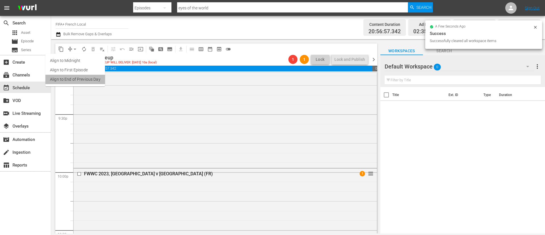
click at [81, 80] on li "Align to End of Previous Day" at bounding box center [75, 79] width 60 height 9
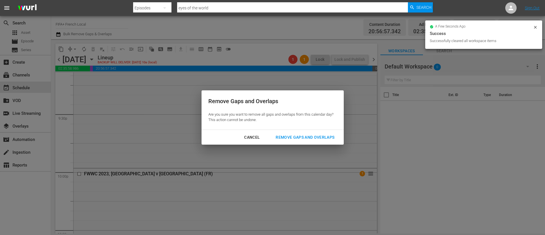
click at [302, 139] on div "Remove Gaps and Overlaps" at bounding box center [305, 137] width 68 height 7
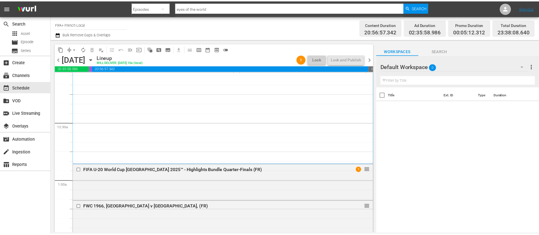
scroll to position [0, 0]
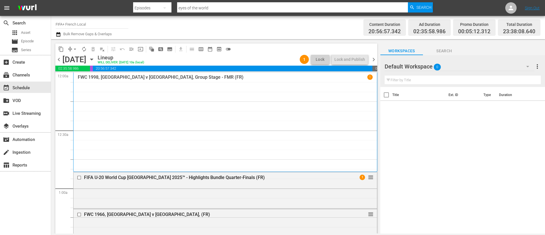
click at [374, 60] on span "chevron_right" at bounding box center [373, 59] width 7 height 7
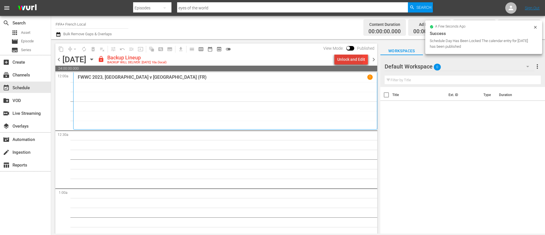
click at [350, 60] on div "Unlock and Edit" at bounding box center [351, 59] width 28 height 10
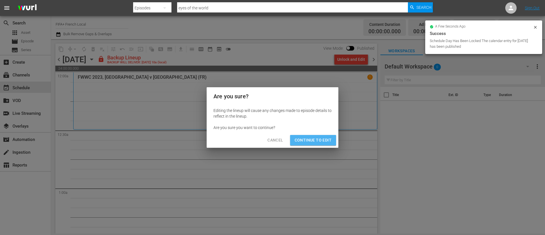
click at [311, 138] on span "Continue to Edit" at bounding box center [313, 140] width 37 height 7
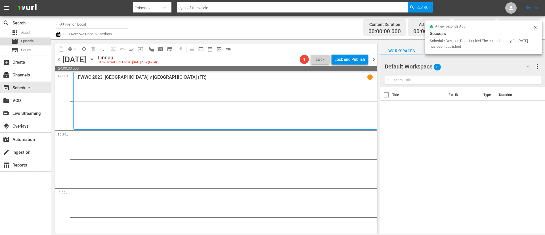
click at [46, 41] on div "movie Episode" at bounding box center [25, 41] width 51 height 8
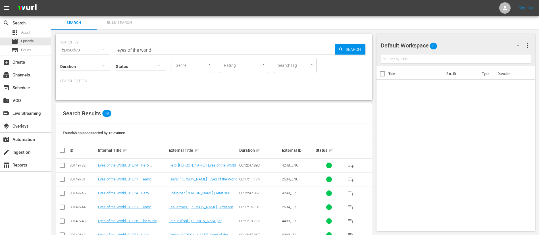
click at [124, 22] on span "Bulk Search" at bounding box center [119, 23] width 39 height 7
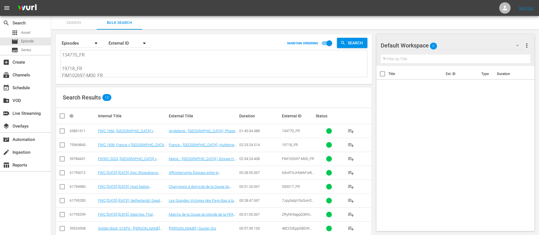
click at [130, 76] on textarea "134770_FR 19718_FR FIM102697-M00_FR 500017_FR 48CCGEppQBDWCza1BPJp41_FR 20263_F…" at bounding box center [214, 65] width 305 height 26
paste textarea "134769_FR 123077_FR 131863_FR 7G4BcbNdfZlqZWiSbOoaPI_FR 123257_FR 130144_FR 138…"
type textarea "134769_FR 123077_FR 131863_FR 7G4BcbNdfZlqZWiSbOoaPI_FR 123257_FR 130144_FR 138…"
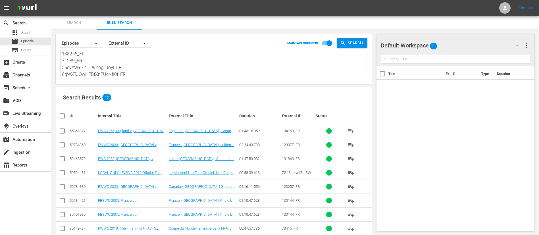
type textarea "134769_FR 123077_FR 131863_FR 7G4BcbNdfZlqZWiSbOoaPI_FR 123257_FR 130144_FR 138…"
click at [60, 119] on th at bounding box center [62, 116] width 13 height 16
click at [62, 116] on input "checkbox" at bounding box center [64, 115] width 11 height 7
checkbox input "true"
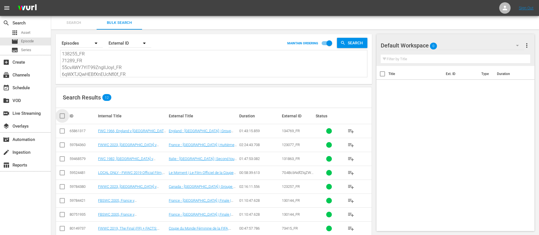
checkbox input "true"
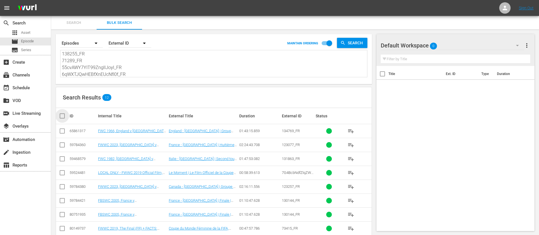
checkbox input "true"
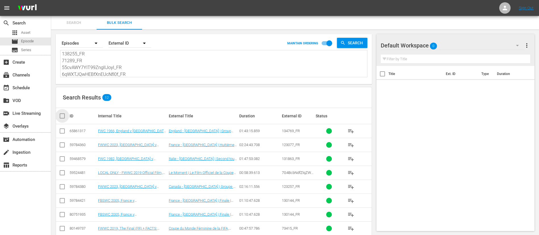
checkbox input "true"
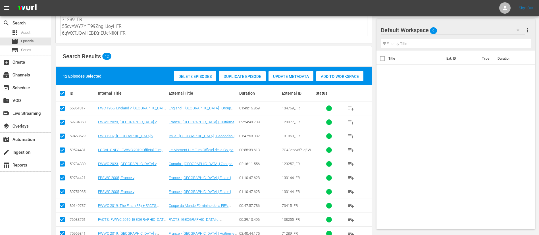
scroll to position [43, 0]
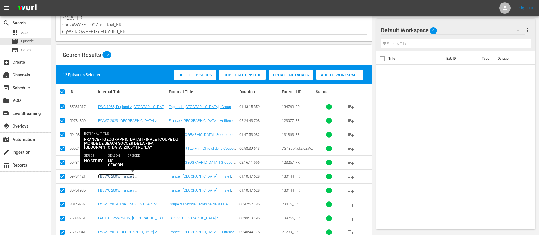
click at [117, 175] on link "FBSWC 2005, France v [GEOGRAPHIC_DATA] (FR)" at bounding box center [119, 178] width 42 height 9
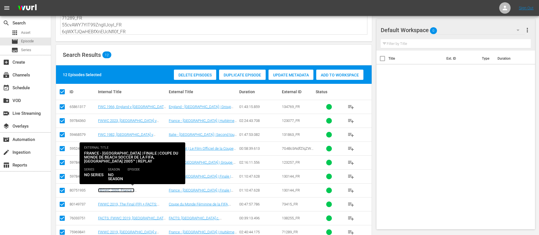
click at [119, 190] on link "FBSWC 2005, France v [GEOGRAPHIC_DATA] (FR)" at bounding box center [119, 192] width 42 height 9
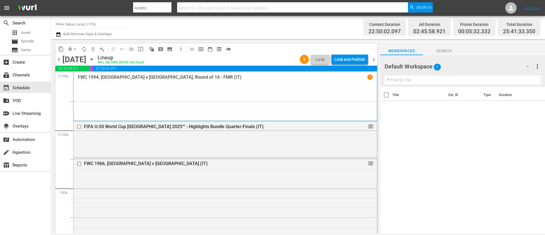
click at [361, 57] on div "Lock and Publish" at bounding box center [349, 59] width 31 height 10
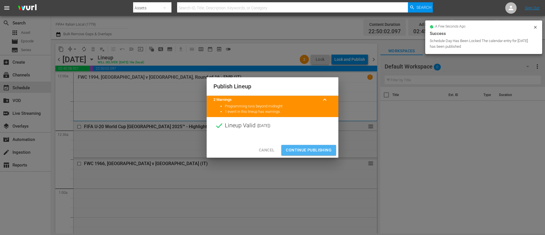
click at [306, 150] on span "Continue Publishing" at bounding box center [309, 150] width 46 height 7
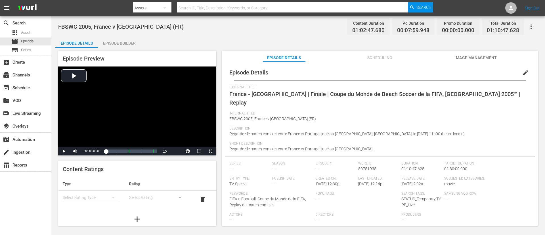
click at [363, 24] on button "button" at bounding box center [531, 27] width 14 height 14
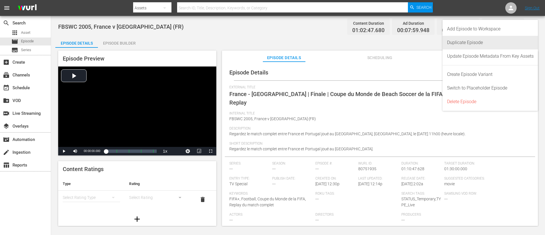
click at [363, 40] on div "Duplicate Episode" at bounding box center [490, 43] width 87 height 14
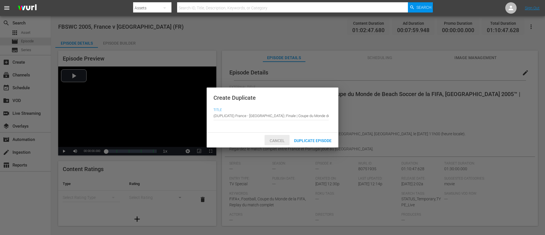
click at [284, 140] on span "Cancel" at bounding box center [277, 140] width 24 height 5
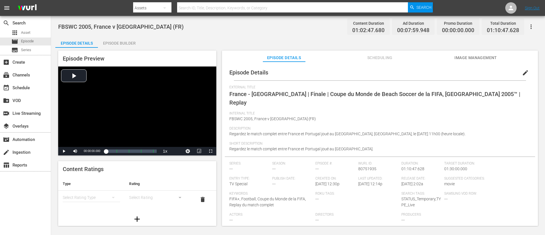
click at [363, 26] on icon "button" at bounding box center [531, 26] width 7 height 7
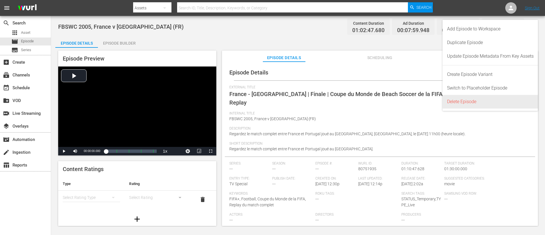
click at [363, 99] on div "Delete Episode" at bounding box center [490, 102] width 87 height 14
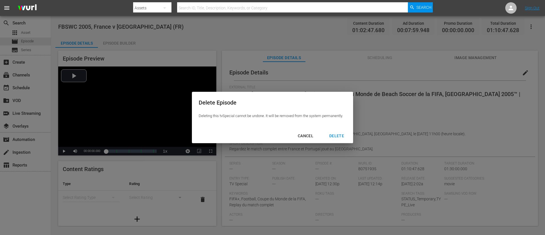
click at [343, 136] on div "DELETE" at bounding box center [337, 135] width 24 height 7
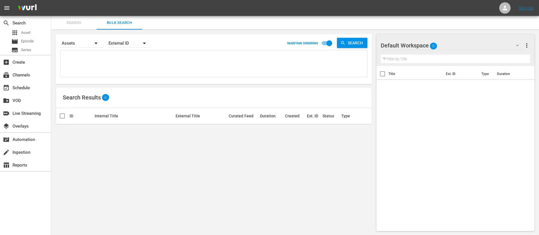
click at [143, 64] on textarea at bounding box center [214, 65] width 305 height 26
paste textarea "134769_FR 123077_FR 131863_FR 7G4BcbNdfZlqZWiSbOoaPI_FR 123257_FR 130144_FR 138…"
type textarea "134769_FR 123077_FR 131863_FR 7G4BcbNdfZlqZWiSbOoaPI_FR 123257_FR 130144_FR 138…"
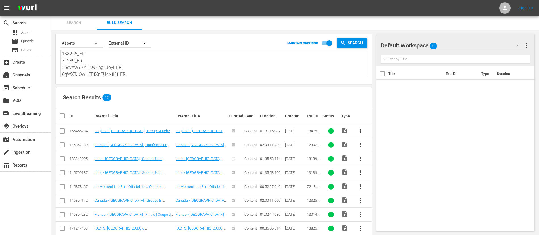
type textarea "134769_FR 123077_FR 131863_FR 7G4BcbNdfZlqZWiSbOoaPI_FR 123257_FR 130144_FR 138…"
click at [61, 118] on input "checkbox" at bounding box center [64, 115] width 11 height 7
checkbox input "true"
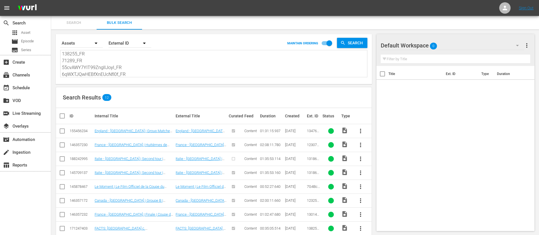
checkbox input "true"
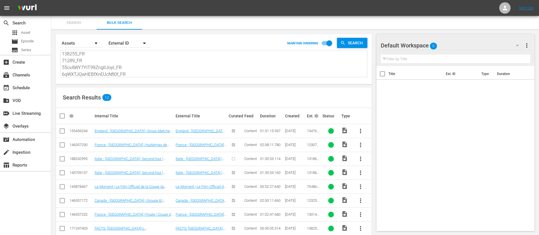
checkbox input "true"
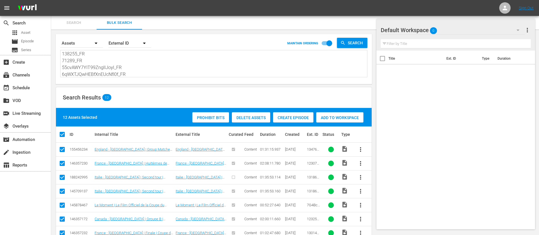
scroll to position [85, 0]
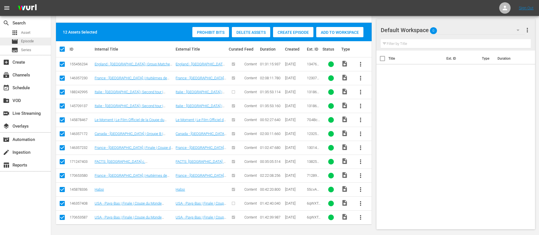
click at [38, 40] on div "movie Episode" at bounding box center [25, 41] width 51 height 8
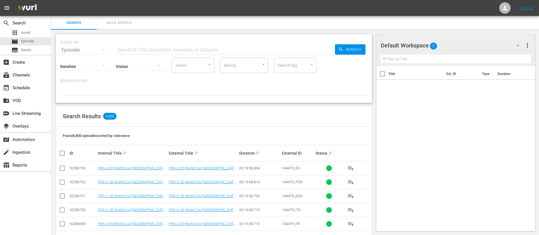
click at [129, 25] on span "Bulk Search" at bounding box center [119, 23] width 39 height 7
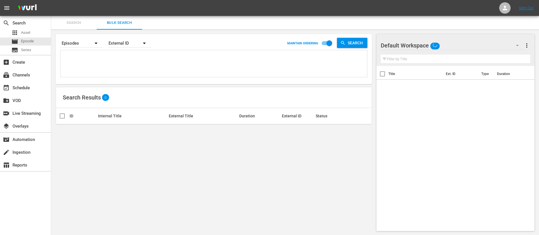
click at [120, 55] on textarea at bounding box center [214, 65] width 305 height 26
paste textarea "134769_FR 123077_FR 131863_FR 7G4BcbNdfZlqZWiSbOoaPI_FR 123257_FR 130144_FR 138…"
type textarea "134769_FR 123077_FR 131863_FR 7G4BcbNdfZlqZWiSbOoaPI_FR 123257_FR 130144_FR 138…"
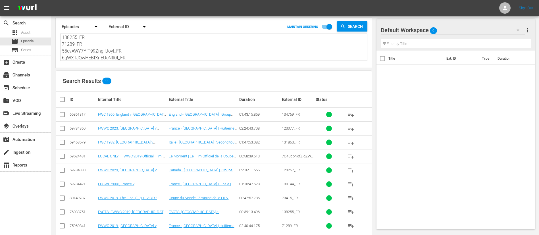
scroll to position [53, 0]
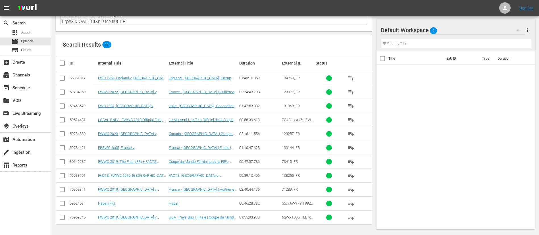
type textarea "134769_FR 123077_FR 131863_FR 7G4BcbNdfZlqZWiSbOoaPI_FR 123257_FR 130144_FR 138…"
click at [67, 64] on input "checkbox" at bounding box center [64, 63] width 11 height 7
checkbox input "true"
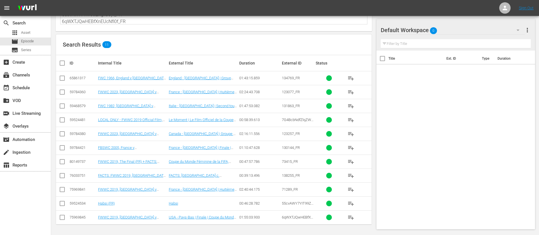
checkbox input "true"
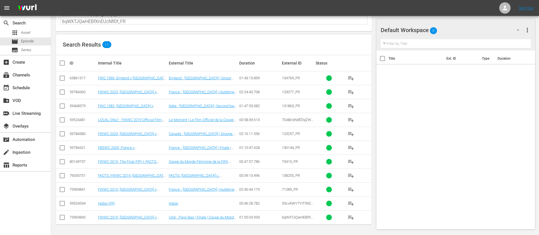
checkbox input "true"
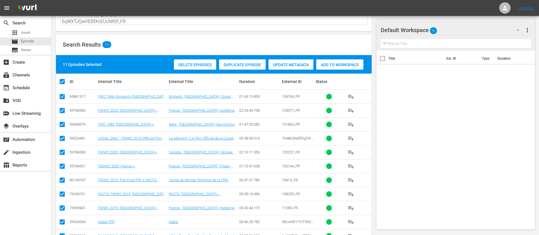
click at [332, 68] on div "Add to Workspace" at bounding box center [339, 64] width 47 height 11
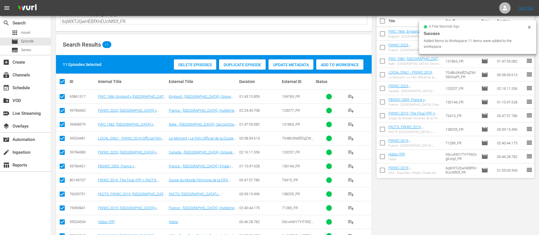
scroll to position [0, 0]
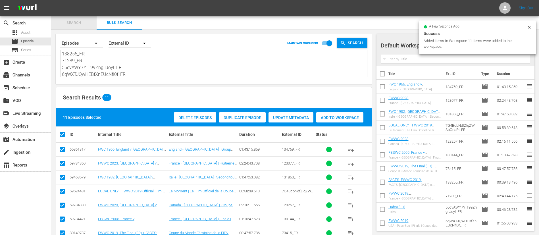
click at [85, 20] on span "Search" at bounding box center [74, 23] width 39 height 7
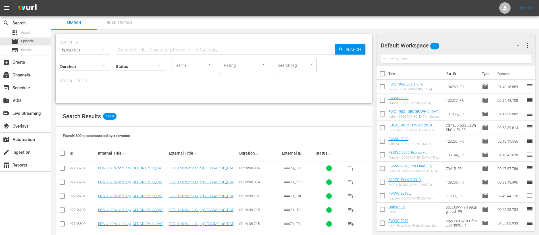
click at [353, 223] on span "playlist_add" at bounding box center [350, 223] width 7 height 7
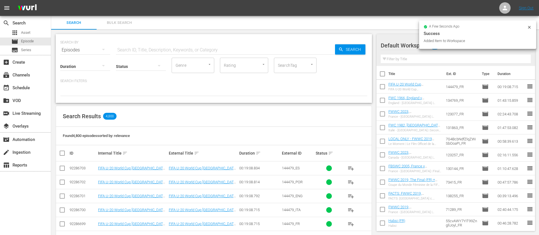
click at [218, 48] on input "text" at bounding box center [225, 50] width 219 height 14
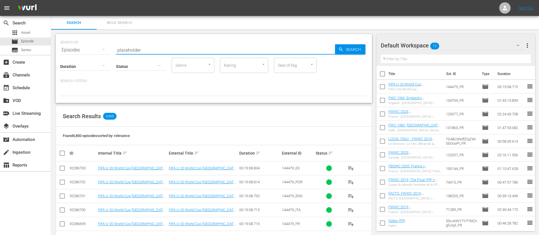
type input "placeholder"
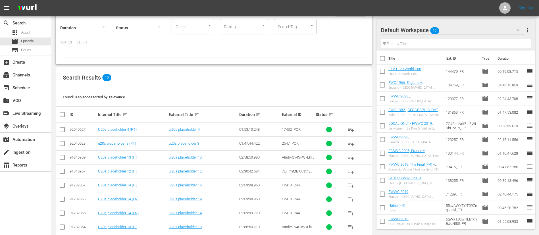
scroll to position [43, 0]
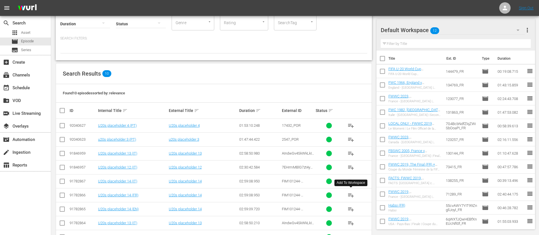
click at [350, 195] on span "playlist_add" at bounding box center [350, 195] width 7 height 7
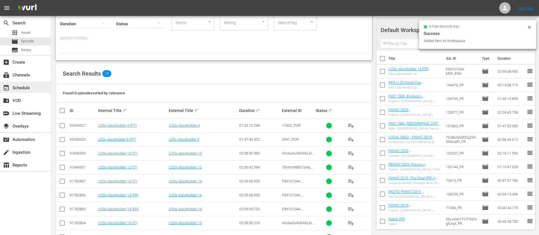
click at [29, 89] on div "event_available Schedule" at bounding box center [16, 86] width 32 height 5
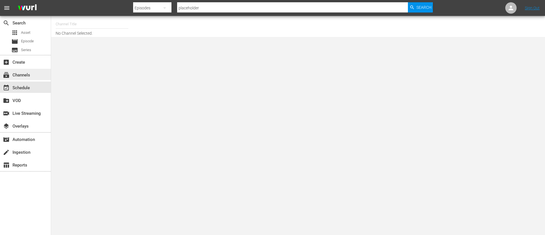
click at [23, 72] on div "subscriptions Channels" at bounding box center [16, 74] width 32 height 5
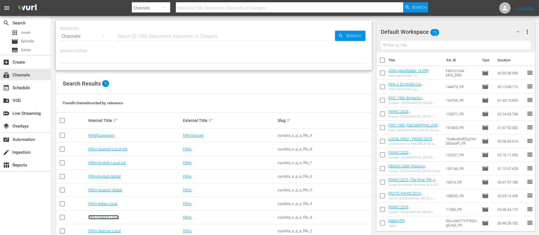
click at [104, 216] on link "FIFA+ French Local" at bounding box center [103, 217] width 30 height 4
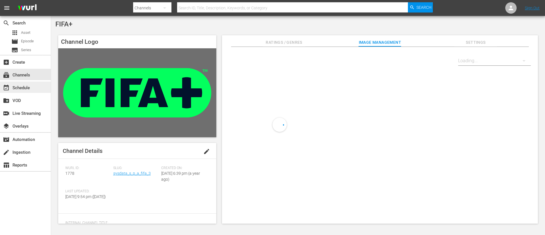
click at [30, 86] on div "event_available Schedule" at bounding box center [16, 86] width 32 height 5
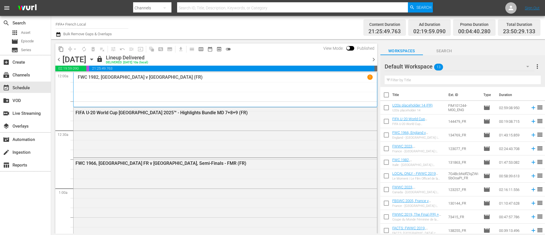
click at [95, 60] on icon "button" at bounding box center [92, 59] width 6 height 6
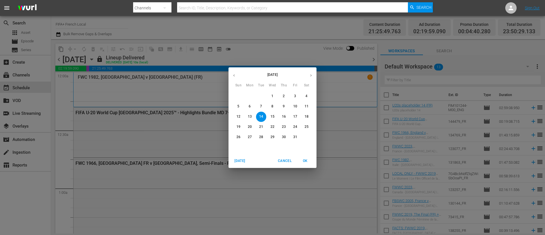
click at [239, 126] on p "19" at bounding box center [239, 126] width 4 height 5
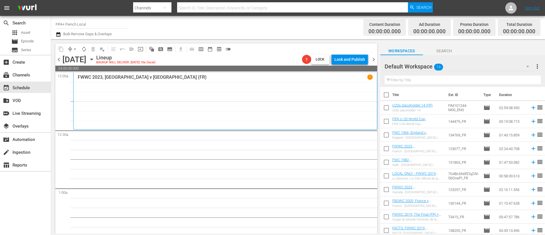
click at [386, 96] on input "checkbox" at bounding box center [386, 96] width 12 height 12
checkbox input "true"
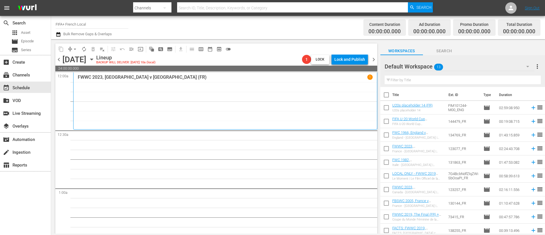
checkbox input "true"
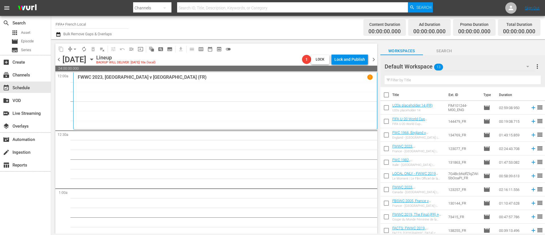
checkbox input "true"
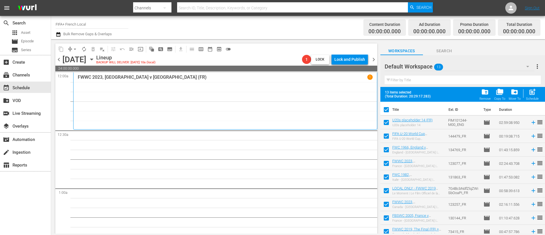
click at [390, 124] on input "checkbox" at bounding box center [386, 124] width 12 height 12
checkbox input "false"
click at [538, 90] on div "post_add Schedule" at bounding box center [532, 94] width 13 height 12
checkbox input "false"
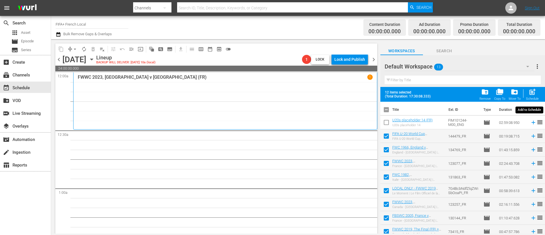
checkbox input "false"
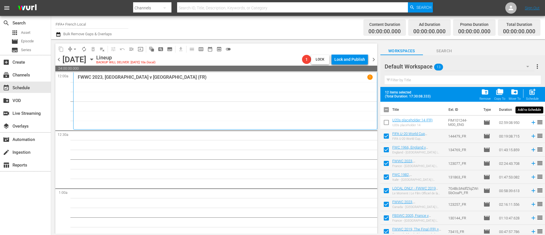
checkbox input "false"
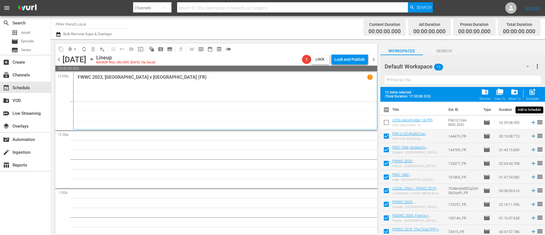
checkbox input "false"
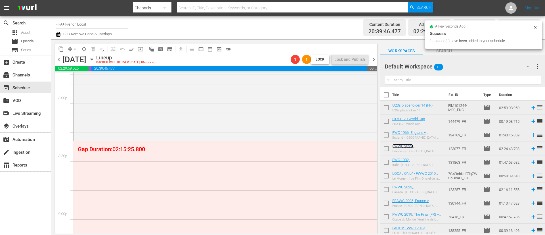
scroll to position [2290, 0]
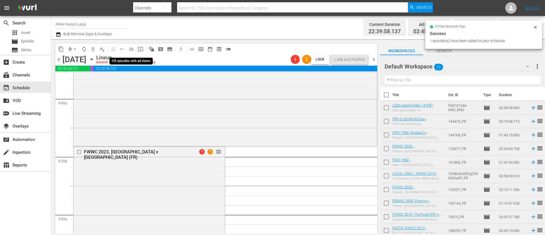
click at [134, 50] on span "menu_open" at bounding box center [132, 49] width 6 height 6
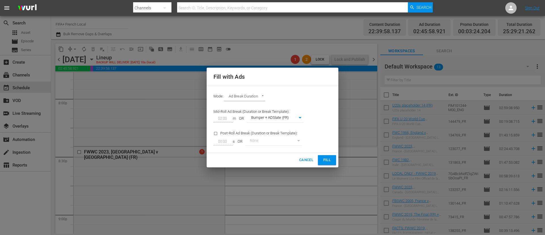
click at [328, 161] on span "Fill" at bounding box center [327, 160] width 9 height 7
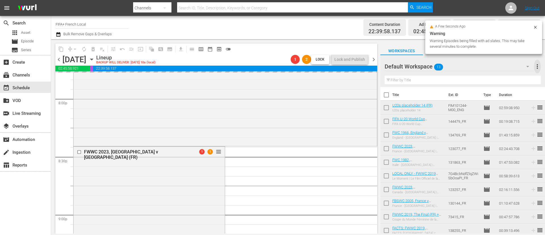
click at [539, 65] on span "more_vert" at bounding box center [537, 66] width 7 height 7
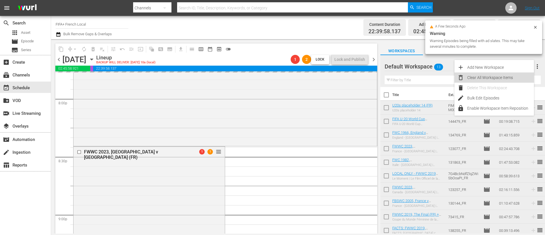
click at [510, 73] on div "Clear All Workspace Items" at bounding box center [500, 77] width 67 height 10
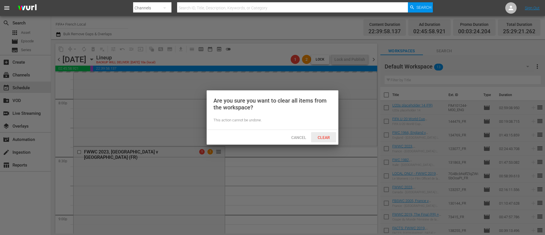
click at [322, 140] on div "Clear" at bounding box center [323, 137] width 25 height 11
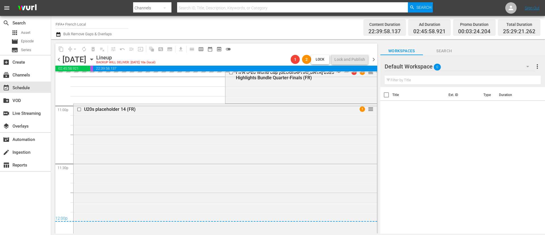
scroll to position [2589, 0]
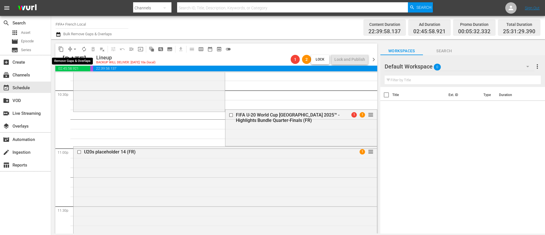
click at [76, 48] on span "arrow_drop_down" at bounding box center [75, 49] width 6 height 6
click at [86, 79] on li "Align to End of Previous Day" at bounding box center [75, 79] width 60 height 9
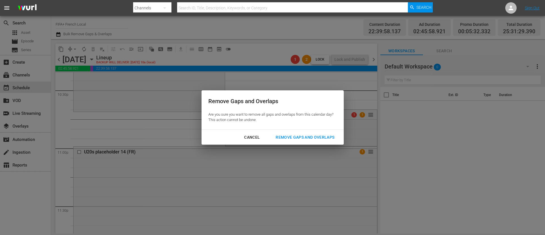
click at [306, 138] on div "Remove Gaps and Overlaps" at bounding box center [305, 137] width 68 height 7
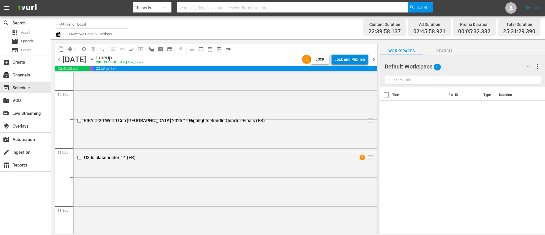
click at [348, 57] on div "Lock and Publish" at bounding box center [349, 59] width 31 height 10
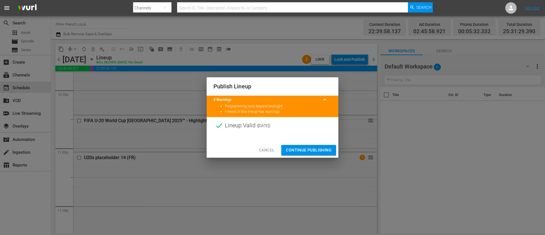
click at [267, 152] on span "Cancel" at bounding box center [267, 150] width 16 height 7
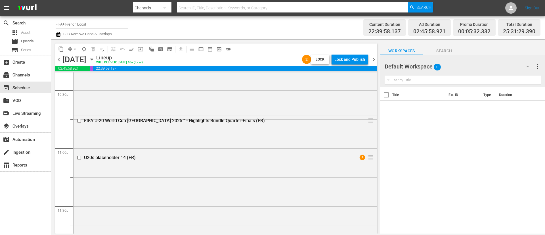
click at [57, 60] on span "chevron_left" at bounding box center [58, 59] width 7 height 7
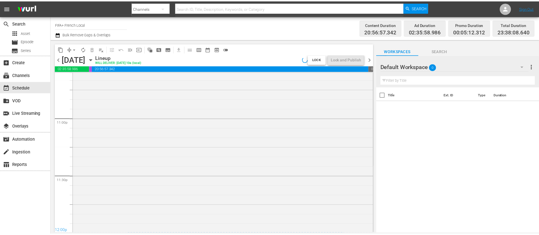
scroll to position [2598, 0]
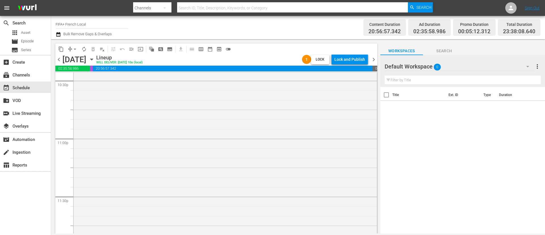
click at [357, 60] on div "Lock and Publish" at bounding box center [349, 59] width 31 height 10
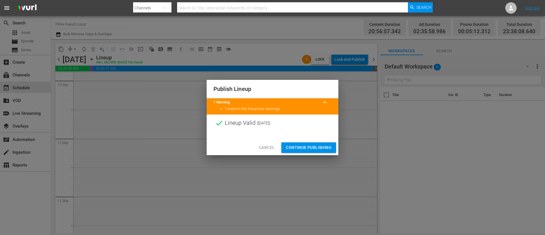
click at [319, 150] on span "Continue Publishing" at bounding box center [309, 147] width 46 height 7
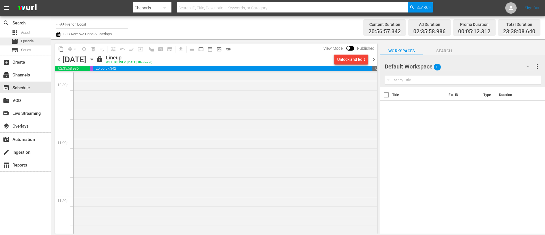
click at [35, 41] on div "movie Episode" at bounding box center [25, 41] width 51 height 8
